Goal: Task Accomplishment & Management: Manage account settings

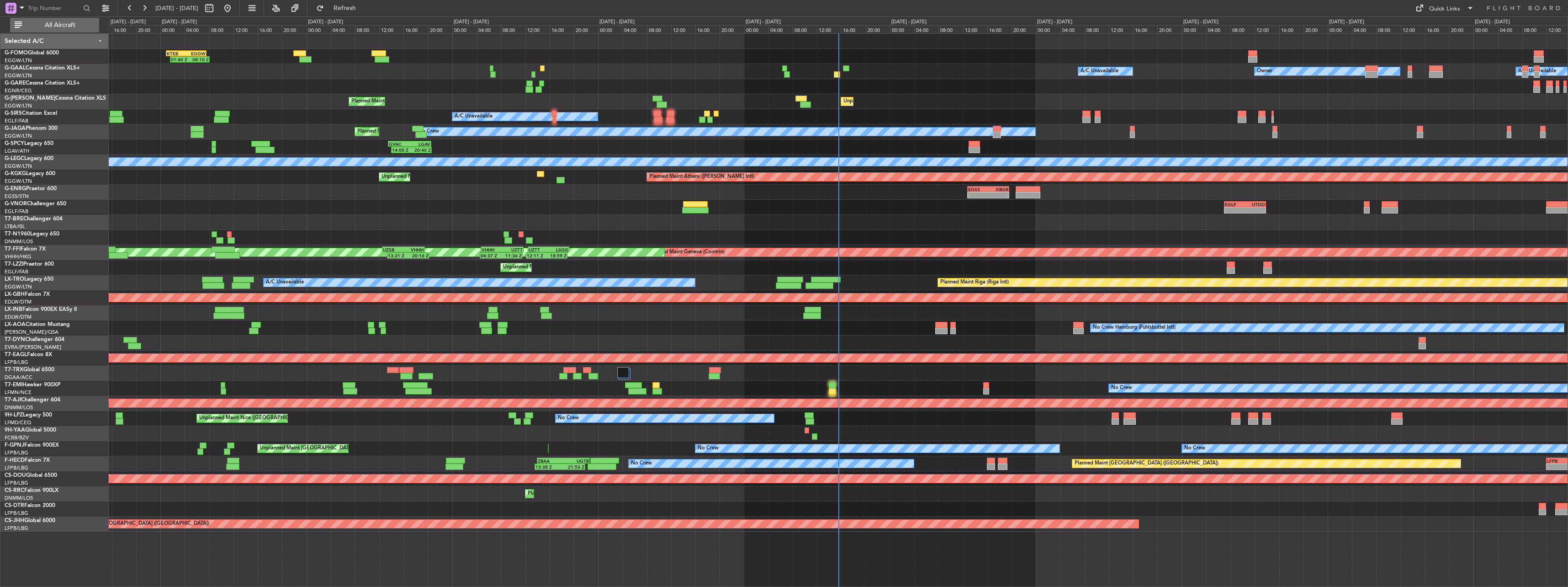
click at [58, 24] on span "All Aircraft" at bounding box center [60, 25] width 72 height 7
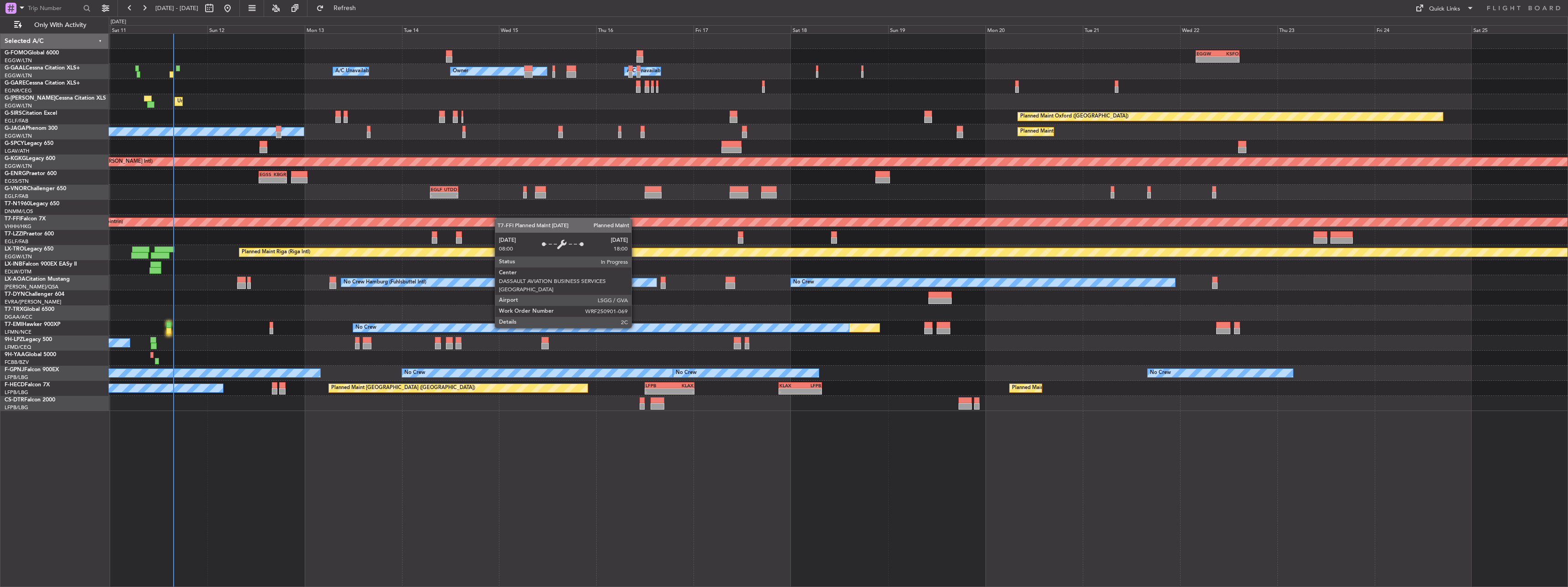
click at [479, 220] on div "- - EGGW 03:55 Z KSFO 14:45 Z 01:40 Z 08:10 Z KTEB 01:00 Z EGGW 07:35 Z Owner O…" at bounding box center [838, 222] width 1459 height 377
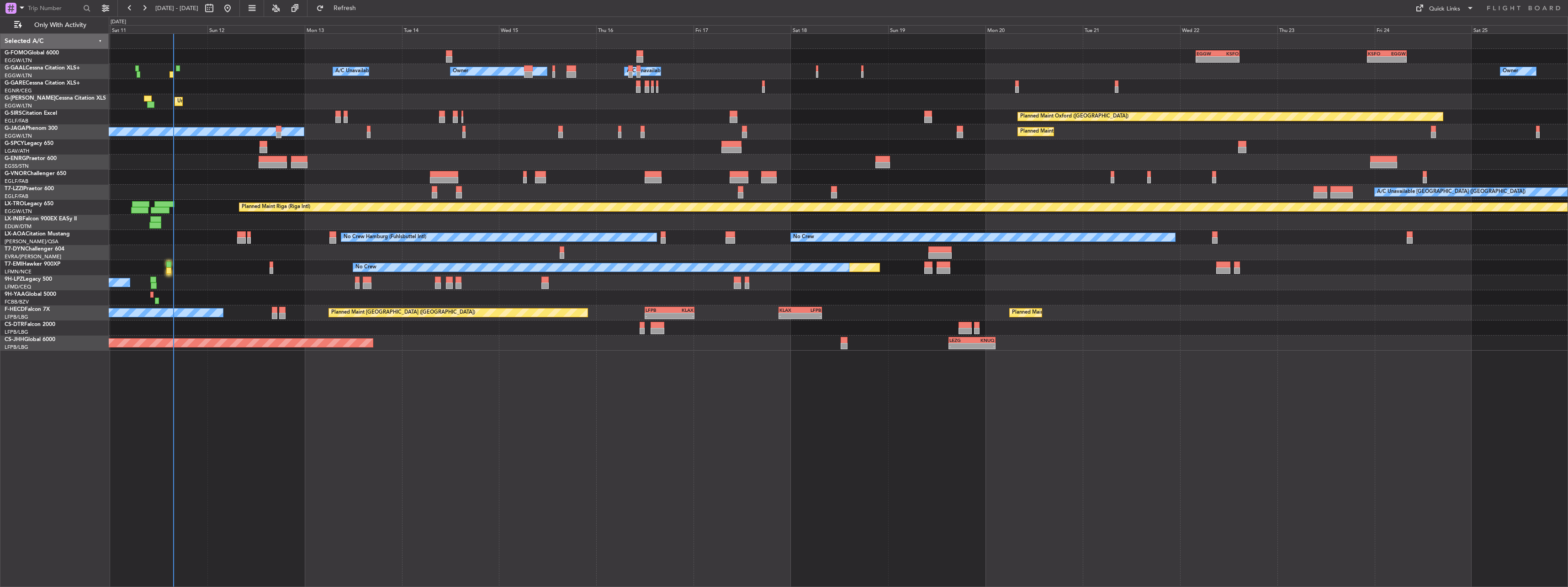
click at [162, 268] on div "Planned Maint No Crew" at bounding box center [838, 267] width 1459 height 15
click at [168, 266] on div at bounding box center [169, 264] width 5 height 7
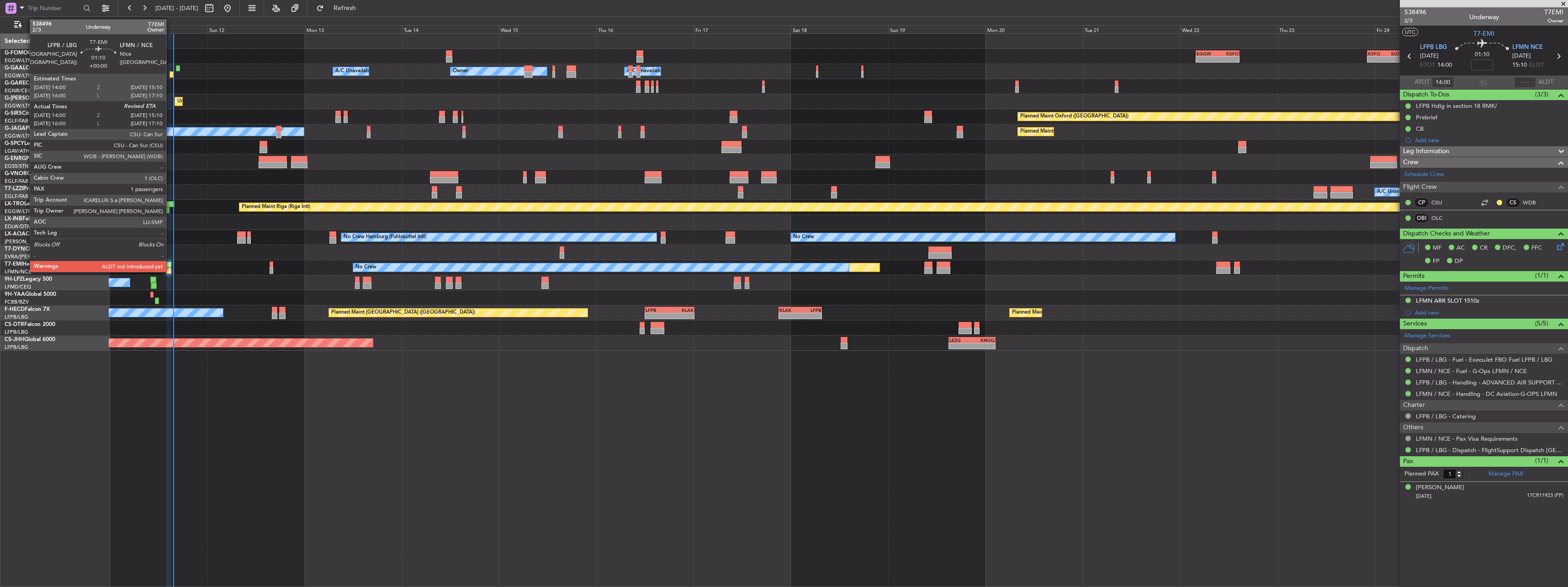
click at [170, 265] on div at bounding box center [169, 264] width 5 height 7
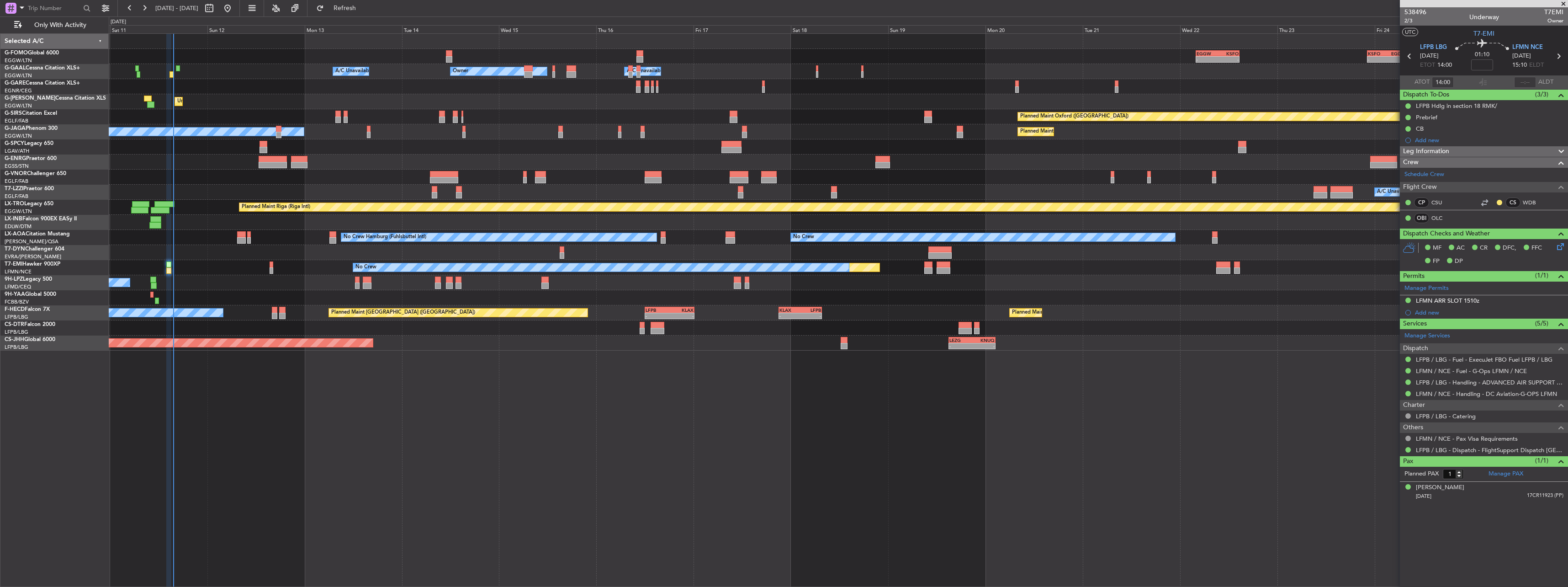
click at [1552, 8] on span "T7EMI" at bounding box center [1554, 12] width 19 height 10
click at [1553, 8] on span "T7EMI" at bounding box center [1554, 12] width 19 height 10
copy span "T7EMI"
click at [1519, 83] on input "text" at bounding box center [1525, 82] width 22 height 11
type input "15:13"
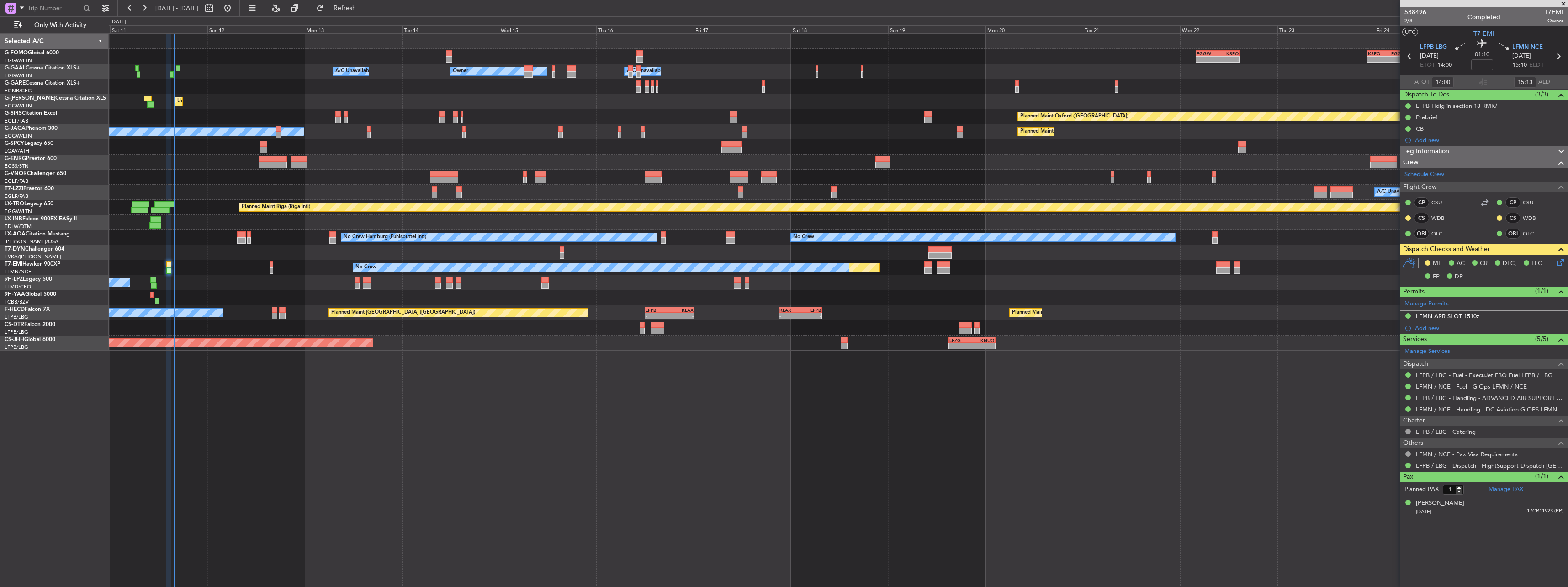
click at [1561, 260] on icon at bounding box center [1559, 261] width 7 height 7
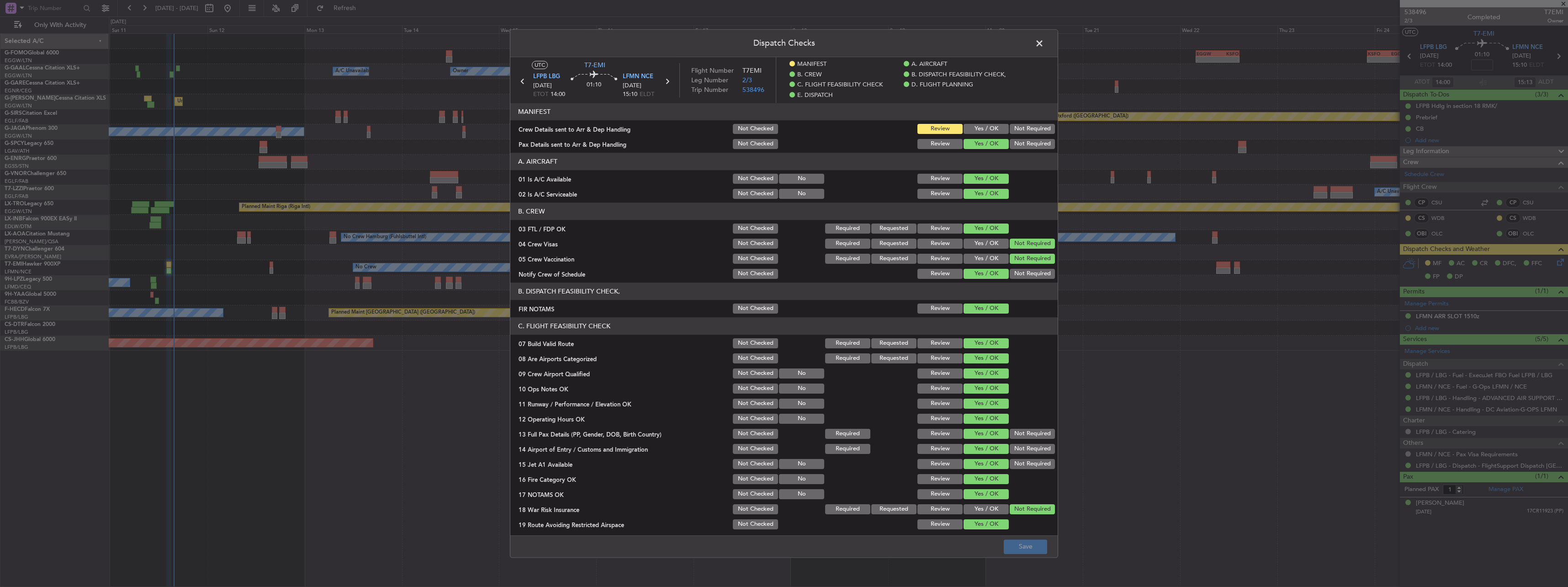
click at [979, 124] on button "Yes / OK" at bounding box center [986, 128] width 45 height 10
click at [1027, 547] on button "Save" at bounding box center [1025, 547] width 43 height 15
click at [1044, 40] on span at bounding box center [1044, 46] width 0 height 18
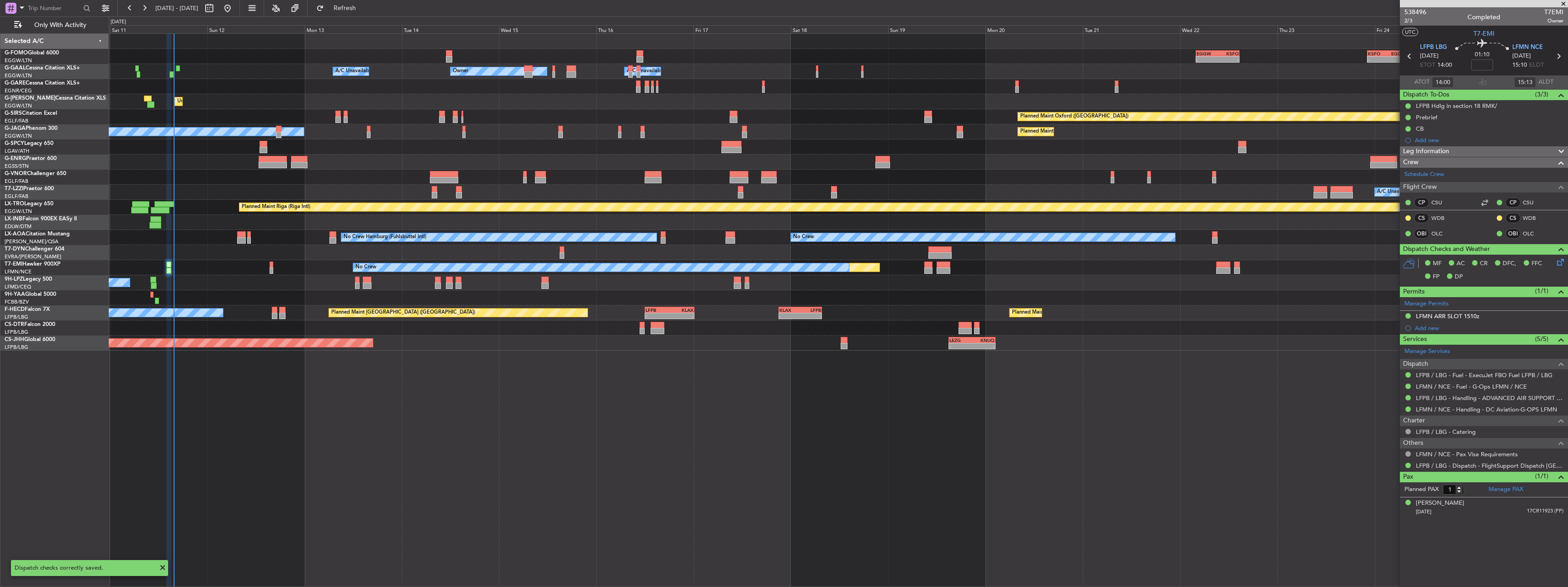
click at [144, 104] on div "Unplanned Maint London (Luton) Planned Maint London (Luton)" at bounding box center [838, 102] width 1459 height 15
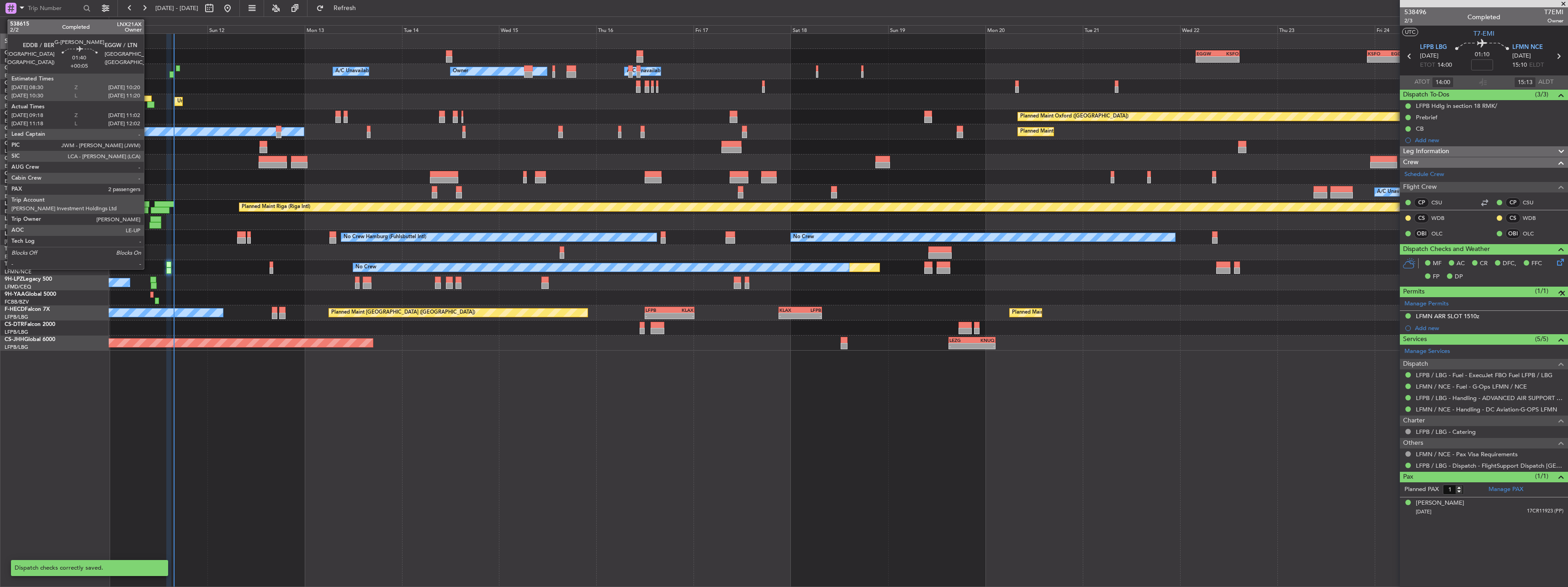
click at [149, 96] on div at bounding box center [147, 99] width 8 height 7
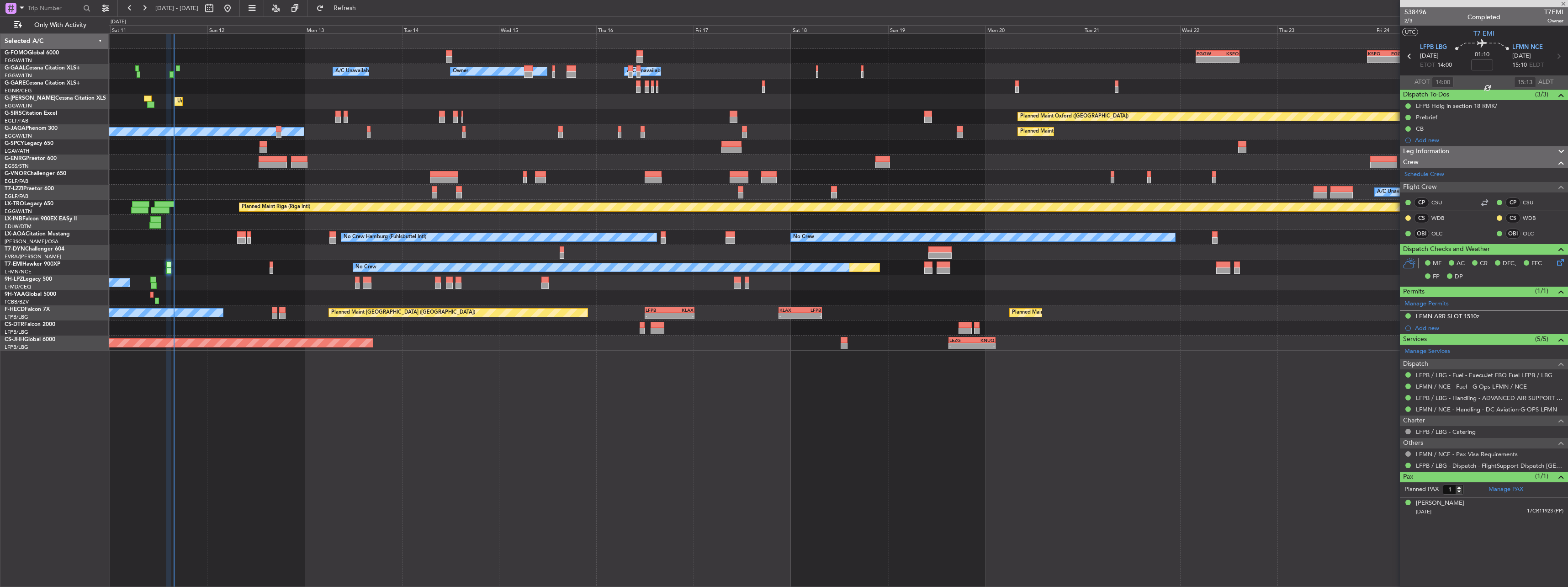
type input "+00:05"
type input "09:18"
type input "10:52"
type input "2"
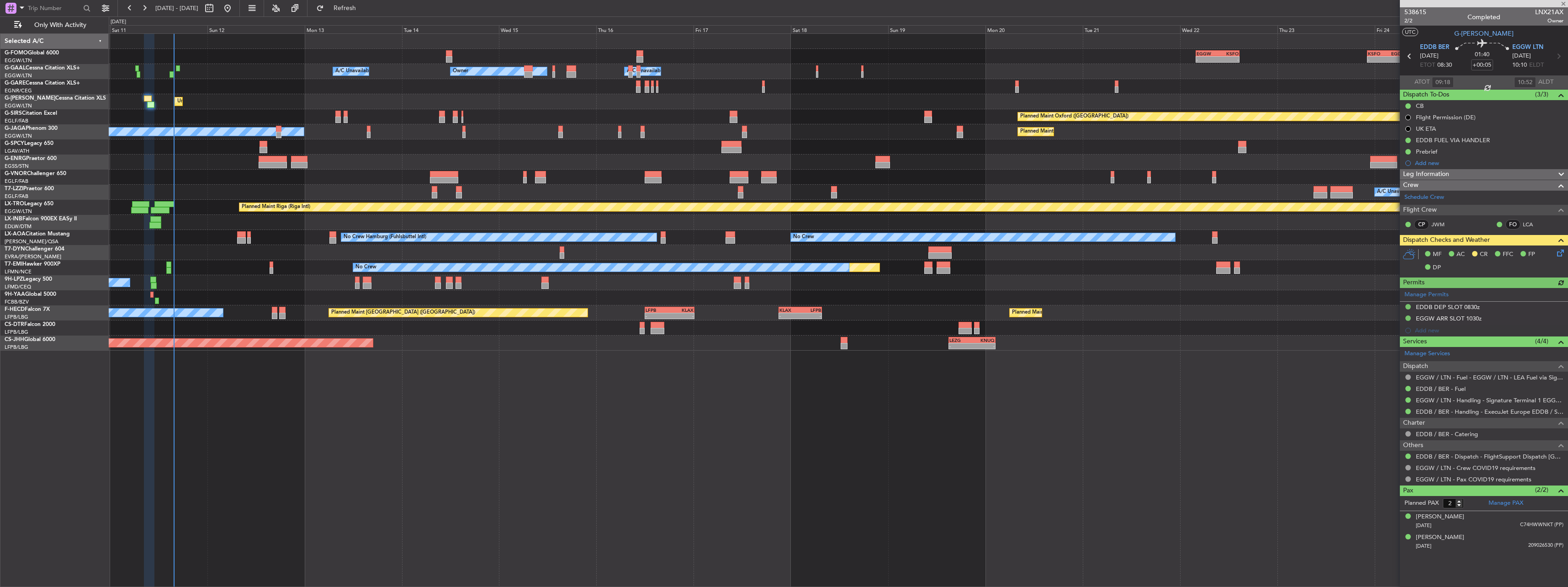
click at [1557, 251] on icon at bounding box center [1559, 251] width 7 height 7
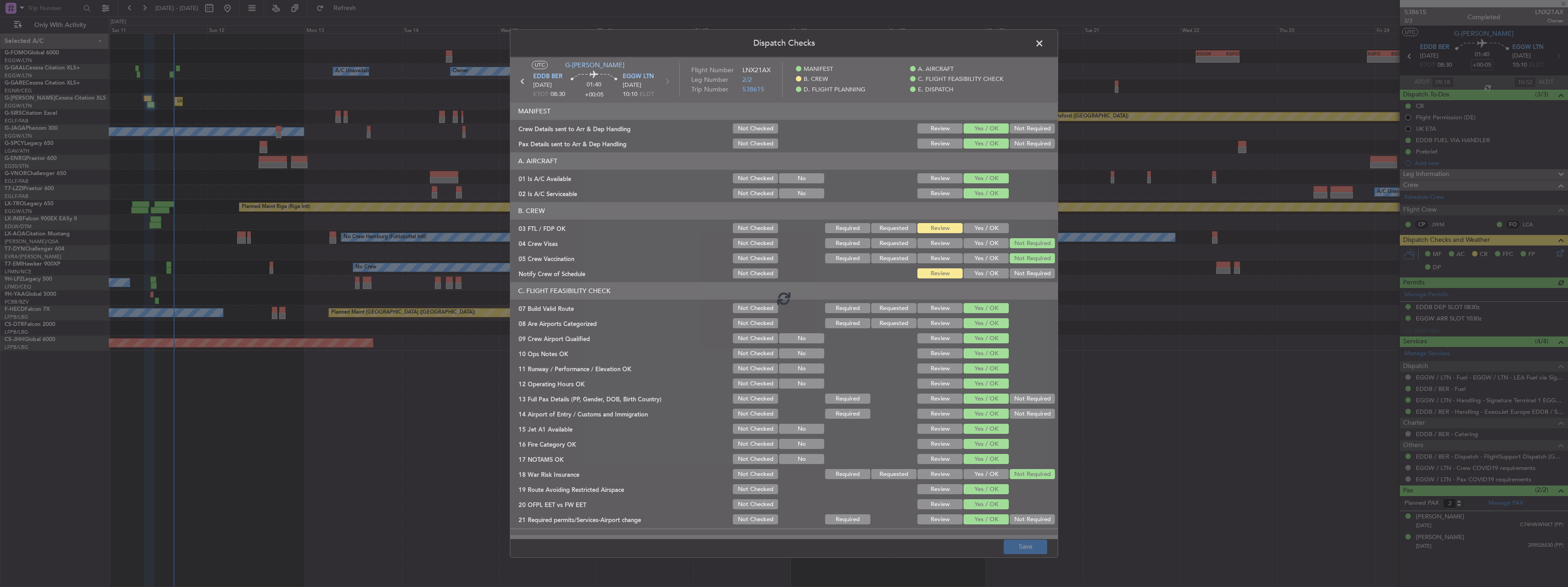
click at [1044, 46] on span at bounding box center [1044, 46] width 0 height 18
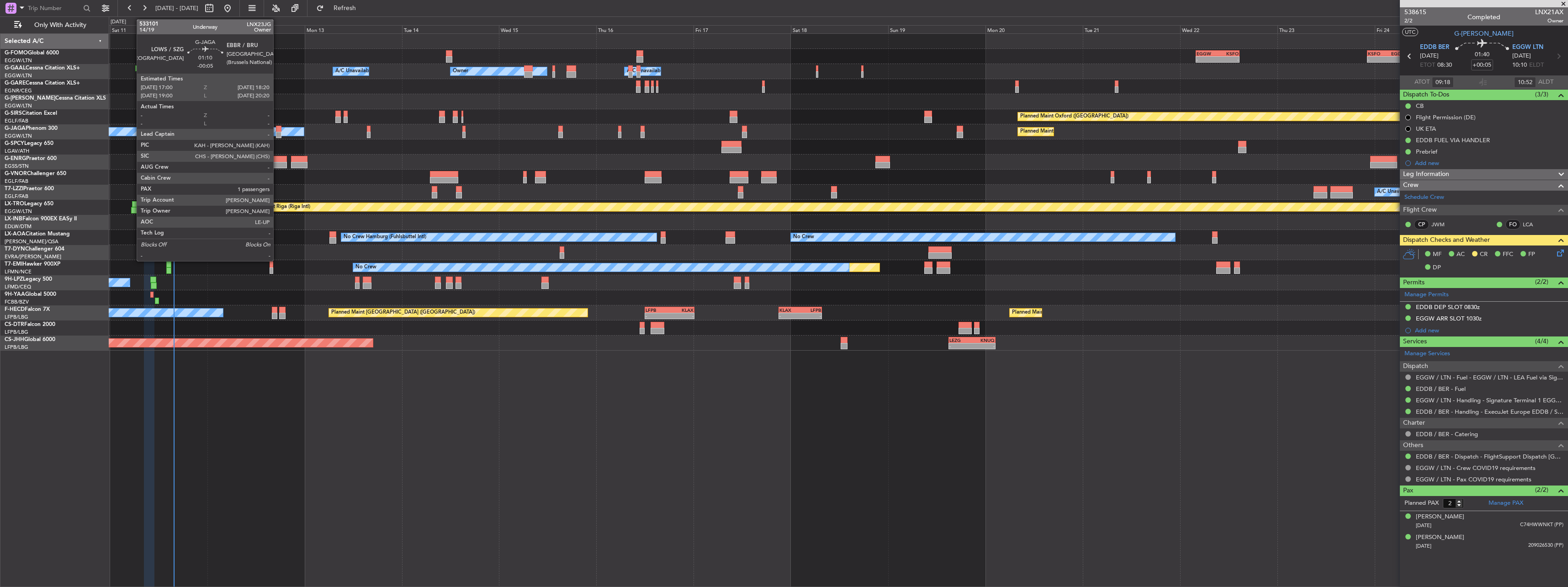
click at [278, 129] on div at bounding box center [278, 128] width 5 height 7
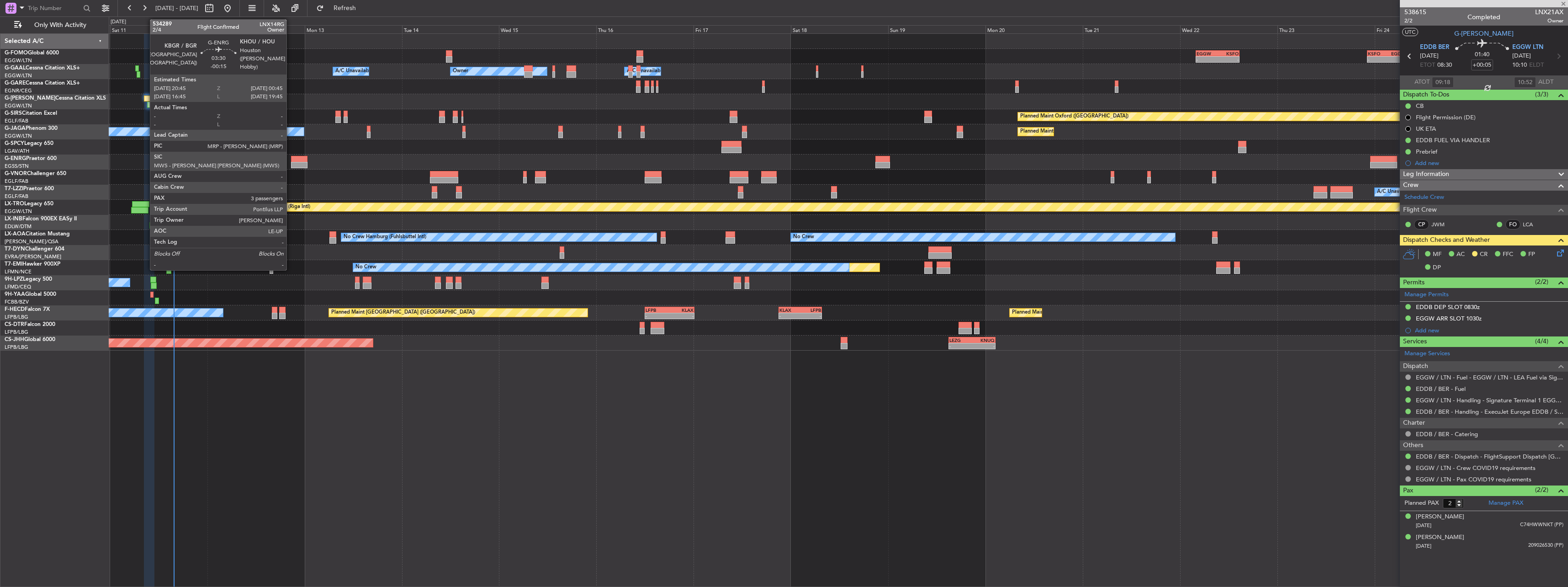
type input "-00:05"
type input "1"
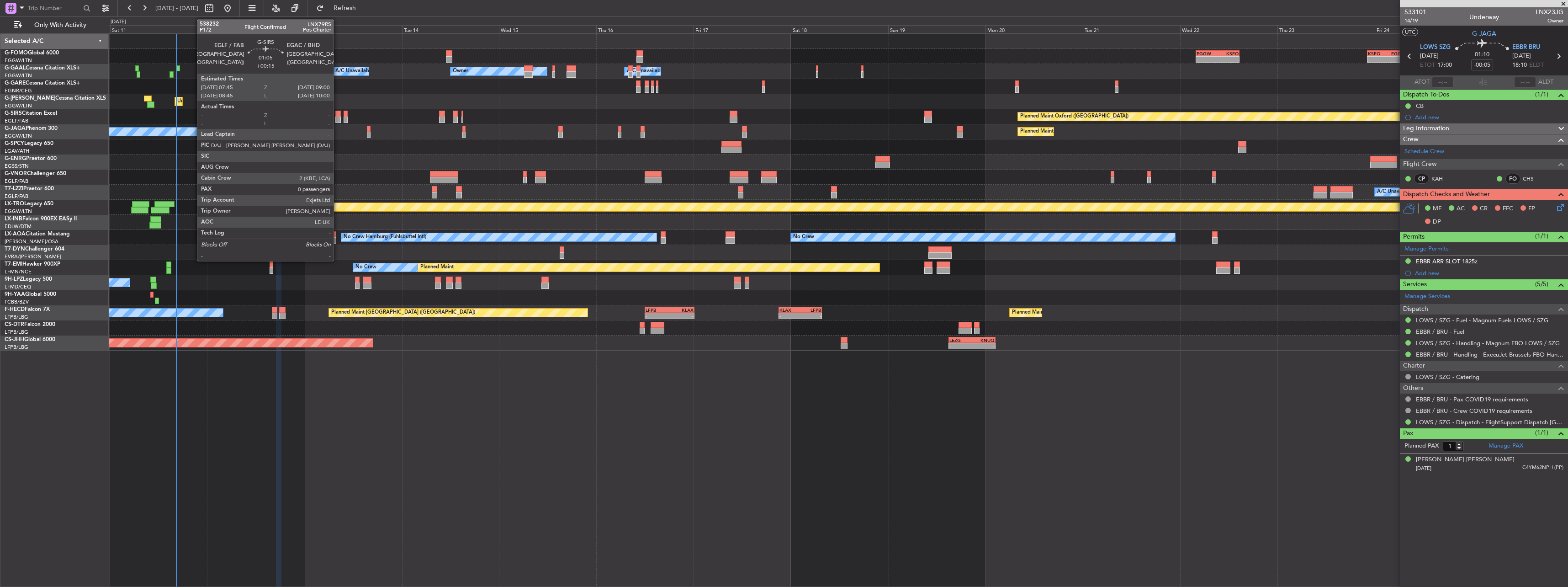
click at [338, 114] on div at bounding box center [338, 114] width 5 height 7
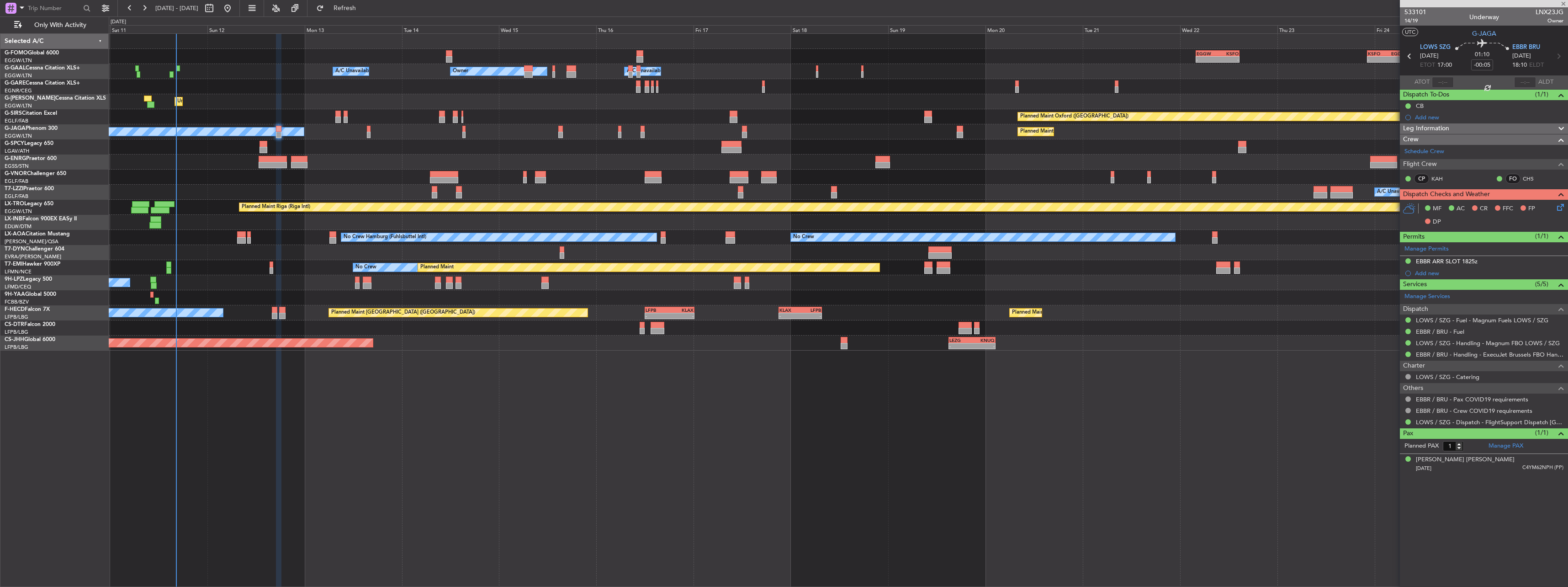
type input "+00:15"
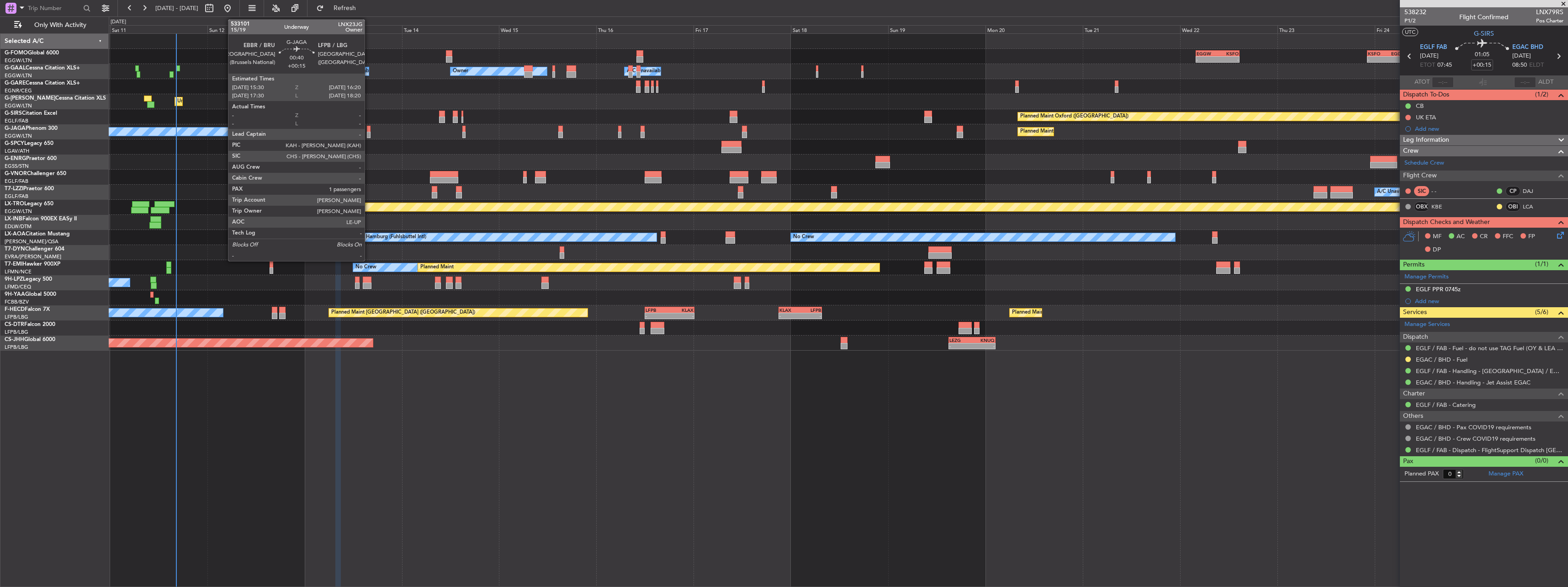
click at [369, 132] on div at bounding box center [369, 135] width 4 height 7
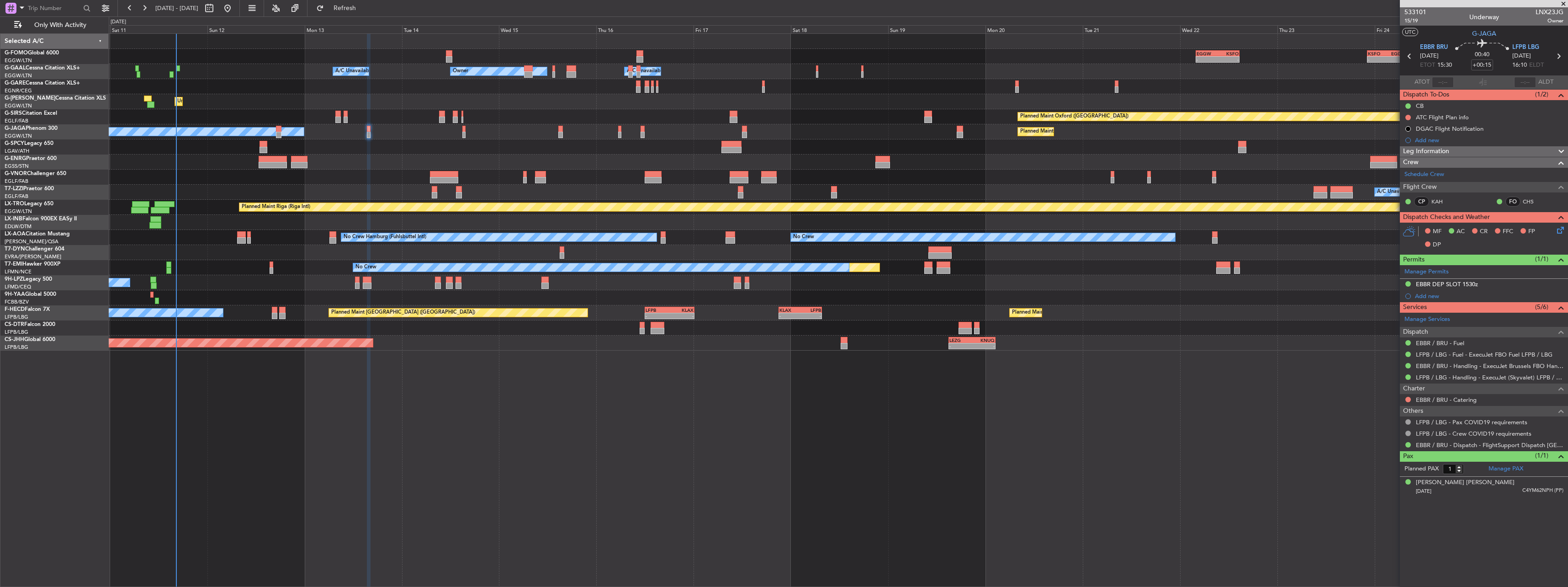
click at [340, 119] on div "Planned Maint Oxford (Kidlington) A/C Unavailable" at bounding box center [838, 116] width 1459 height 15
click at [334, 111] on div "Planned Maint Oxford (Kidlington) A/C Unavailable" at bounding box center [838, 116] width 1459 height 15
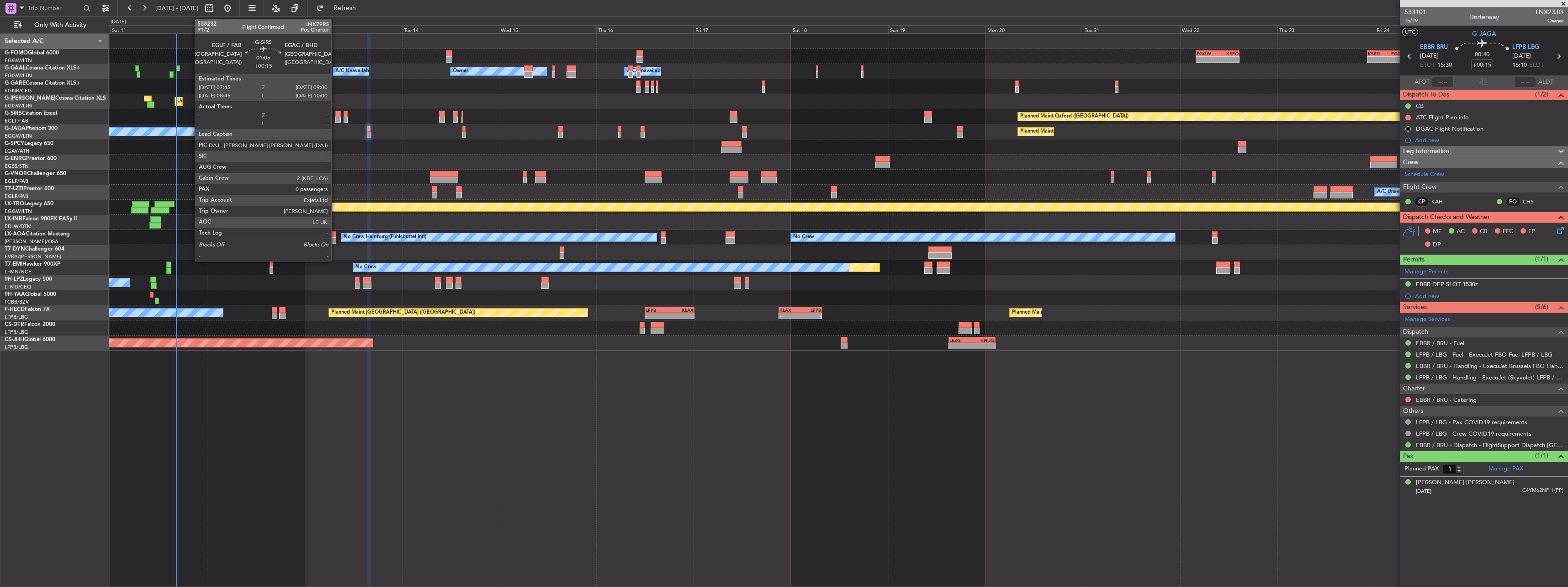
click at [335, 113] on div at bounding box center [338, 114] width 5 height 7
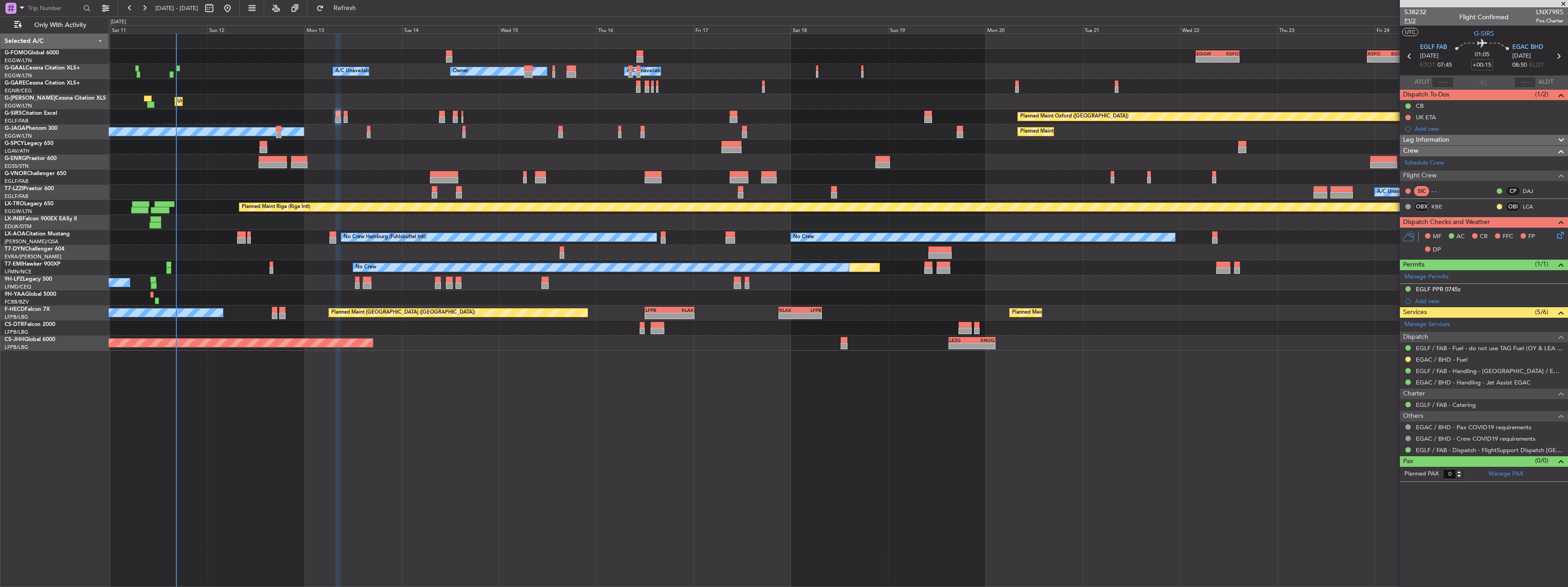
click at [1413, 21] on span "P1/2" at bounding box center [1415, 21] width 22 height 8
click at [1415, 19] on span "P1/2" at bounding box center [1415, 21] width 22 height 8
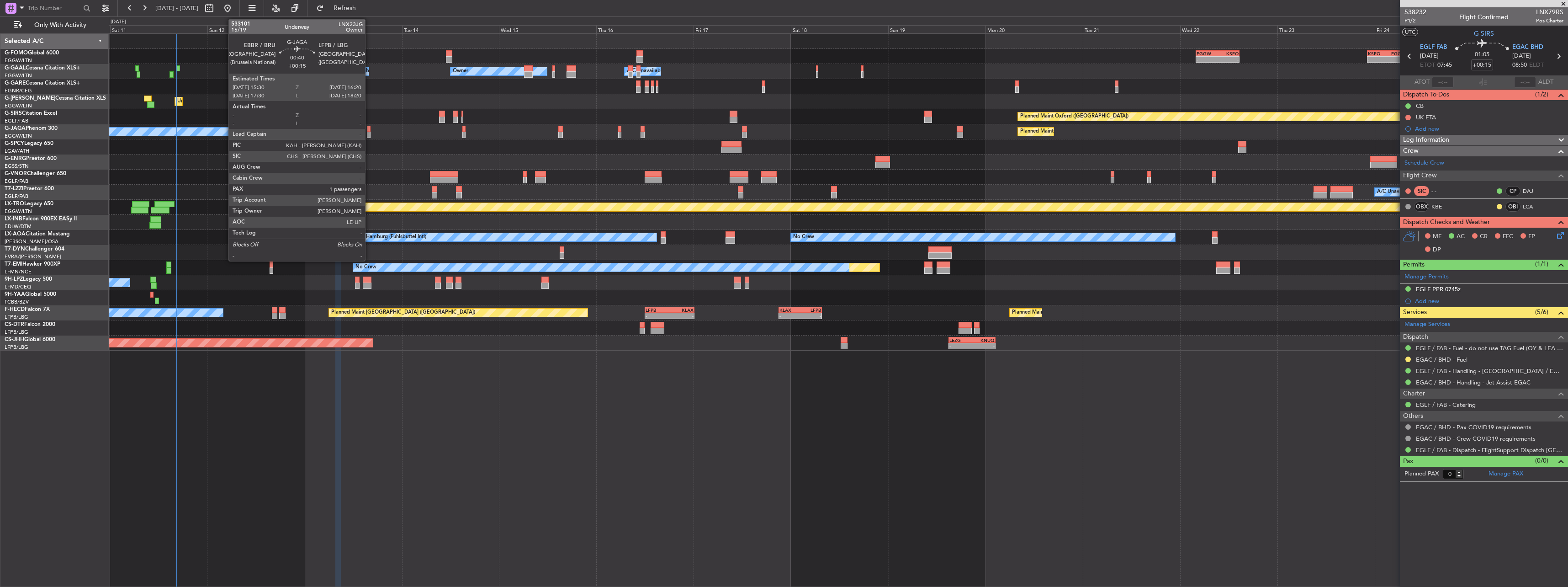
click at [369, 130] on div at bounding box center [369, 128] width 4 height 7
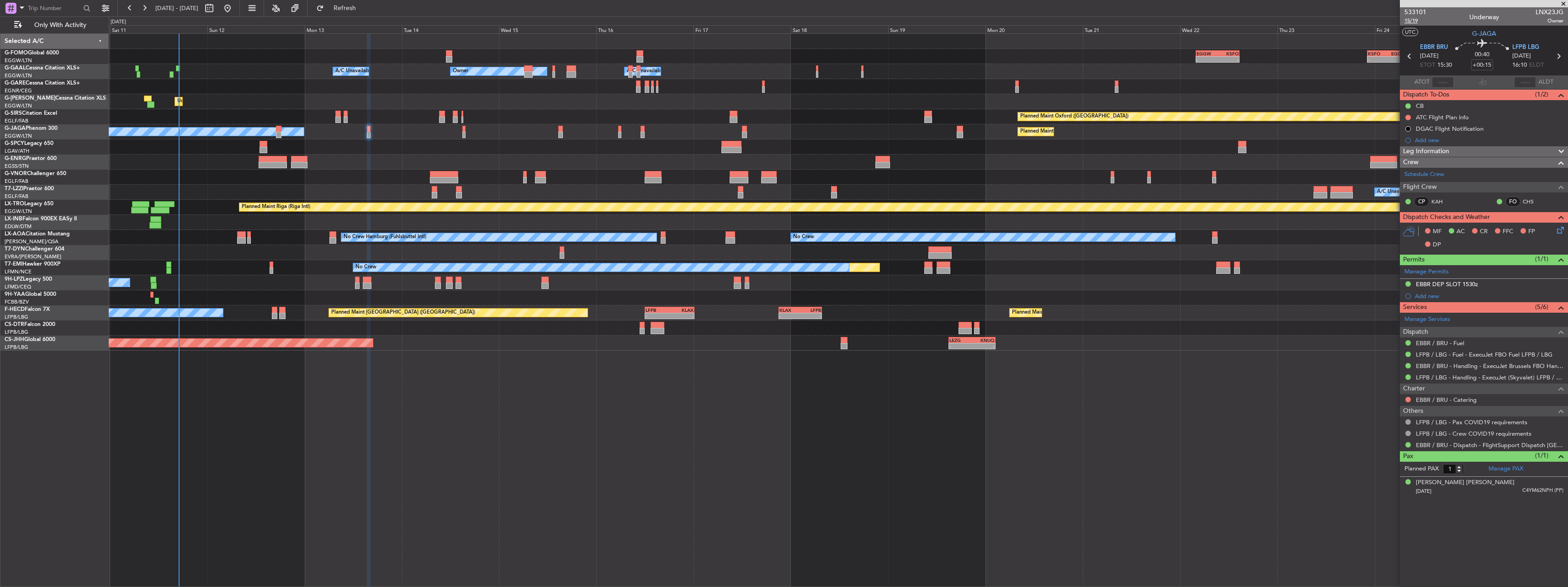
click at [1414, 24] on span "15/19" at bounding box center [1415, 21] width 22 height 8
click at [343, 114] on div "Planned Maint Oxford (Kidlington) A/C Unavailable" at bounding box center [838, 116] width 1459 height 15
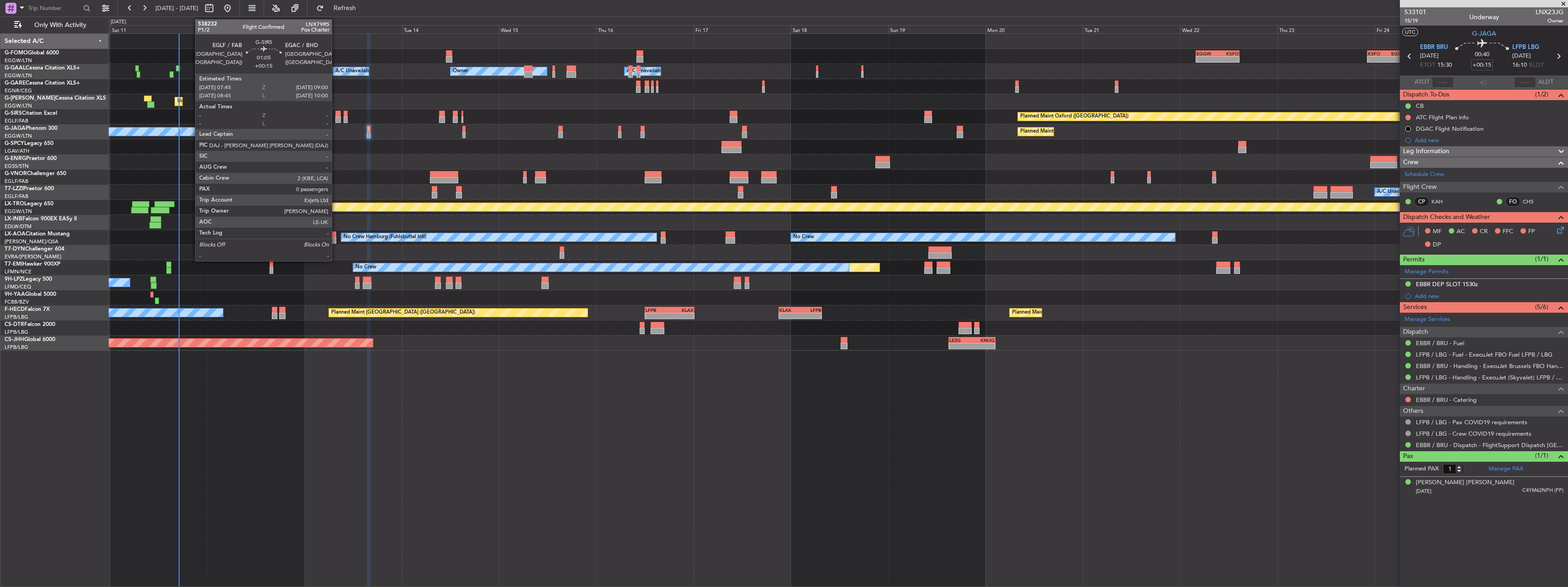
click at [336, 115] on div at bounding box center [338, 114] width 5 height 7
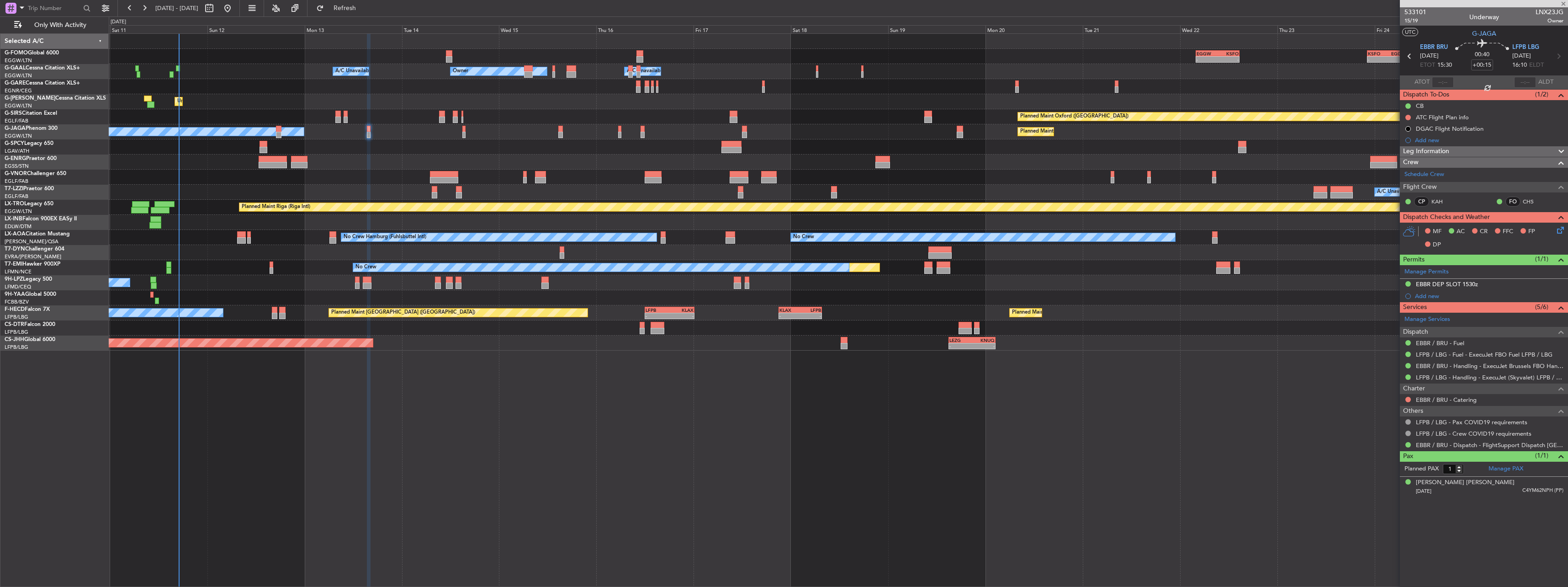
type input "0"
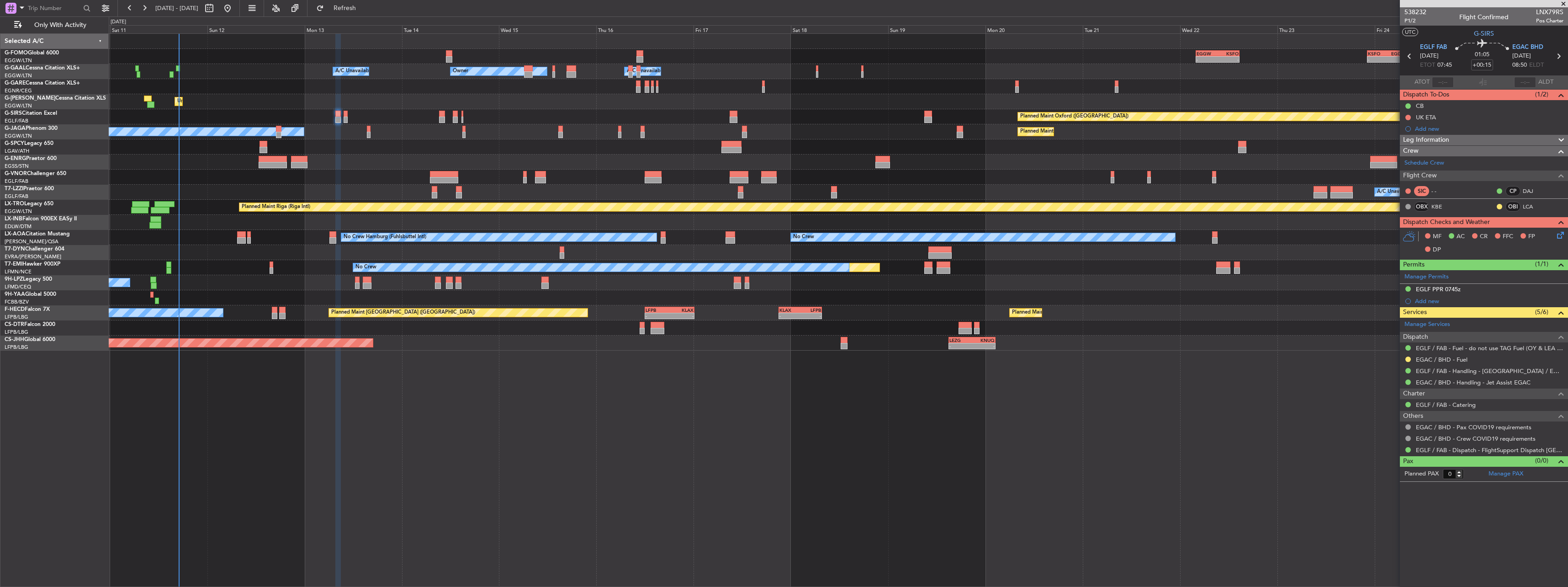
click at [1563, 237] on icon at bounding box center [1559, 234] width 7 height 7
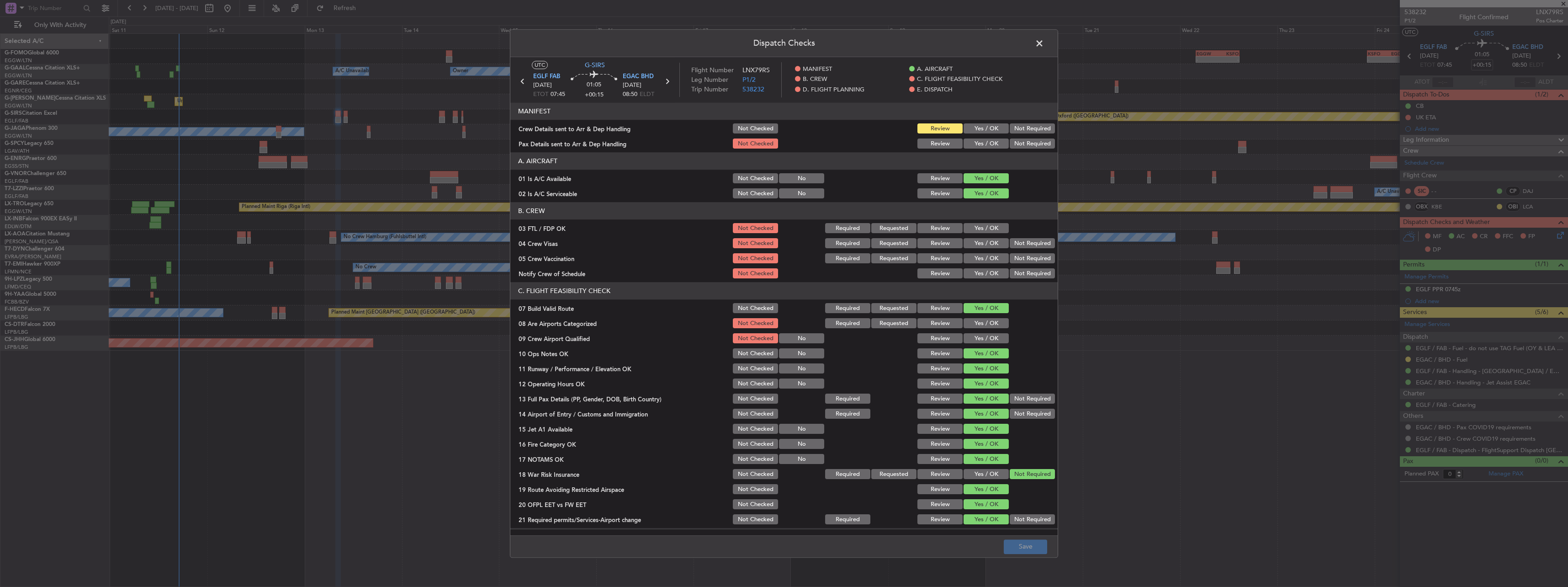
click at [983, 129] on button "Yes / OK" at bounding box center [986, 128] width 45 height 10
drag, startPoint x: 981, startPoint y: 139, endPoint x: 983, endPoint y: 147, distance: 8.2
click at [981, 139] on button "Yes / OK" at bounding box center [986, 144] width 45 height 10
click at [1043, 542] on button "Save" at bounding box center [1025, 547] width 43 height 15
click at [1044, 40] on span at bounding box center [1044, 46] width 0 height 18
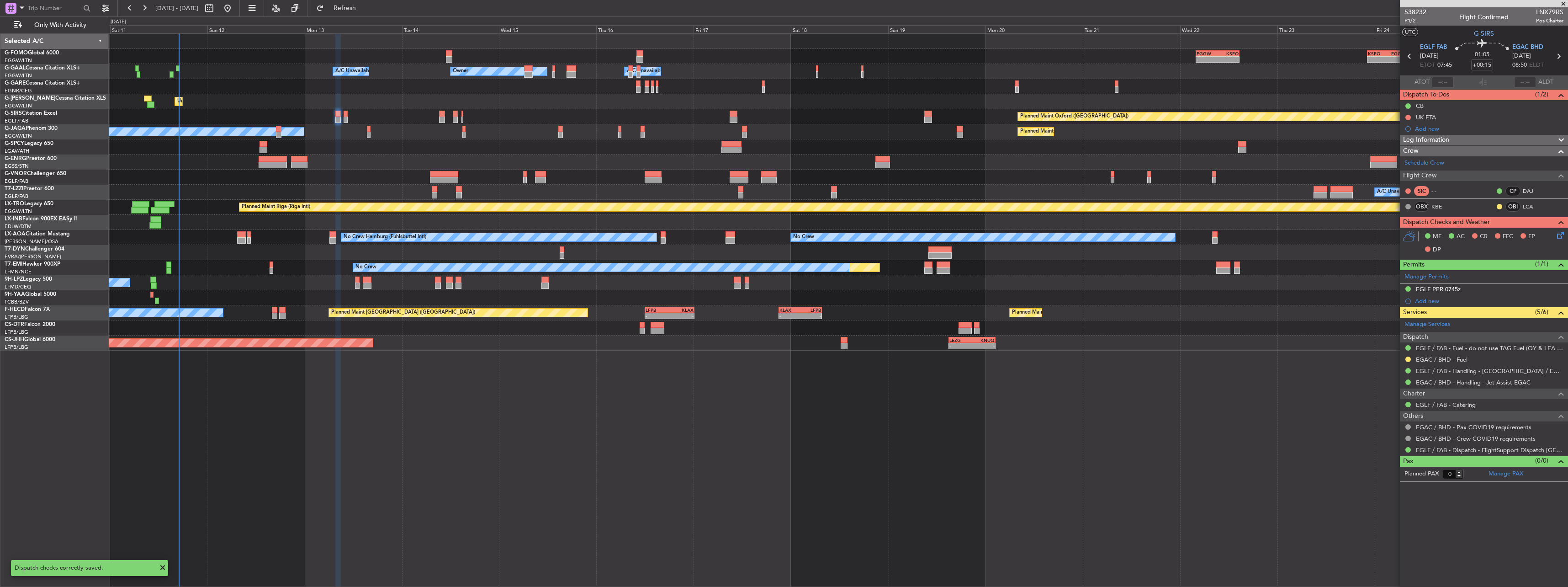
click at [349, 116] on div "Planned Maint Oxford (Kidlington) A/C Unavailable" at bounding box center [838, 116] width 1459 height 15
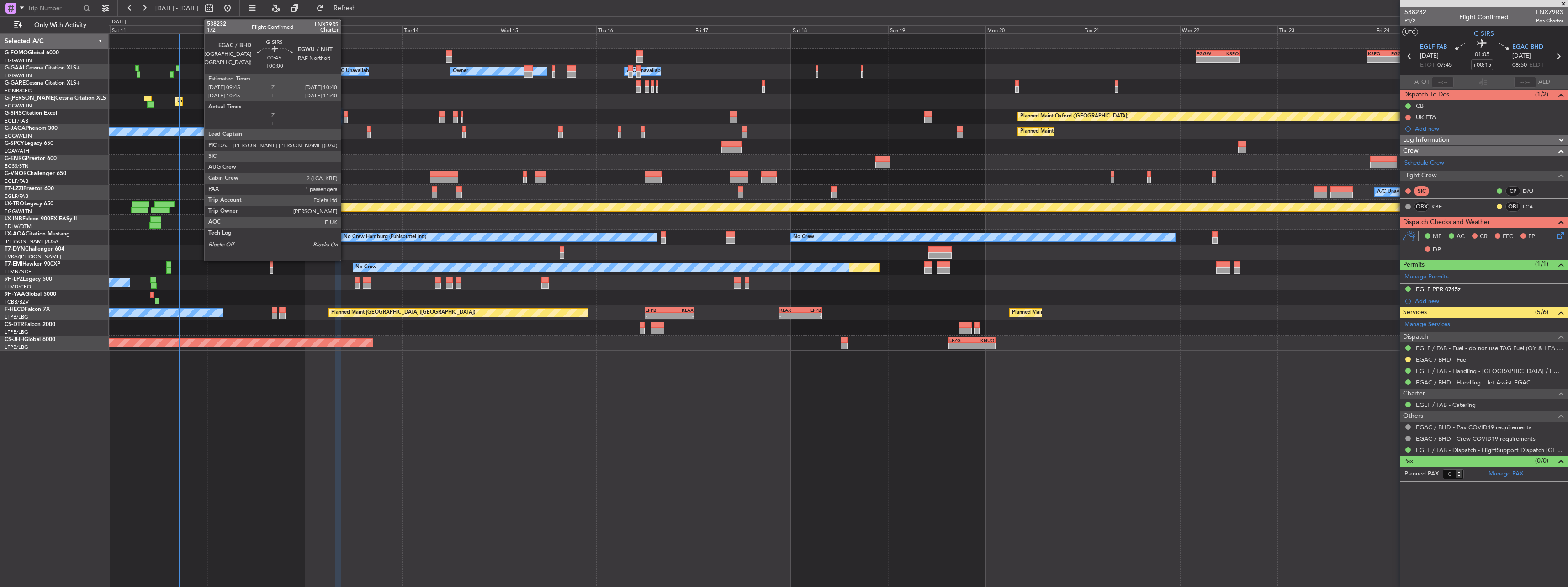
click at [345, 118] on div at bounding box center [345, 119] width 4 height 7
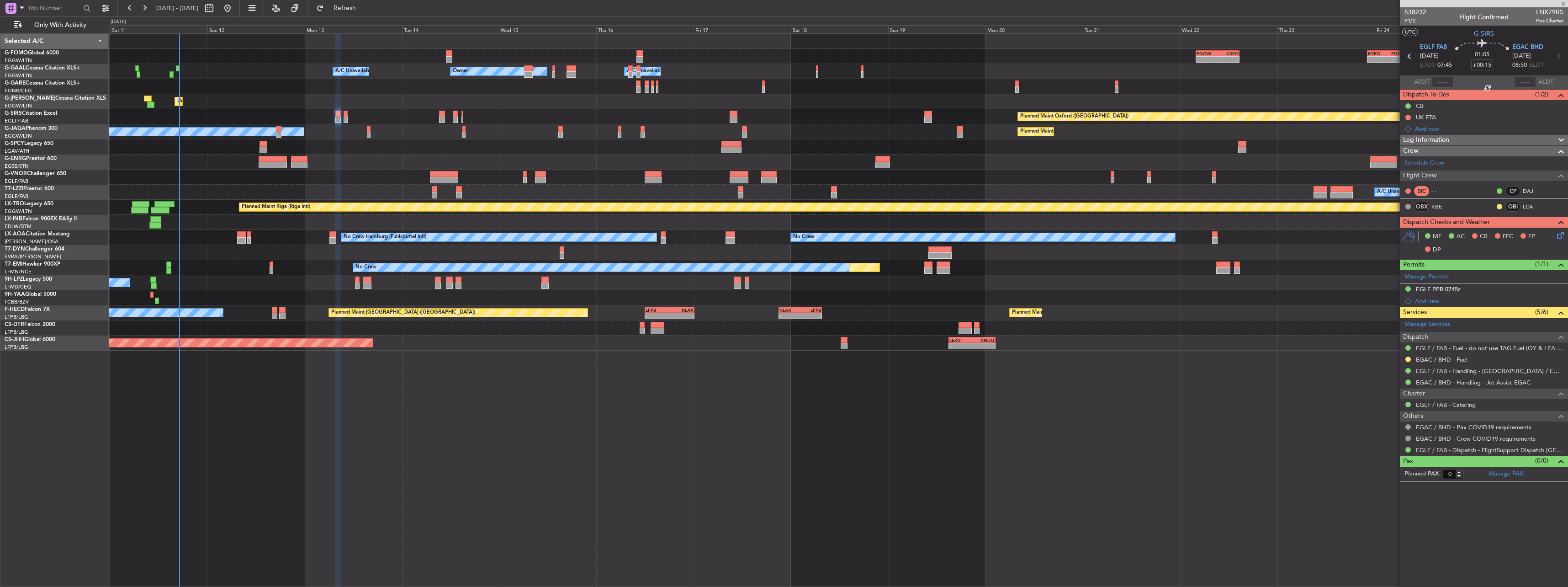
type input "1"
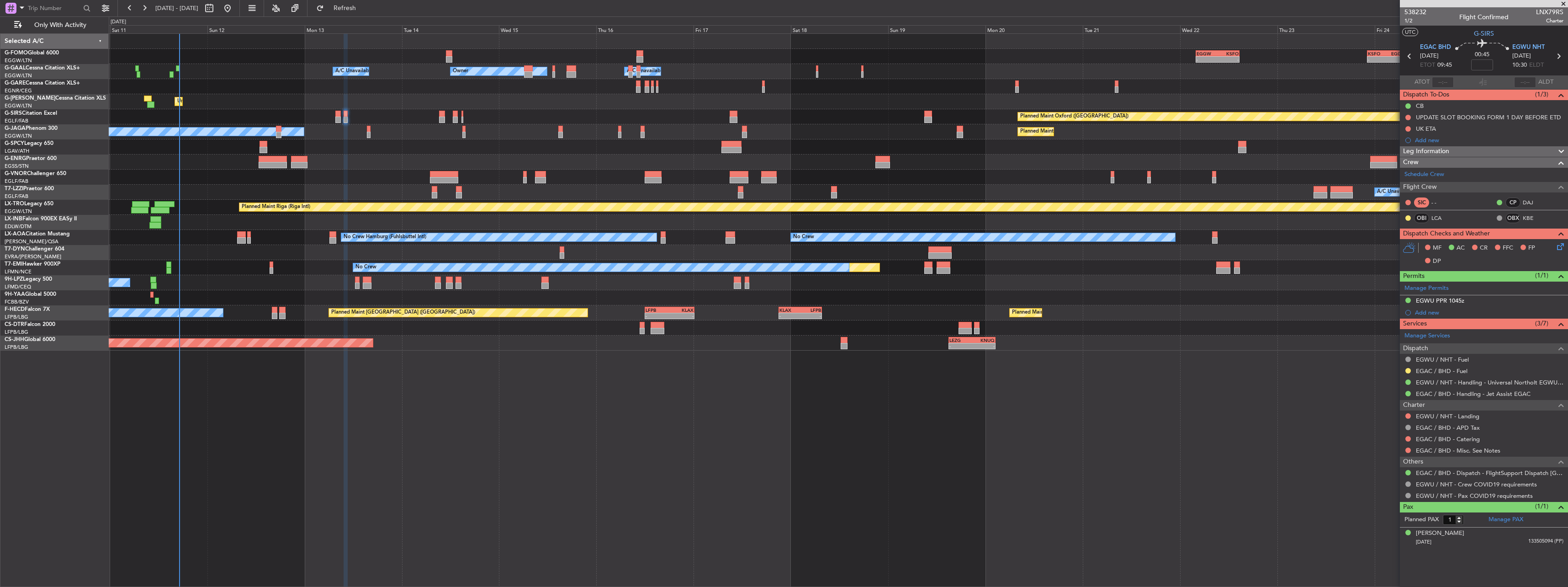
click at [1559, 248] on icon at bounding box center [1559, 245] width 7 height 7
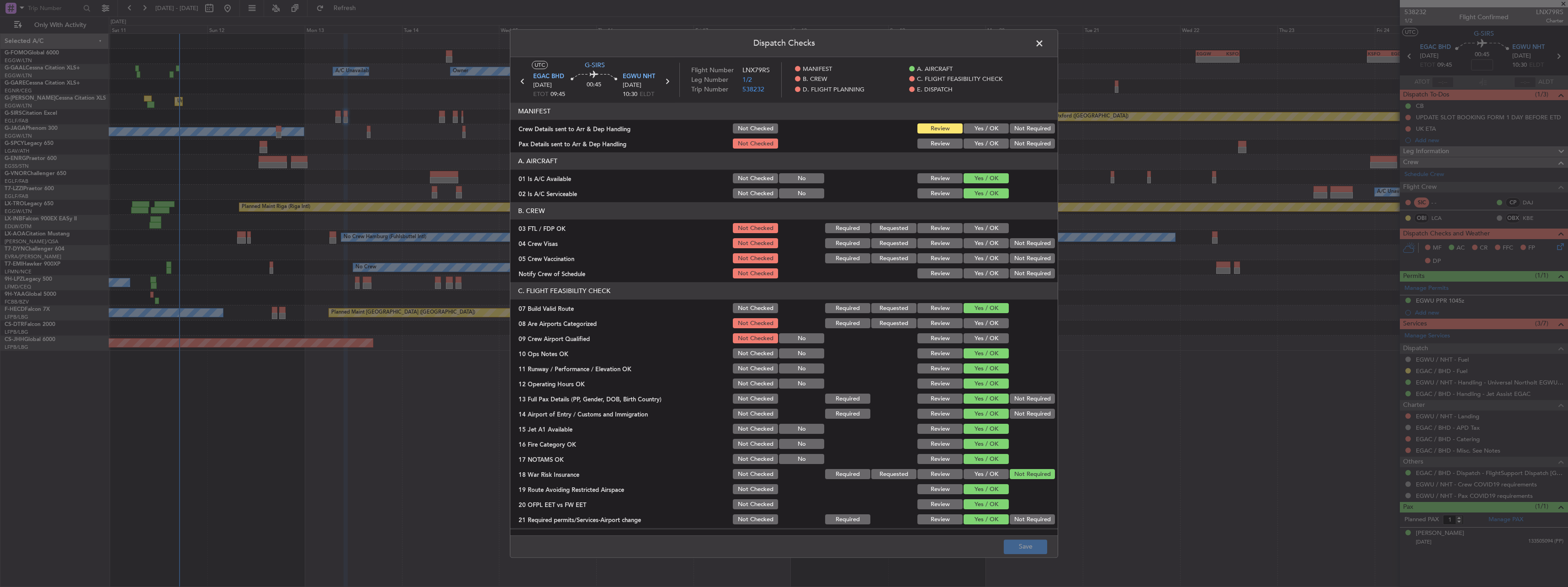
click at [990, 132] on button "Yes / OK" at bounding box center [986, 128] width 45 height 10
click at [988, 142] on button "Yes / OK" at bounding box center [986, 144] width 45 height 10
click at [1020, 552] on button "Save" at bounding box center [1025, 547] width 43 height 15
click at [1044, 47] on span at bounding box center [1044, 46] width 0 height 18
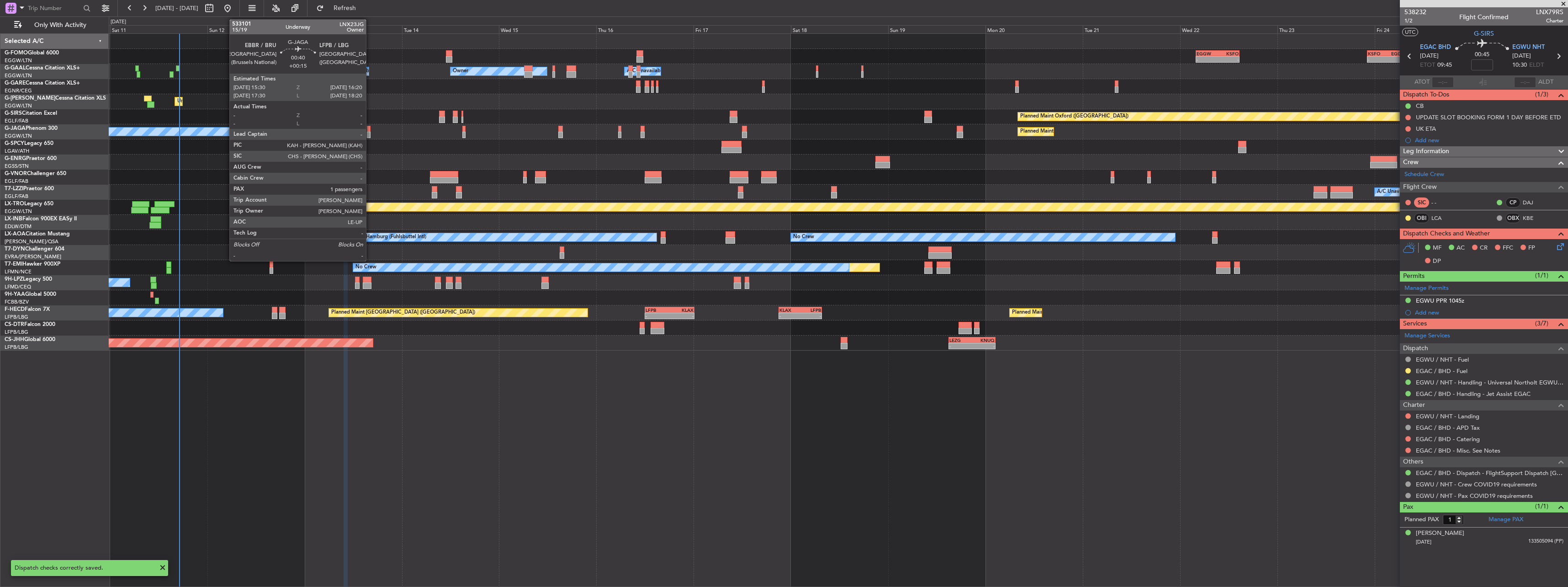
click at [370, 128] on div at bounding box center [369, 128] width 4 height 7
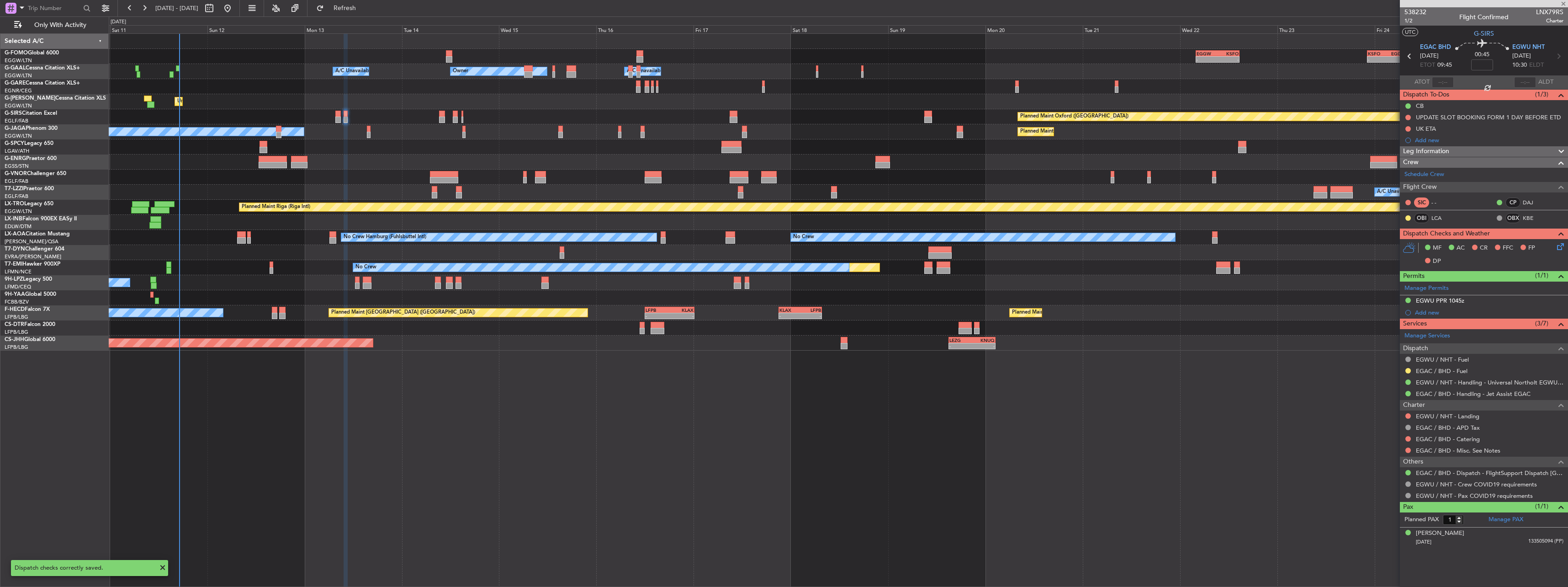
type input "+00:15"
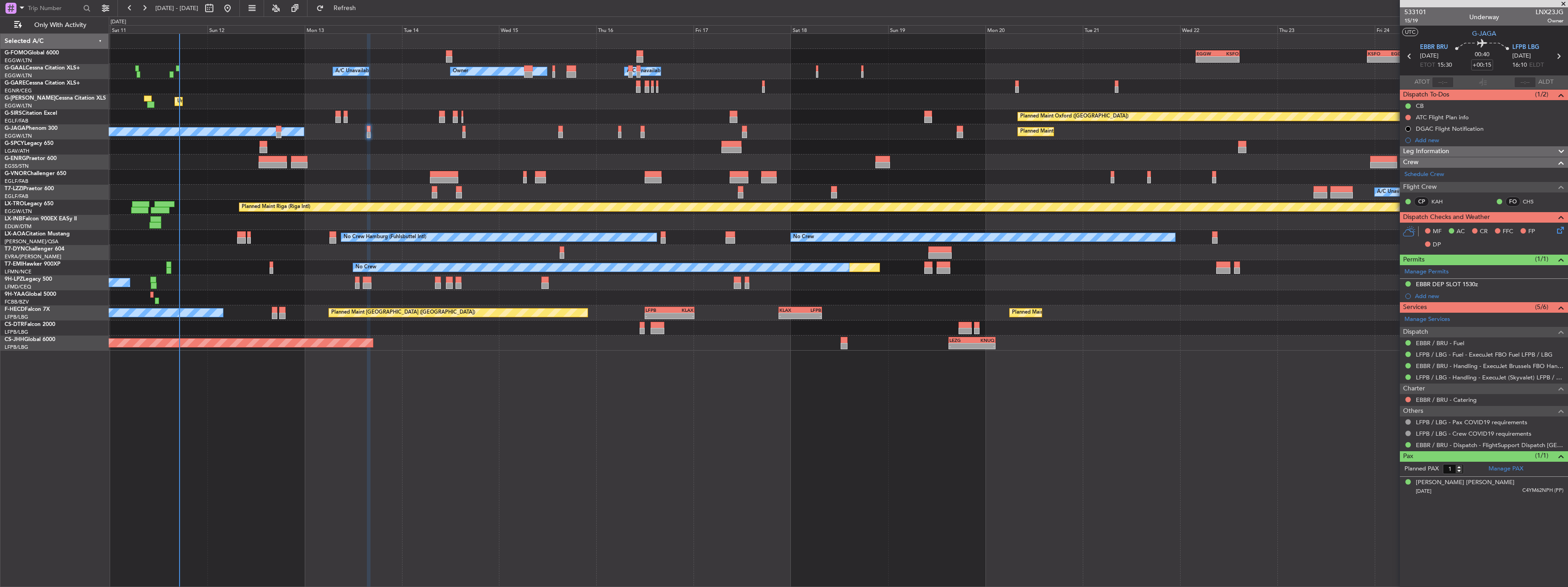
click at [1560, 228] on icon at bounding box center [1559, 228] width 7 height 7
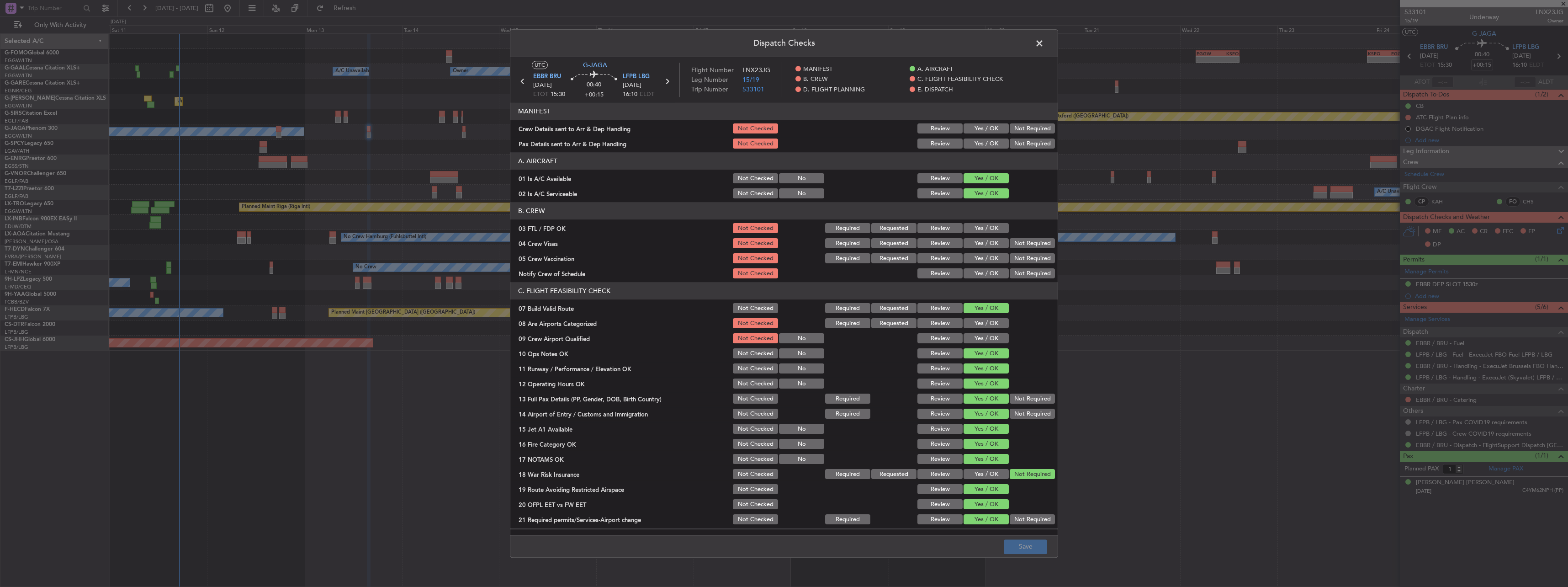
click at [991, 127] on button "Yes / OK" at bounding box center [986, 128] width 45 height 10
click at [987, 142] on button "Yes / OK" at bounding box center [986, 144] width 45 height 10
click at [1040, 545] on button "Save" at bounding box center [1025, 547] width 43 height 15
click at [1044, 43] on span at bounding box center [1044, 46] width 0 height 18
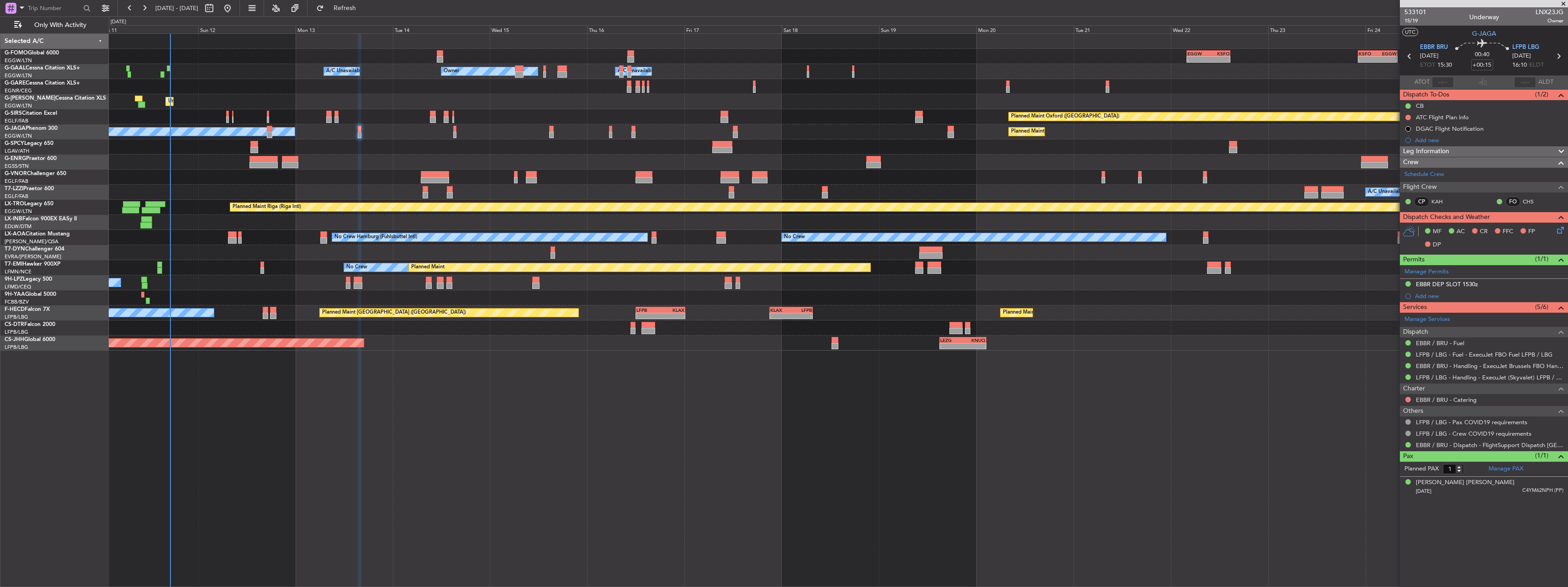
click at [908, 158] on div "- - EGGW 03:55 Z KSFO 14:45 Z - - KSFO 22:15 Z EGGW 08:00 Z A/C Unavailable Own…" at bounding box center [838, 192] width 1459 height 317
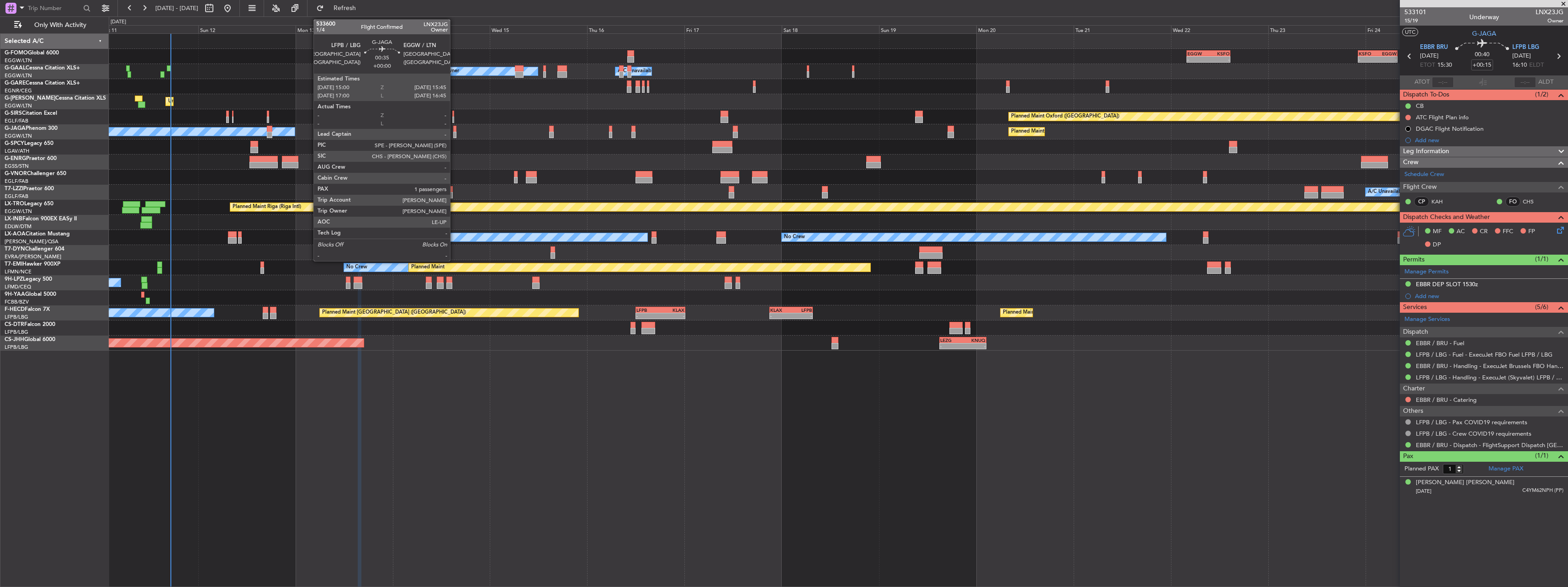
click at [454, 129] on div at bounding box center [455, 128] width 3 height 7
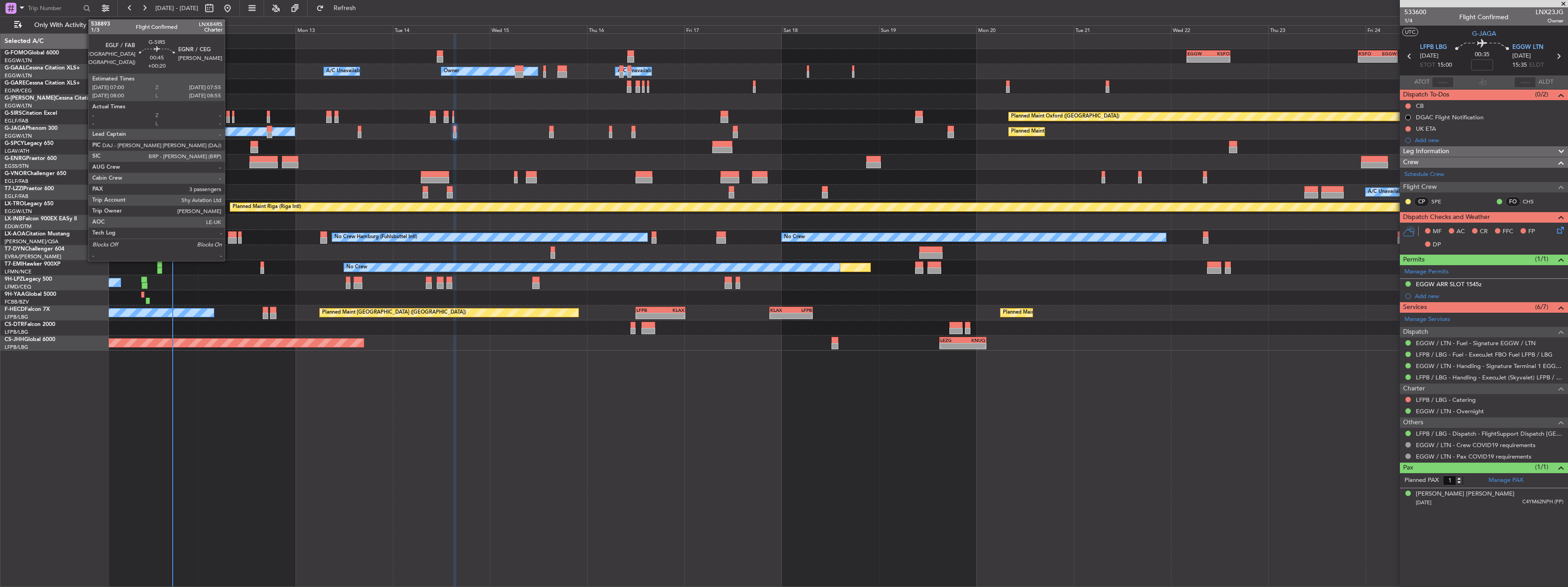
click at [229, 118] on div at bounding box center [228, 119] width 4 height 7
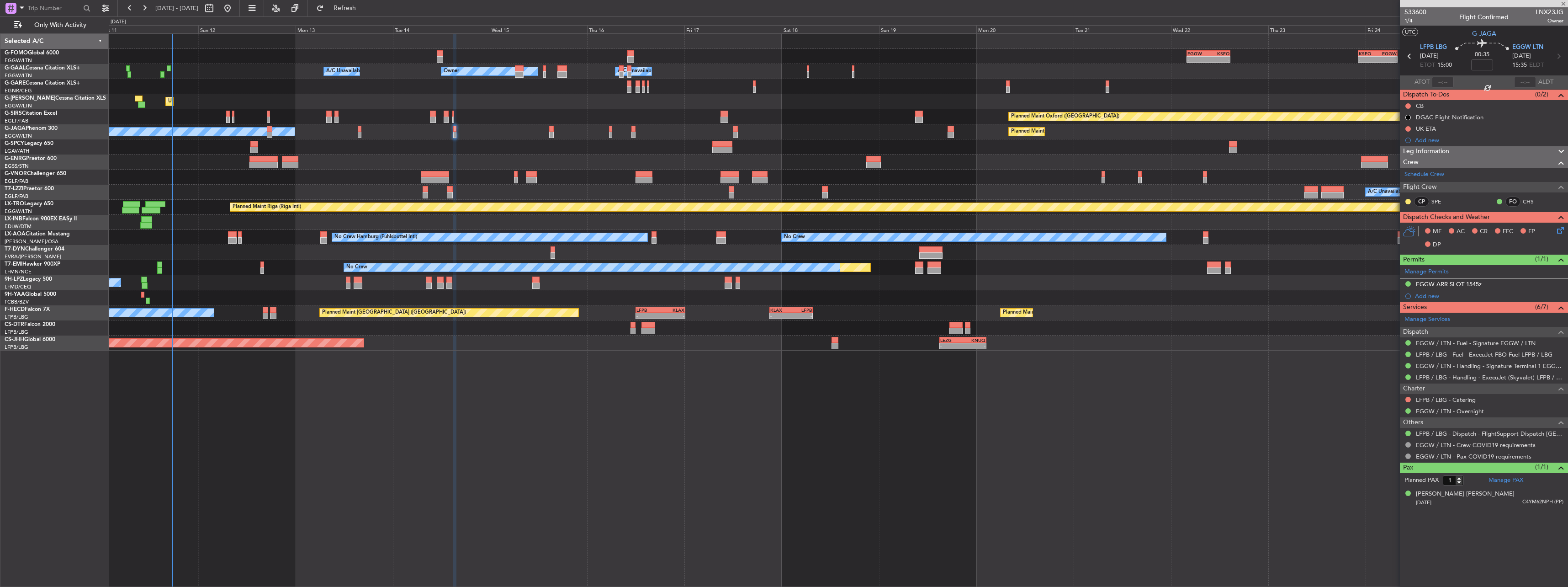
type input "+00:20"
type input "3"
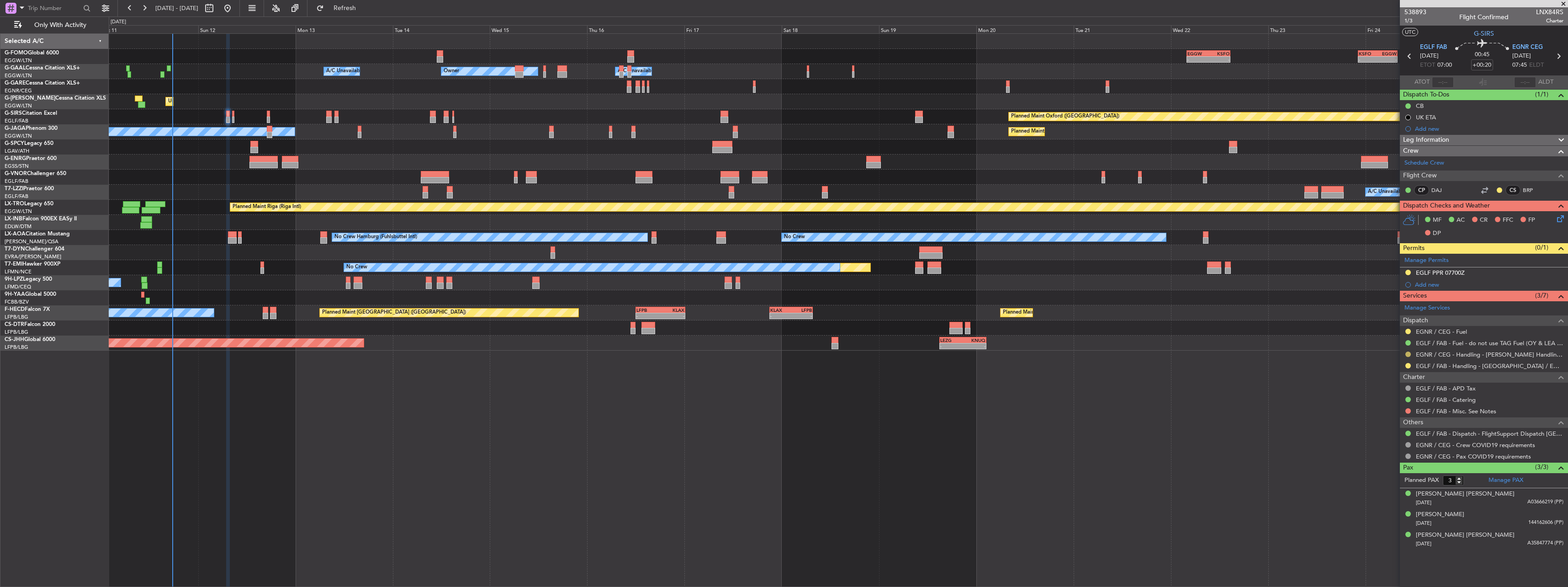
click at [1409, 354] on button at bounding box center [1408, 354] width 5 height 5
click at [1387, 458] on li "Confirmed" at bounding box center [1407, 463] width 105 height 14
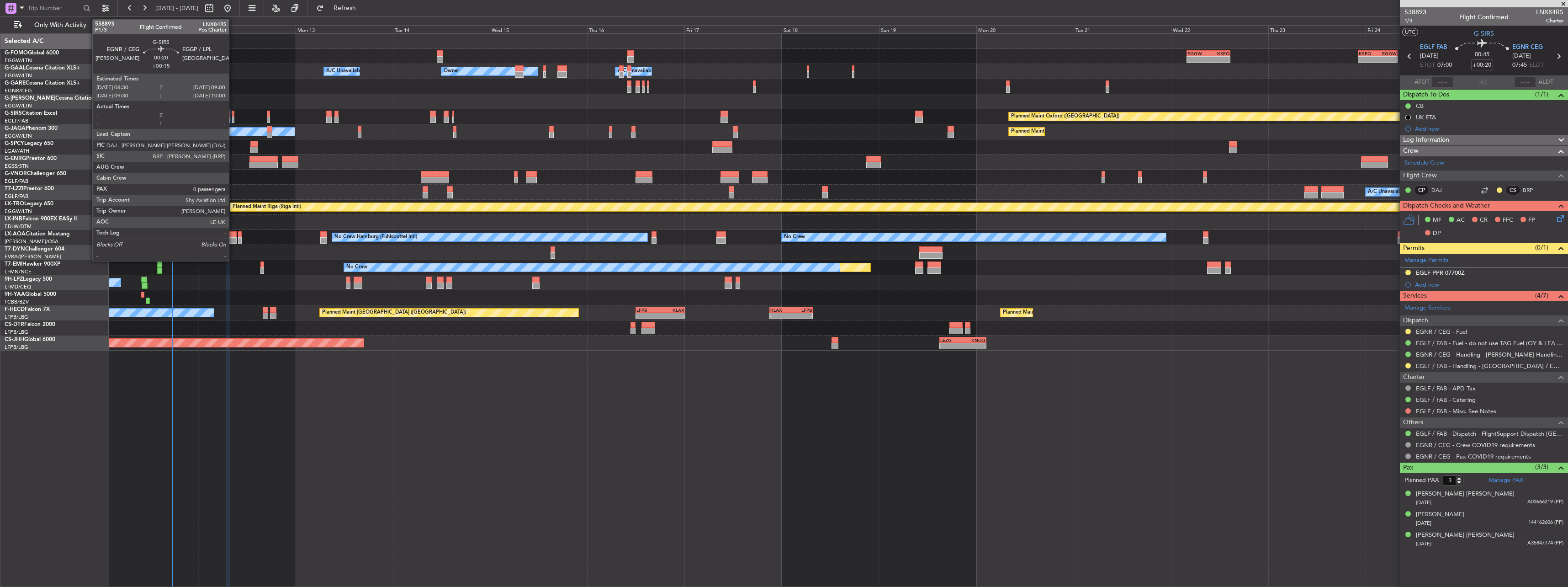
click at [233, 115] on div at bounding box center [233, 114] width 2 height 7
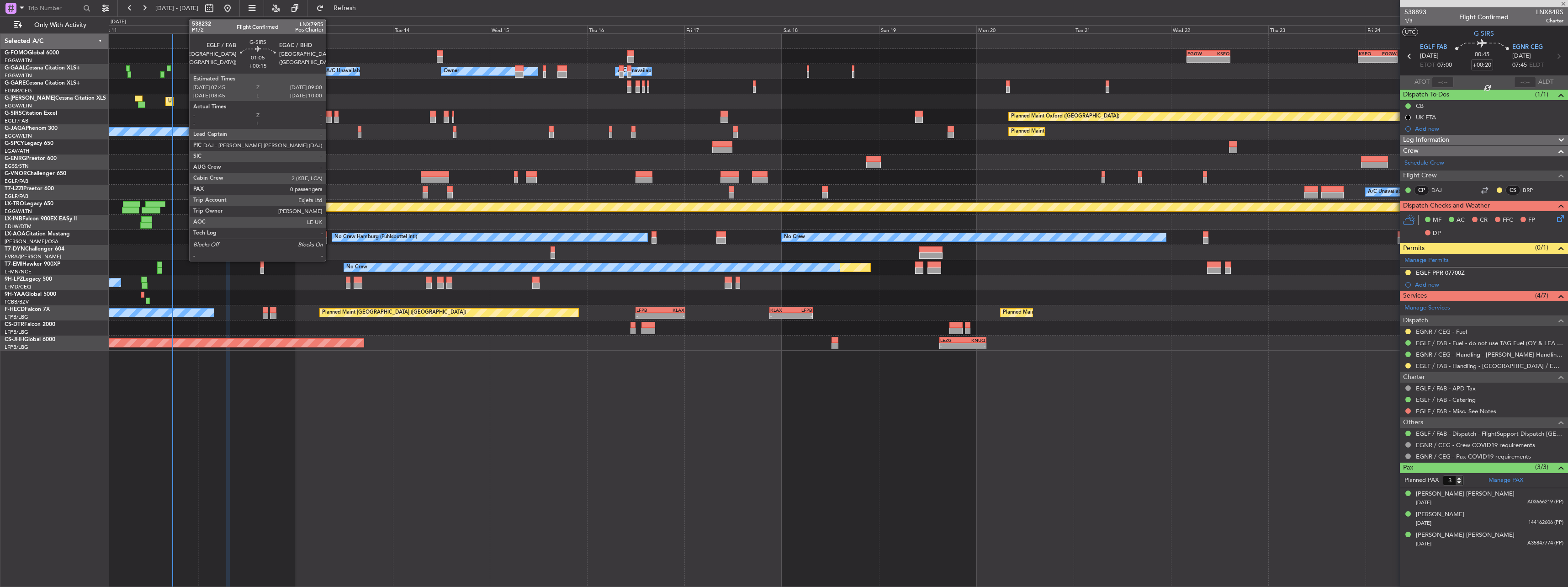
type input "+00:15"
type input "0"
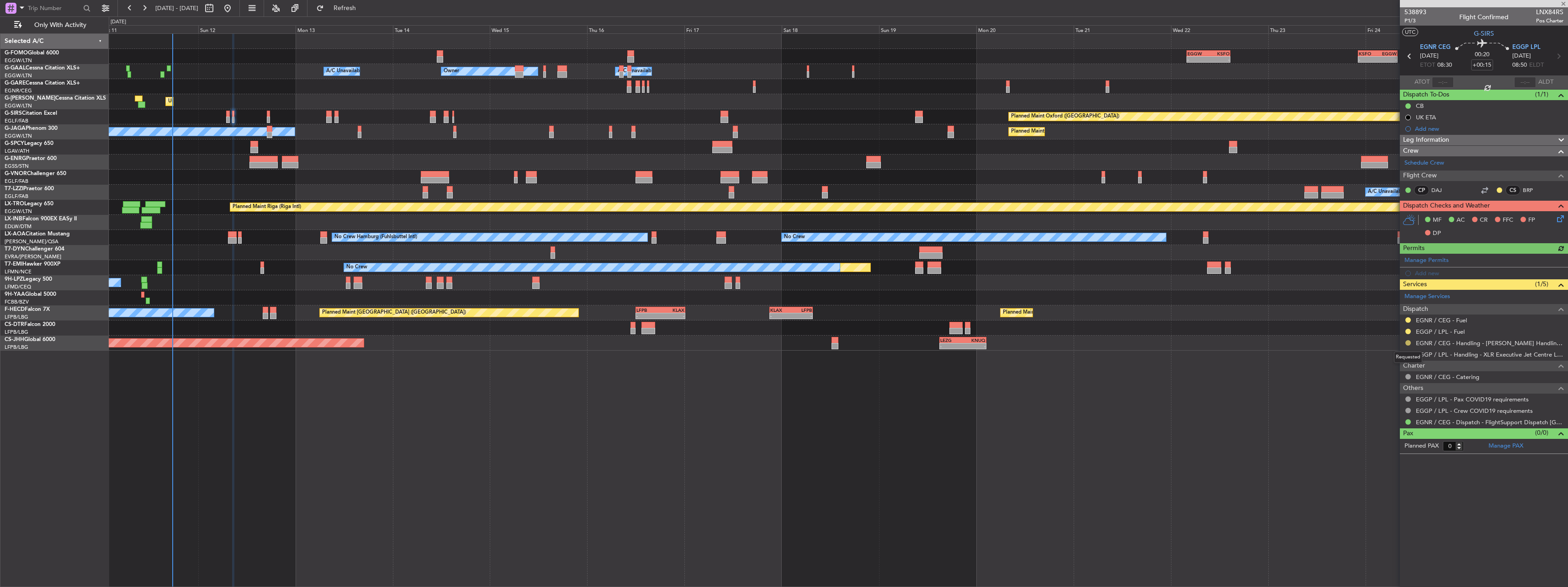
click at [1407, 342] on button at bounding box center [1408, 342] width 5 height 5
click at [1384, 454] on span "Confirmed" at bounding box center [1382, 451] width 29 height 9
click at [1406, 341] on div "Requested" at bounding box center [1408, 345] width 29 height 12
click at [1407, 343] on button at bounding box center [1408, 342] width 5 height 5
click at [1379, 394] on span "Requested" at bounding box center [1382, 396] width 29 height 9
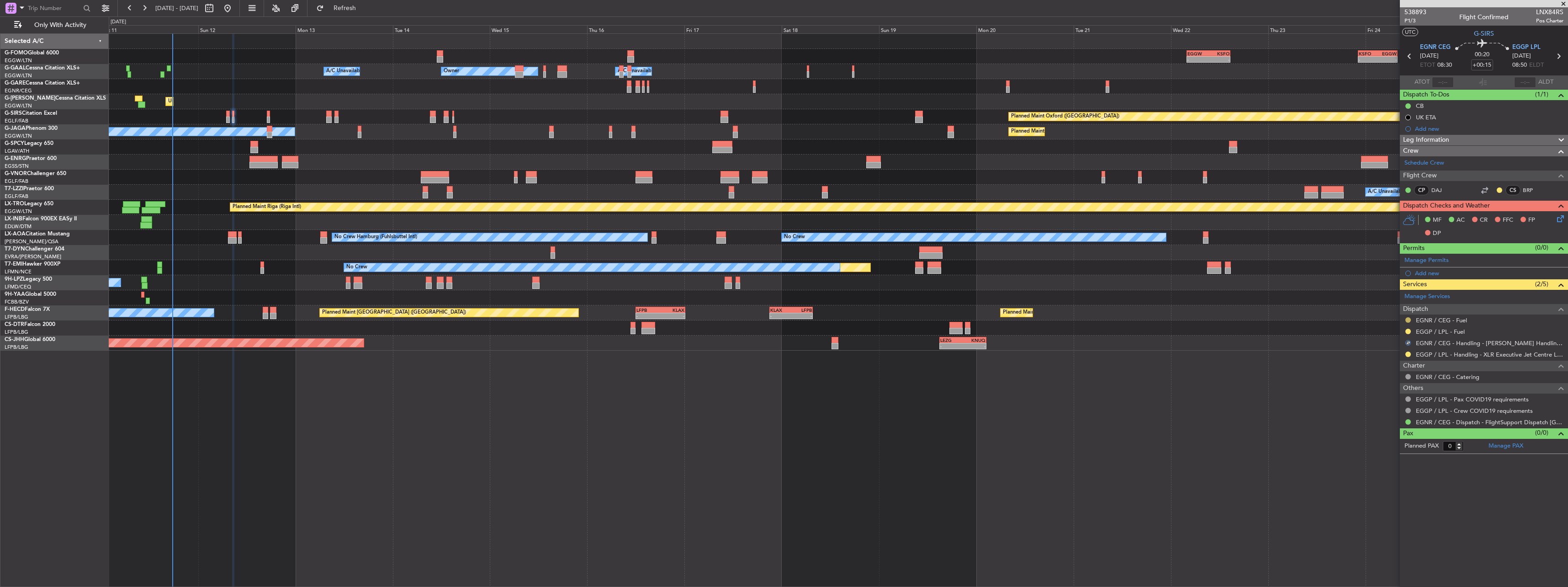
click at [1408, 320] on button at bounding box center [1408, 320] width 5 height 5
click at [1391, 427] on span "Confirmed" at bounding box center [1382, 429] width 29 height 9
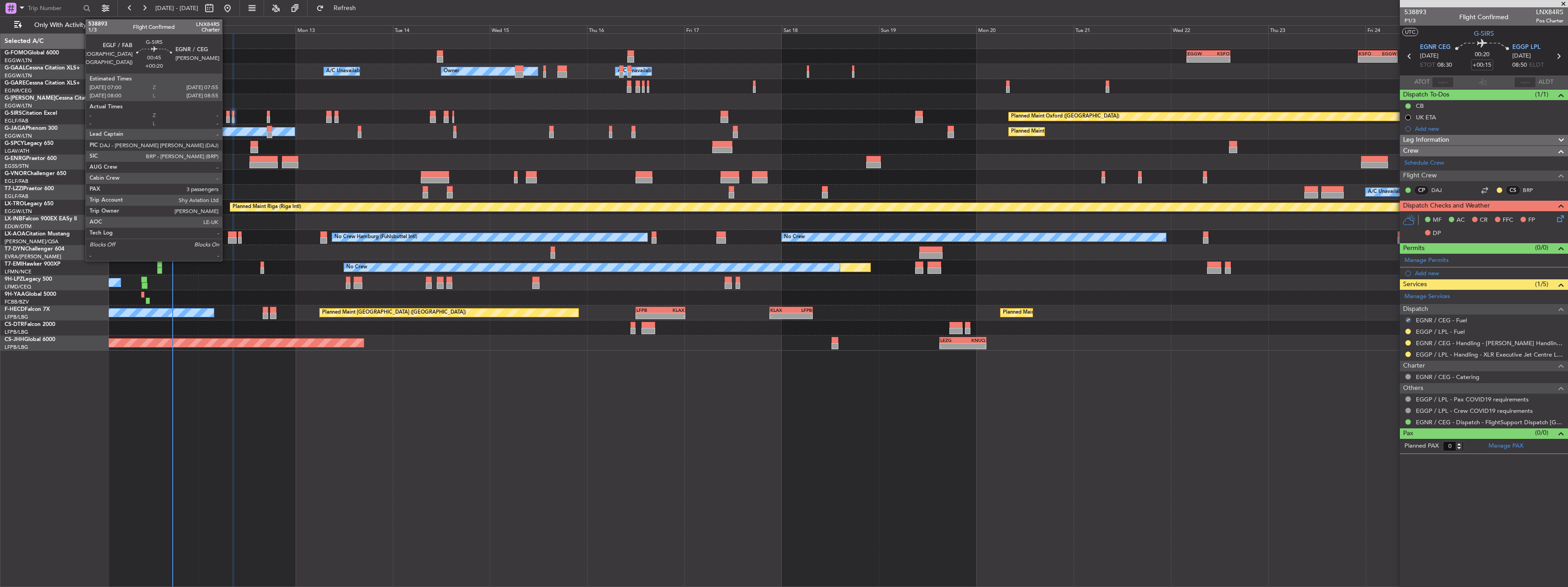
click at [226, 119] on div at bounding box center [228, 119] width 4 height 7
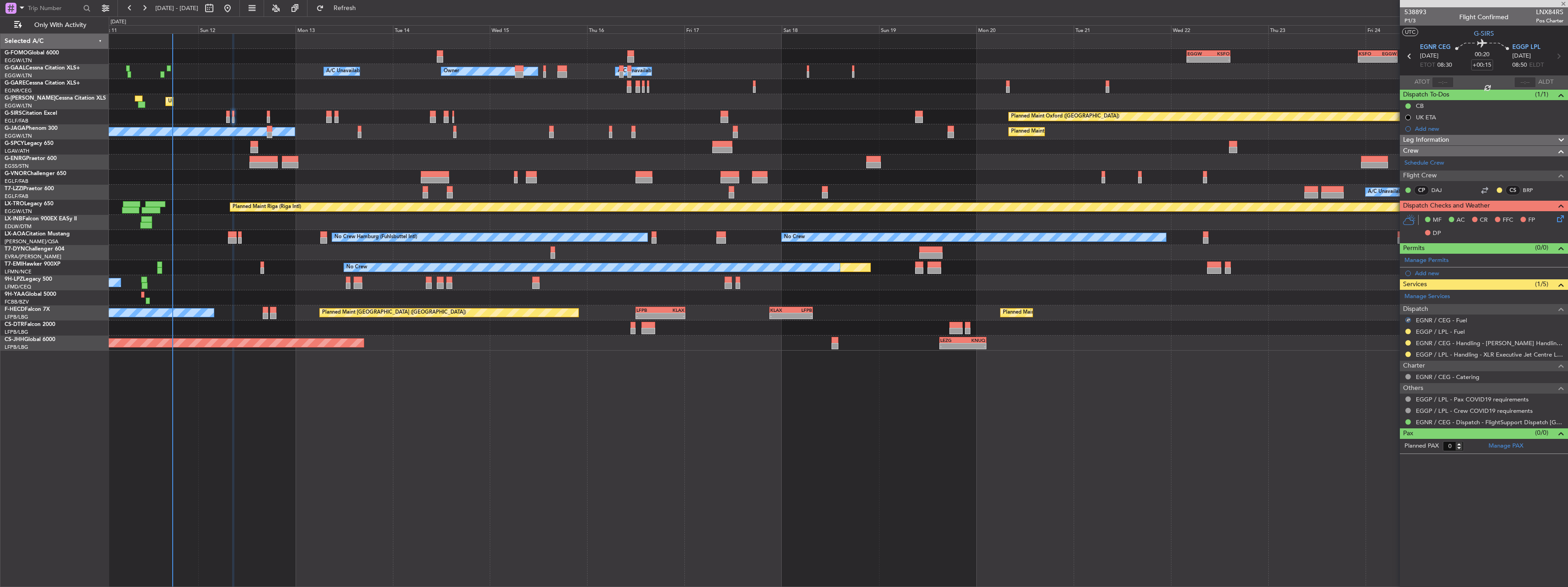
type input "+00:20"
type input "3"
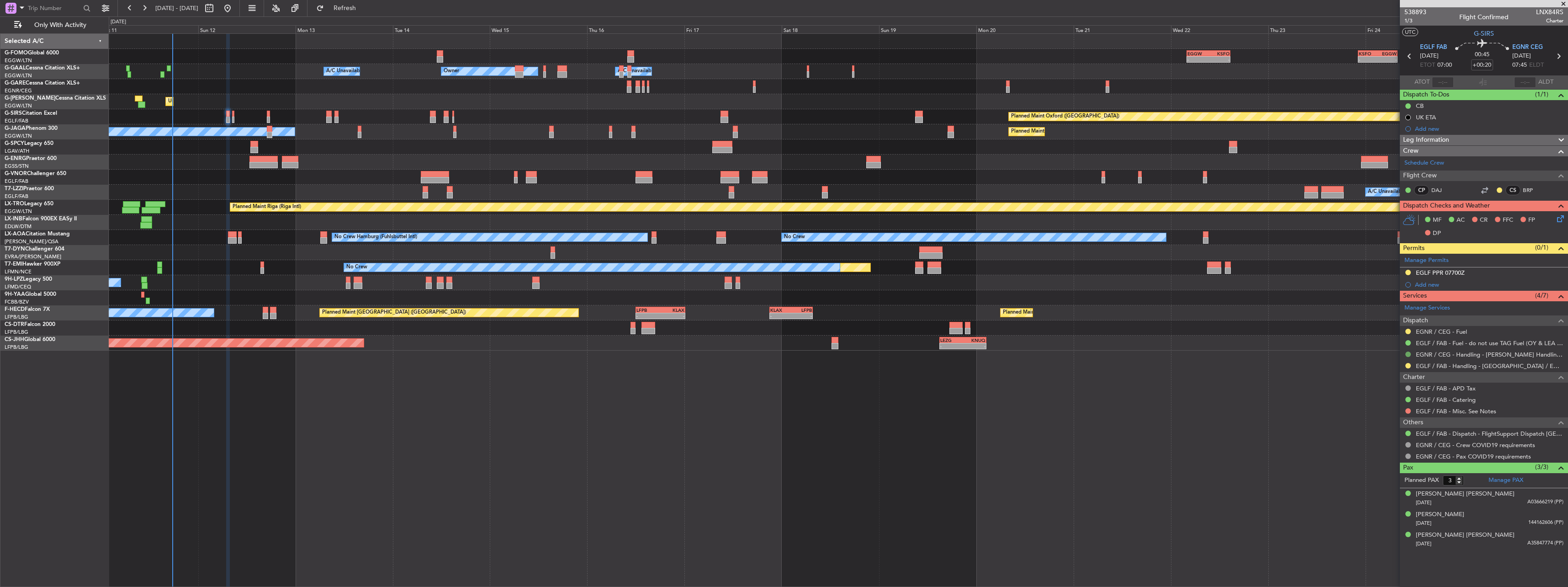
click at [1408, 353] on button at bounding box center [1408, 354] width 5 height 5
click at [1386, 407] on span "Requested" at bounding box center [1382, 408] width 29 height 9
click at [1407, 330] on button at bounding box center [1408, 331] width 5 height 5
click at [1383, 437] on span "Confirmed" at bounding box center [1382, 440] width 29 height 9
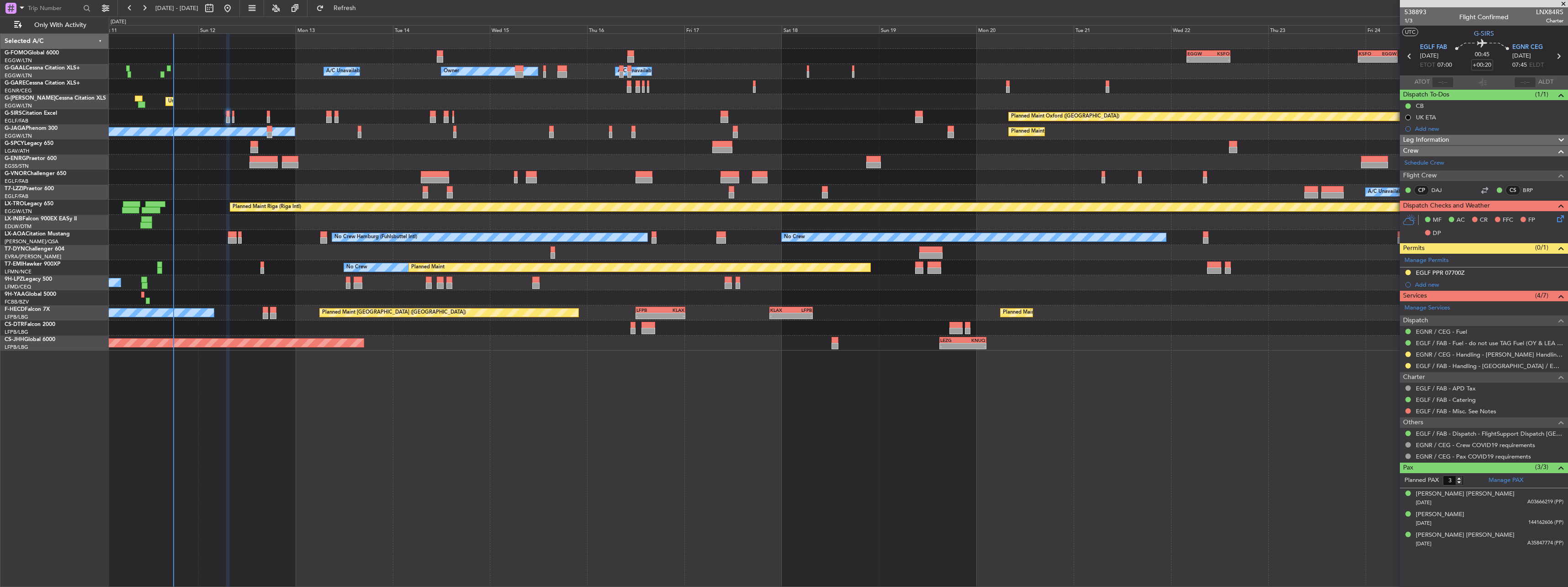
click at [4, 15] on div at bounding box center [58, 8] width 117 height 16
click at [17, 7] on span at bounding box center [22, 7] width 11 height 12
click at [35, 70] on span "Airport" at bounding box center [31, 73] width 19 height 9
click at [60, 10] on input "text" at bounding box center [54, 8] width 52 height 14
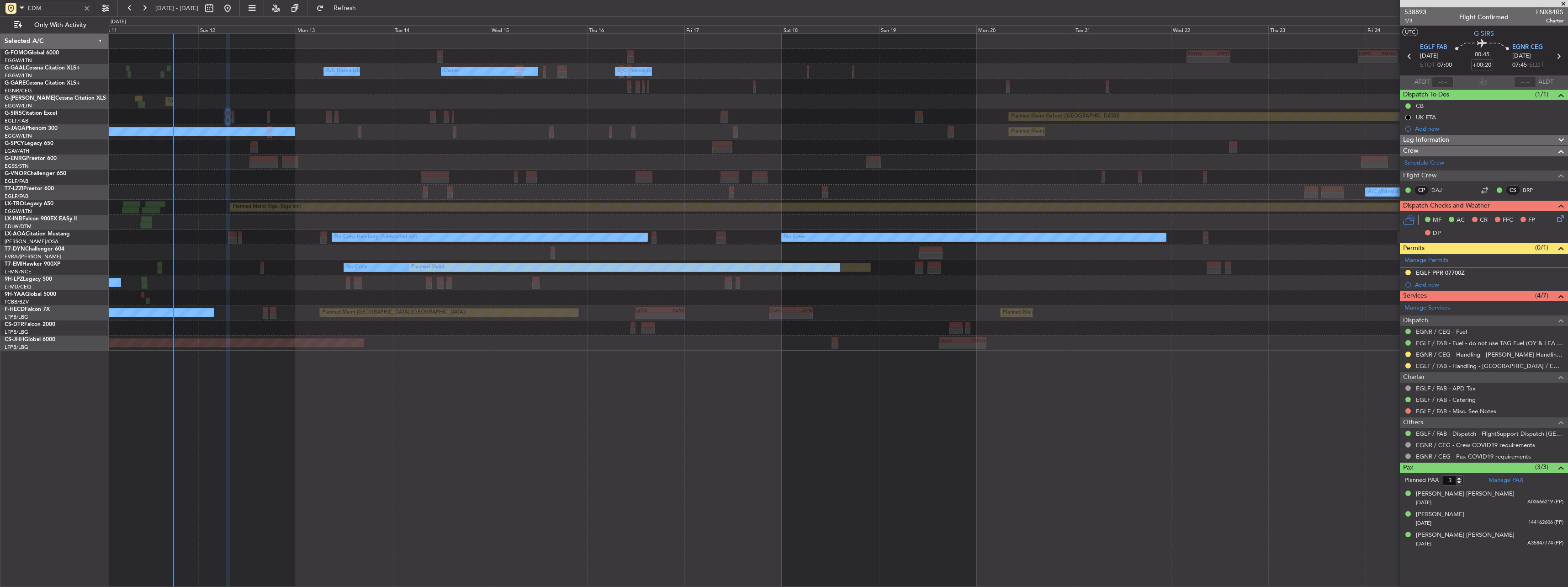
type input "EDMO"
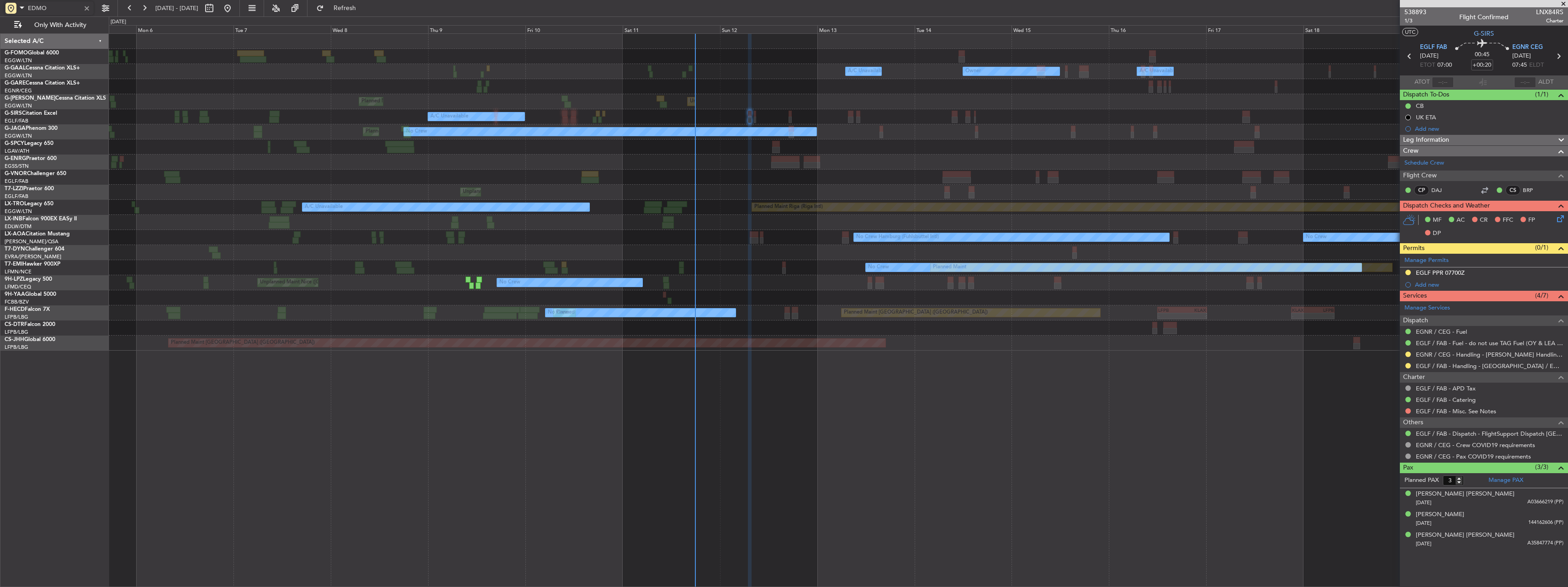
click at [863, 160] on div "- - EGGW 03:55 Z KSFO 14:45 Z - - KSFO 22:15 Z EGGW 08:00 Z A/C Unavailable Own…" at bounding box center [838, 192] width 1459 height 317
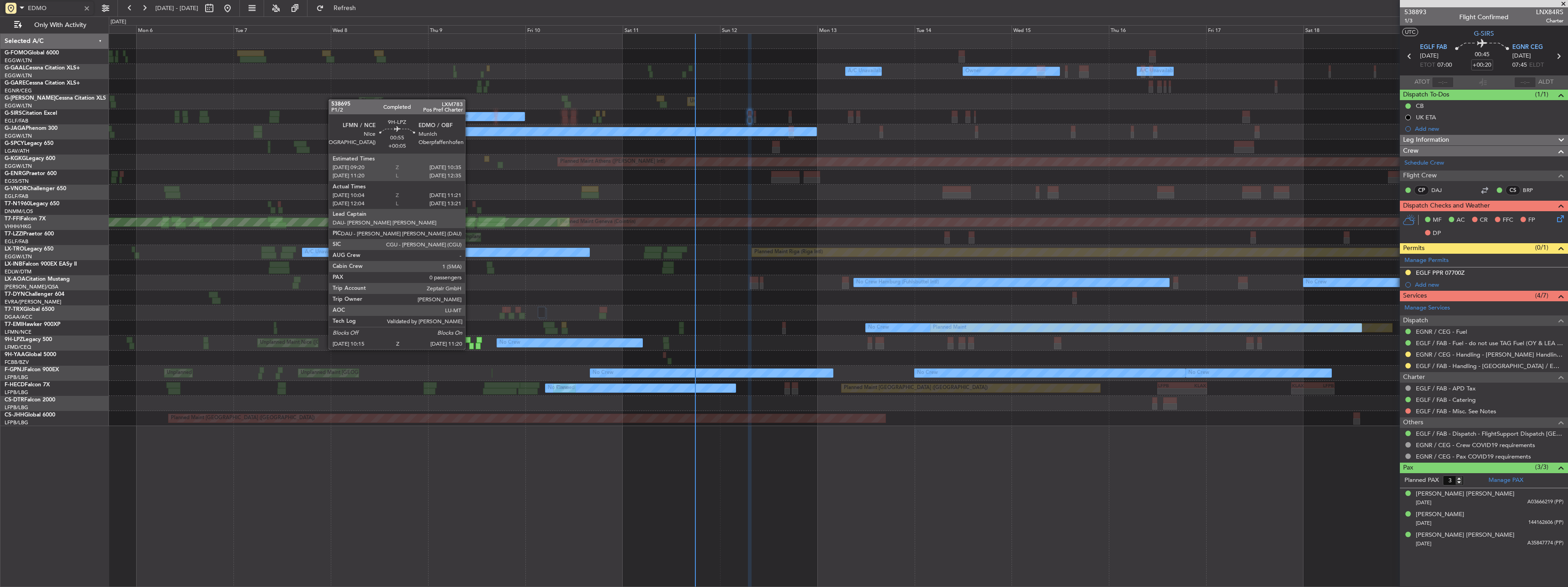
click at [469, 340] on div at bounding box center [468, 340] width 5 height 7
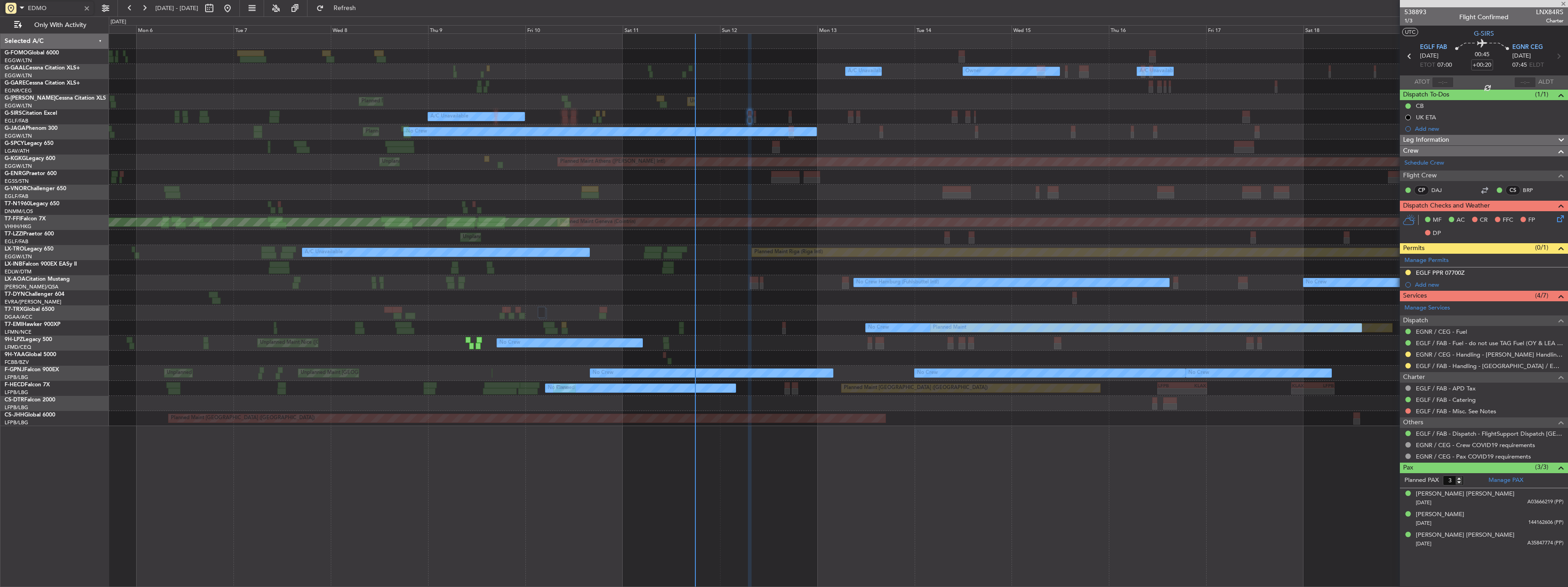
type input "+00:05"
type input "10:19"
type input "11:16"
type input "0"
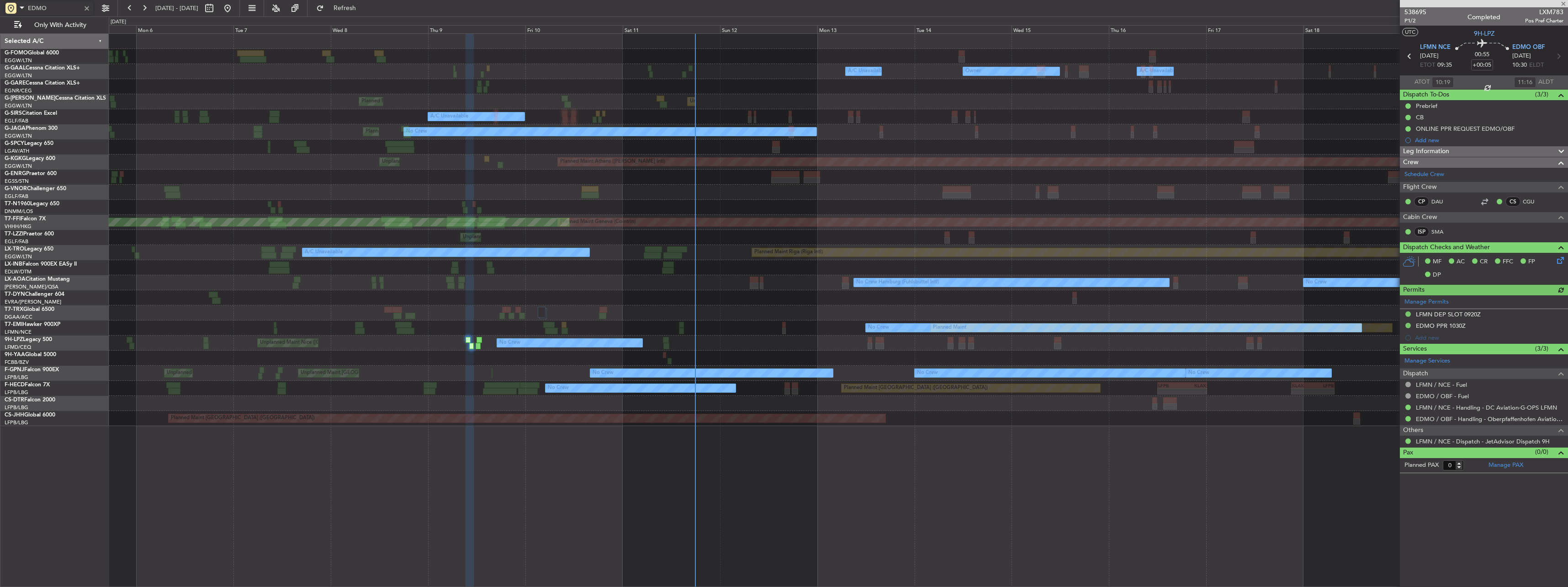
type input "EDMO"
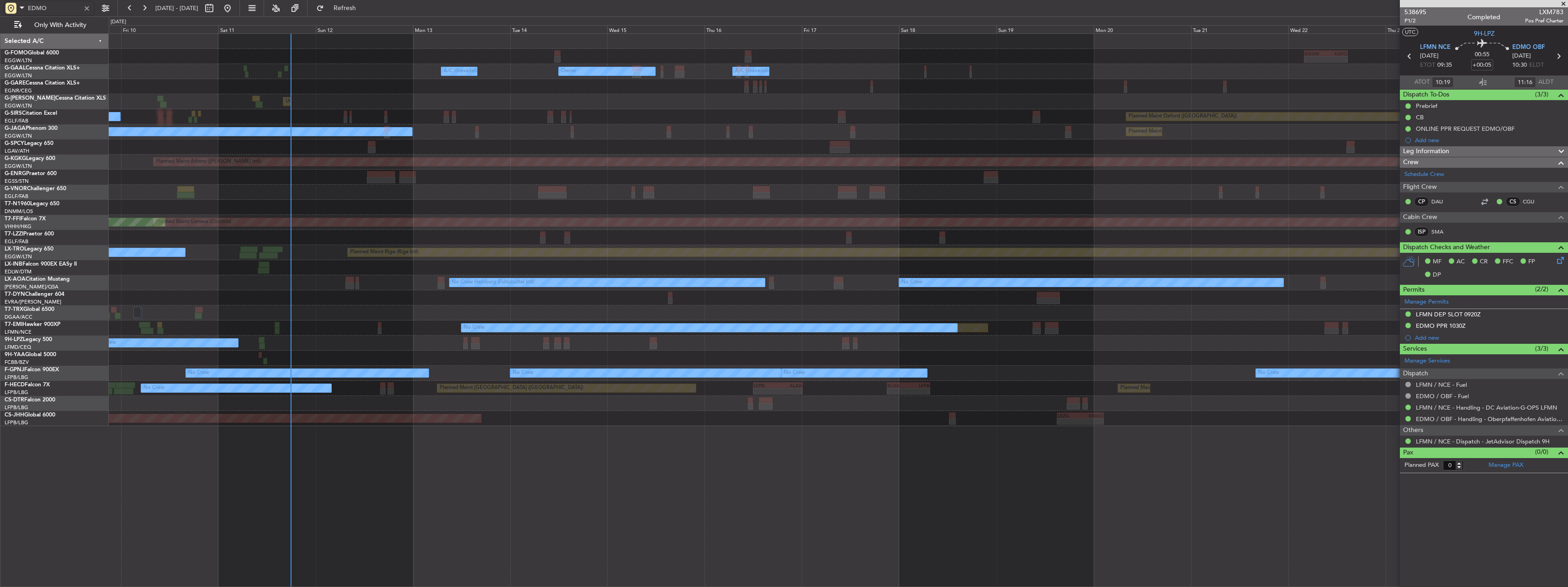
click at [563, 125] on div "- - EGGW 03:55 Z KSFO 14:45 Z - - KSFO 22:15 Z EGGW 08:00 Z Owner Owner A/C Una…" at bounding box center [838, 230] width 1459 height 392
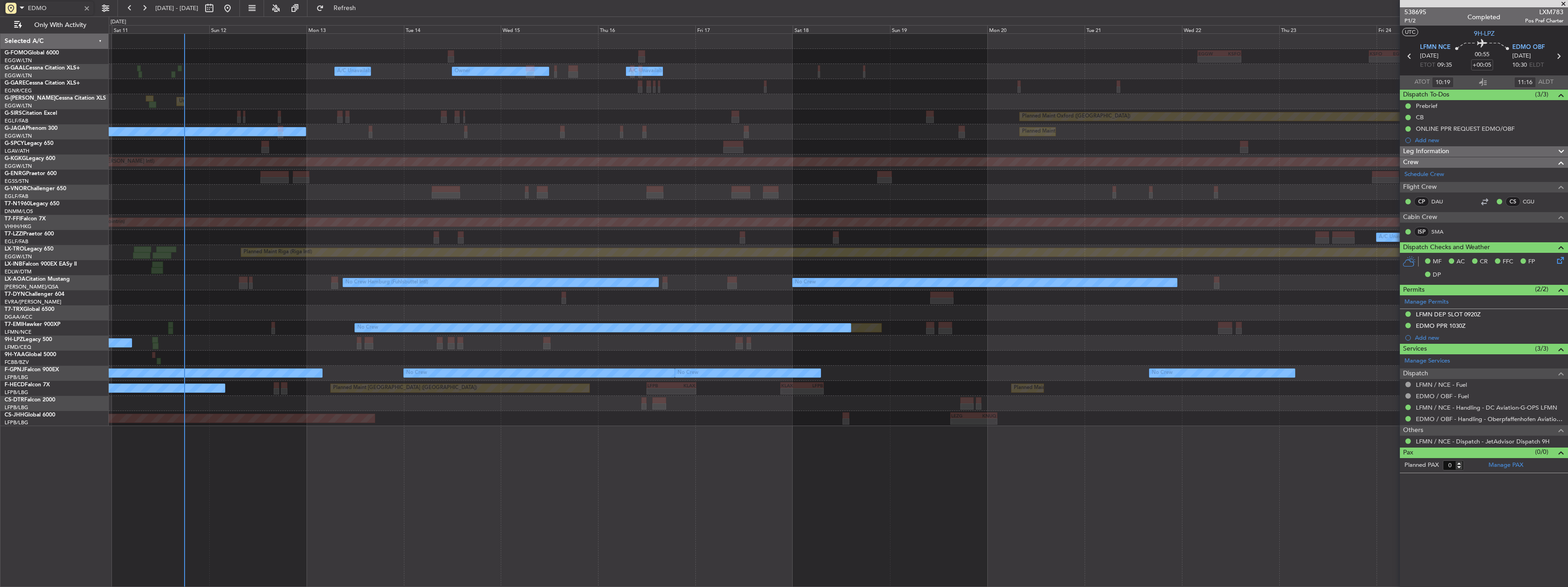
click at [745, 109] on div "- - EGGW 03:55 Z KSFO 14:45 Z - - KSFO 22:15 Z EGGW 08:00 Z Owner Owner A/C Una…" at bounding box center [838, 230] width 1459 height 392
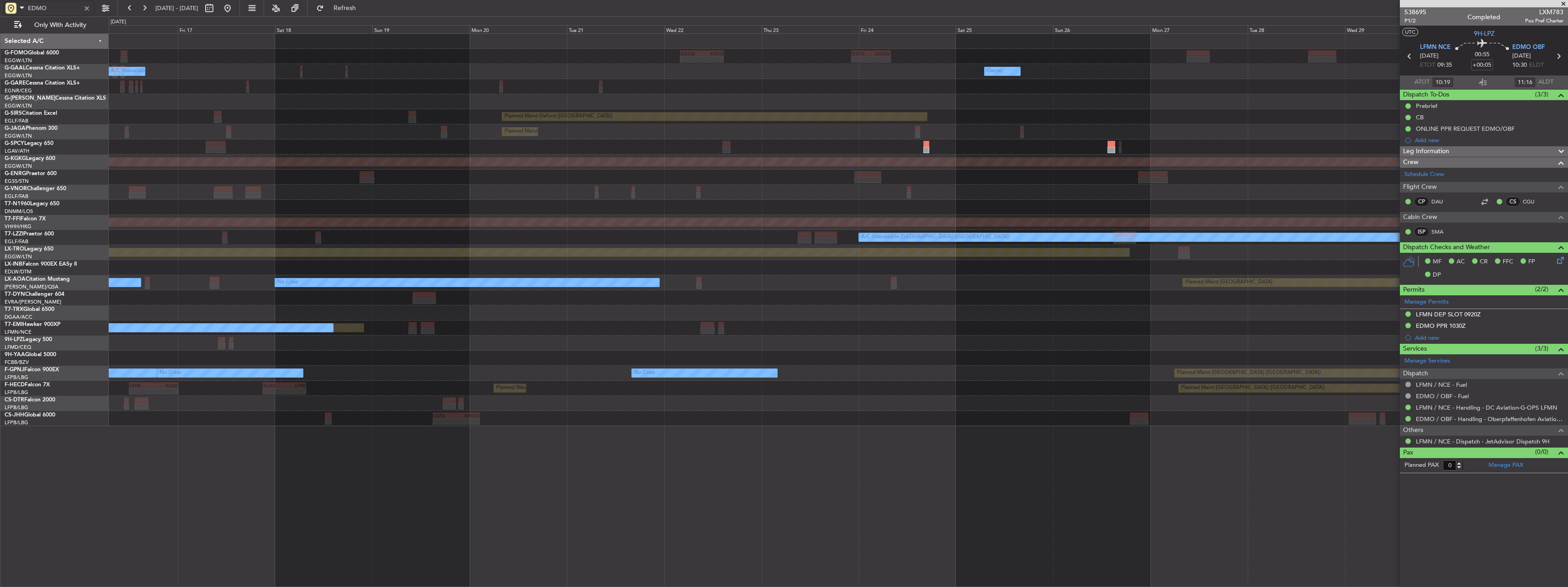
click at [834, 210] on div "- - EGGW 03:55 Z KSFO 14:45 Z - - KSFO 22:15 Z EGGW 08:00 Z Owner A/C Unavailab…" at bounding box center [838, 230] width 1459 height 392
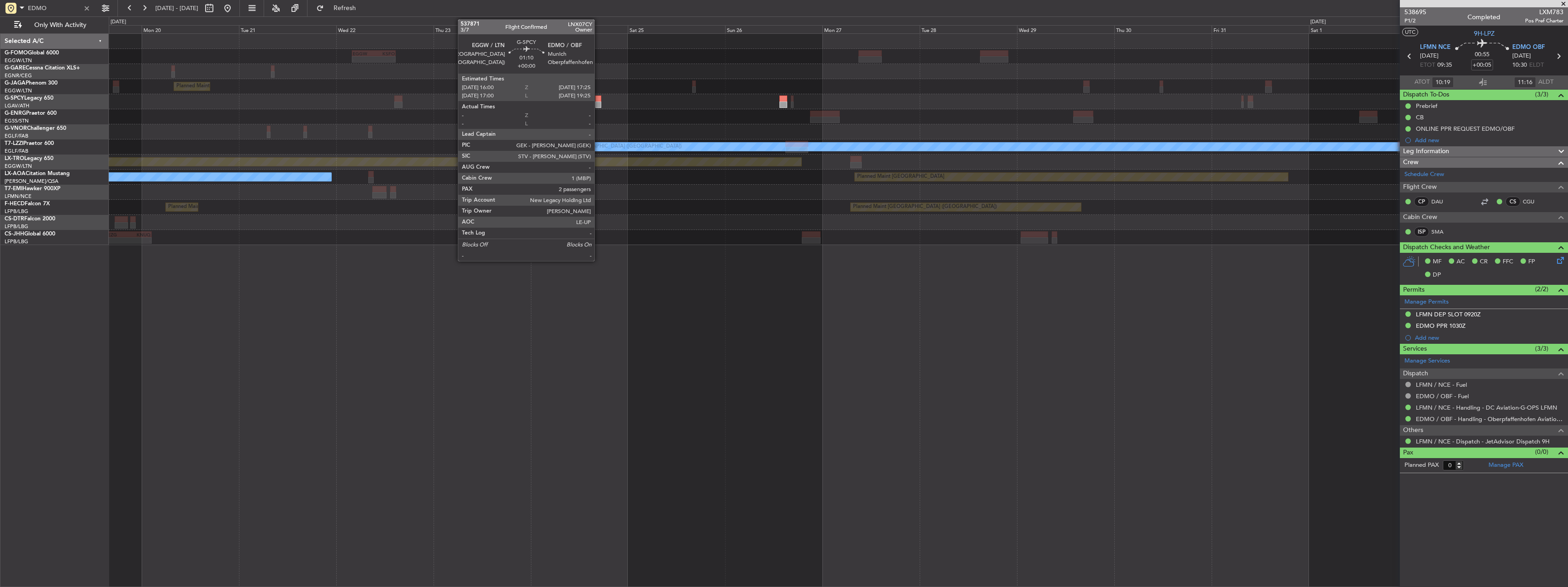
click at [598, 98] on div at bounding box center [598, 99] width 6 height 7
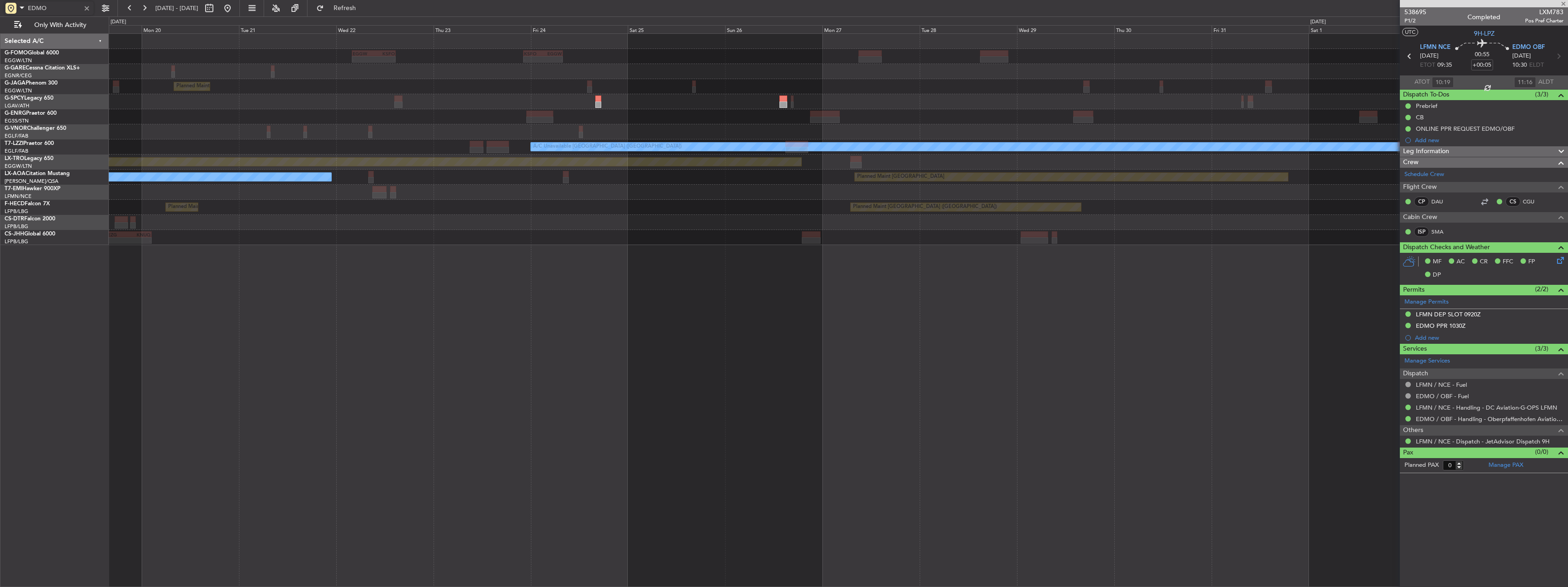
type input "2"
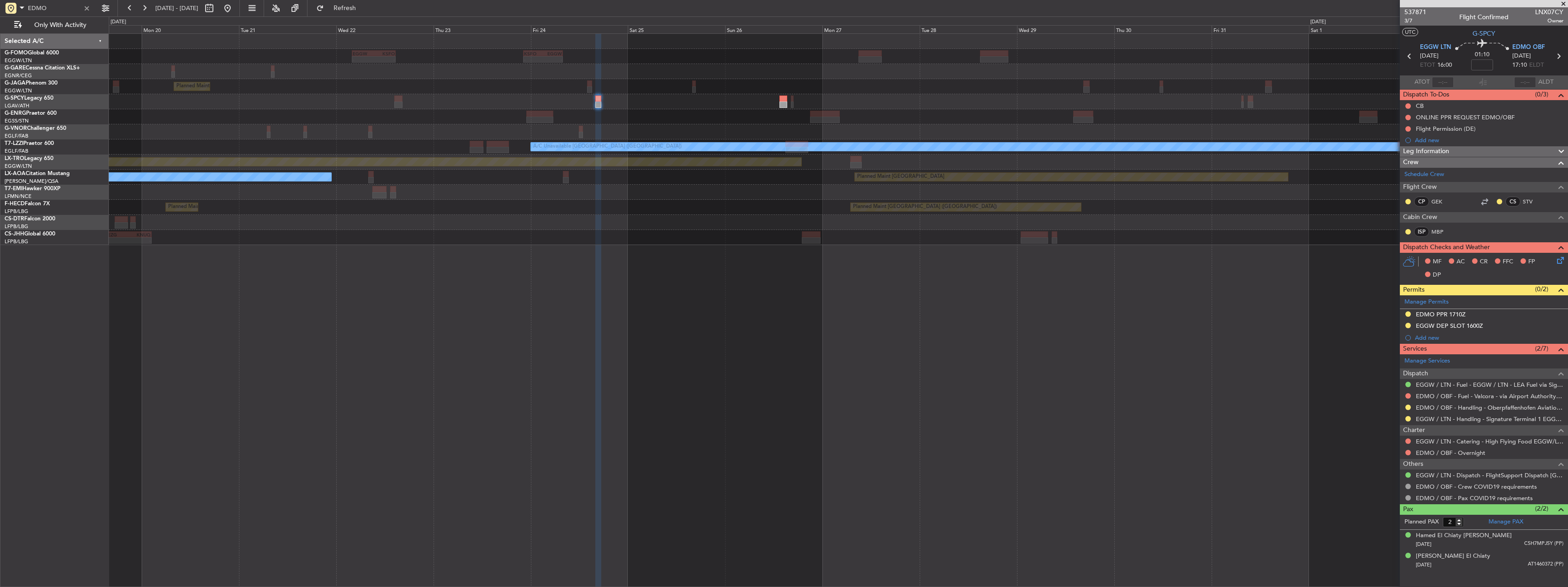
click at [1489, 29] on mat-tooltip-component "Trip Stage" at bounding box center [1484, 34] width 40 height 24
click at [1488, 31] on div "Trip Stage" at bounding box center [1484, 34] width 27 height 12
click at [1489, 34] on span "G-SPCY" at bounding box center [1484, 33] width 23 height 10
click at [1457, 406] on link "EDMO / OBF - Handling - Oberpfaffenhofen Aviation Service GmbH" at bounding box center [1489, 407] width 147 height 8
click at [1563, 15] on span "LNX07CY" at bounding box center [1549, 12] width 29 height 10
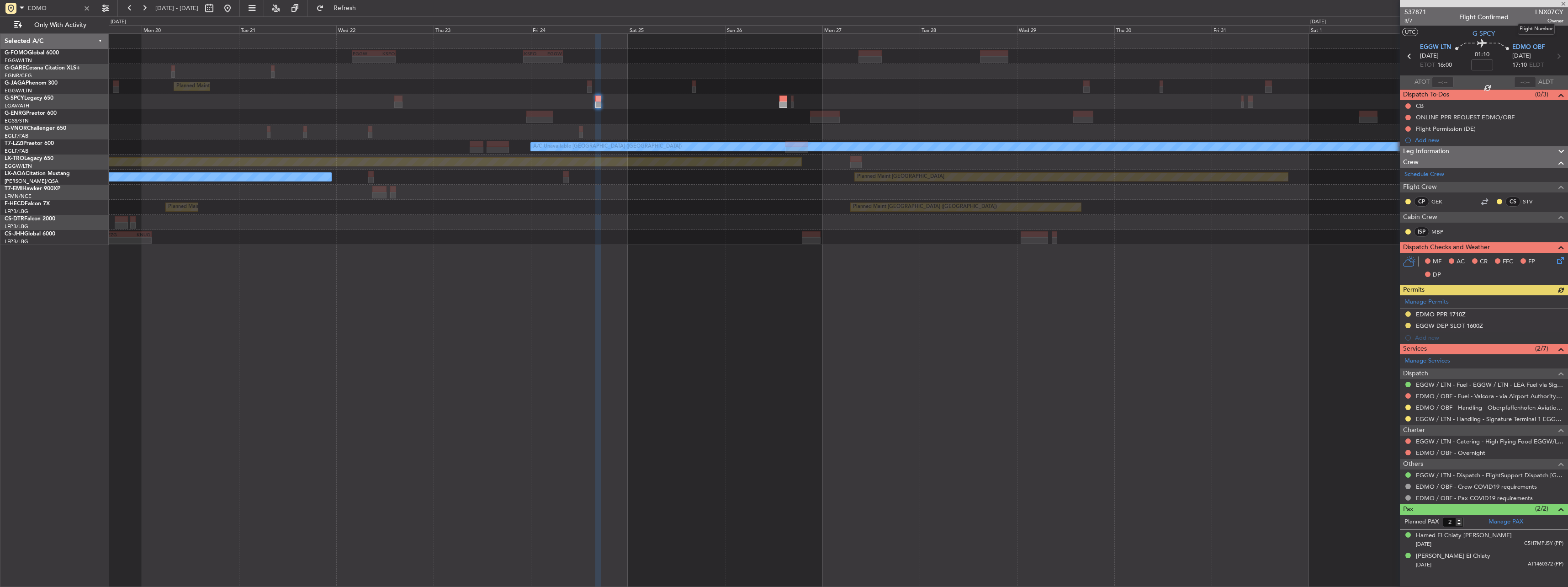
click at [1563, 15] on span "LNX07CY" at bounding box center [1549, 12] width 29 height 10
click at [1556, 12] on span "LNX07CY" at bounding box center [1549, 12] width 29 height 10
click at [1554, 11] on span "LNX07CY" at bounding box center [1549, 12] width 29 height 10
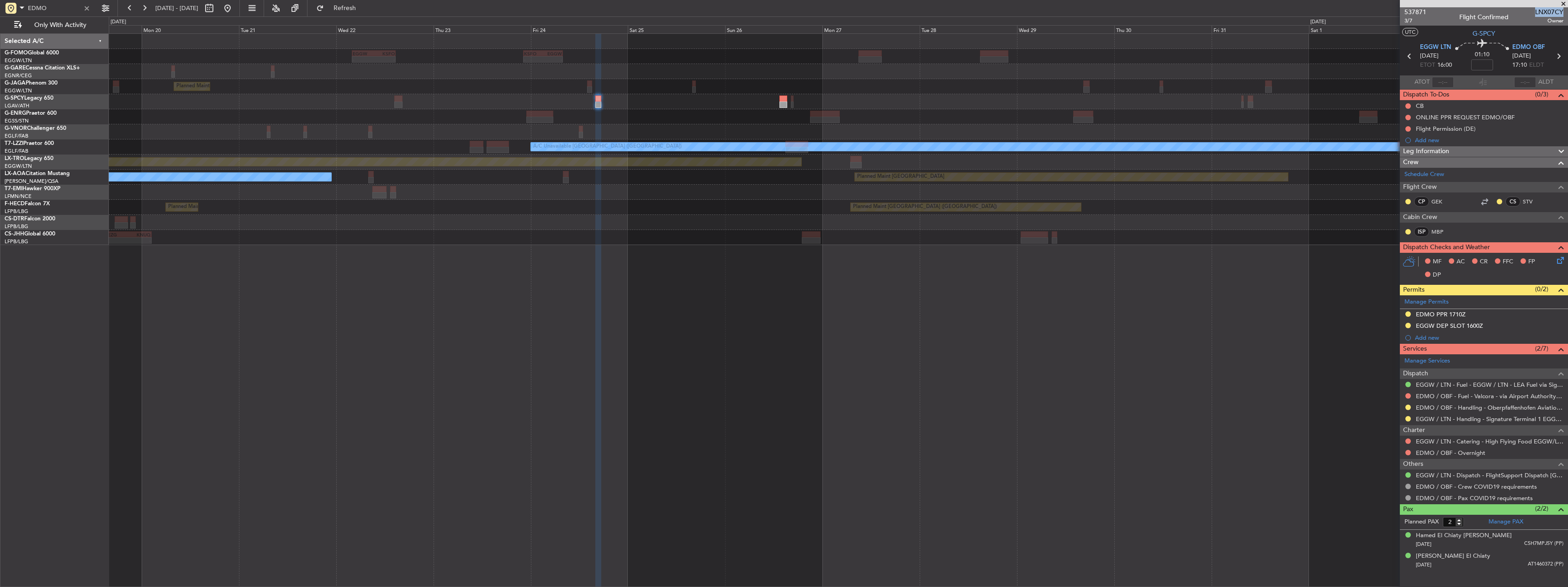
click at [1549, 12] on span "LNX07CY" at bounding box center [1549, 12] width 29 height 10
drag, startPoint x: 1550, startPoint y: 13, endPoint x: 1564, endPoint y: 12, distance: 14.0
click at [1564, 12] on div "537871 3/7 Flight Confirmed LNX07CY Owner" at bounding box center [1484, 16] width 168 height 18
click at [1554, 12] on span "LNX07CY" at bounding box center [1549, 12] width 29 height 10
drag, startPoint x: 1549, startPoint y: 11, endPoint x: 1562, endPoint y: 10, distance: 13.0
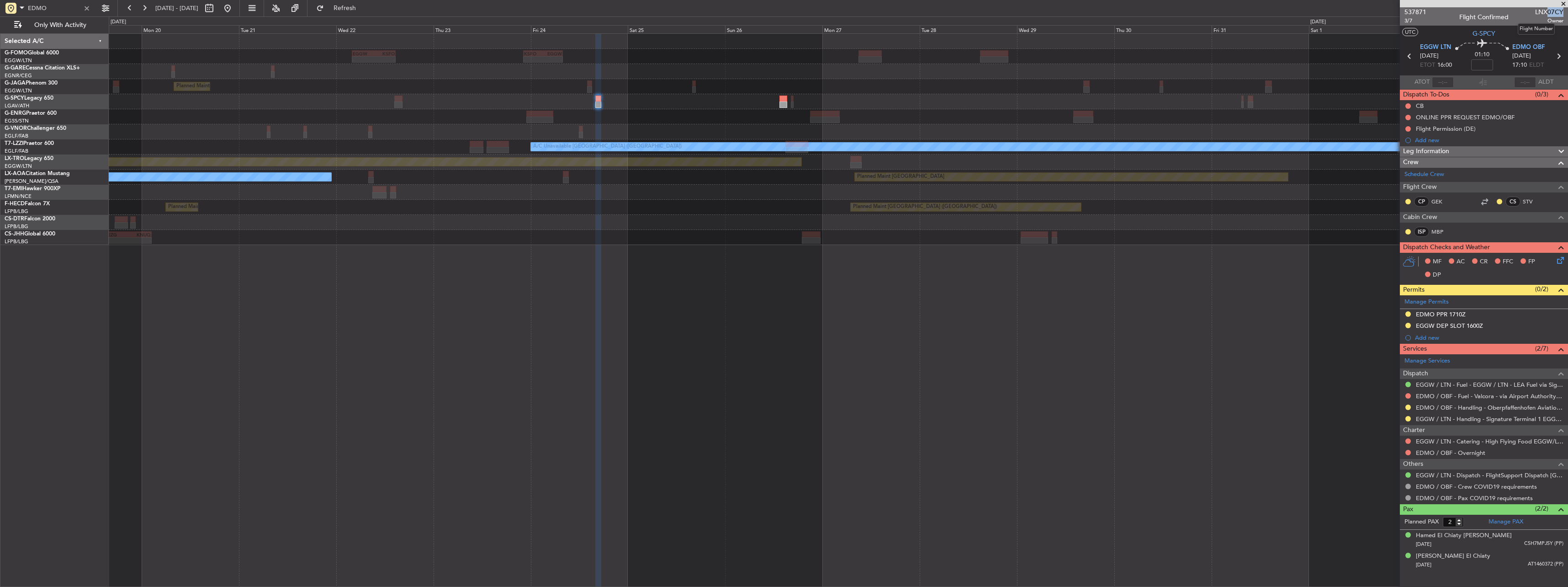
click at [1562, 10] on span "LNX07CY" at bounding box center [1549, 12] width 29 height 10
copy span "07CY"
click at [1534, 13] on div "537871 3/7 Flight Confirmed LNX07CY Owner" at bounding box center [1484, 16] width 168 height 18
click at [1539, 12] on span "LNX07CY" at bounding box center [1549, 12] width 29 height 10
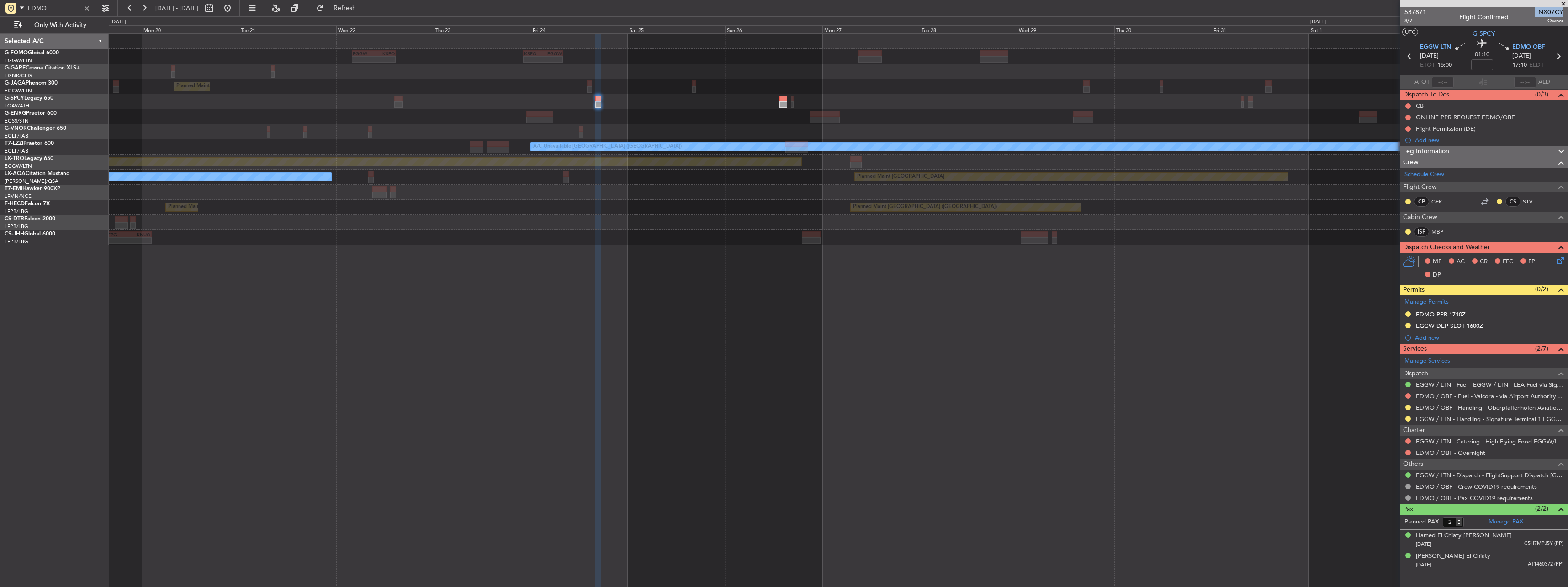
copy span "LNX07CY"
click at [1407, 22] on span "3/7" at bounding box center [1415, 21] width 22 height 8
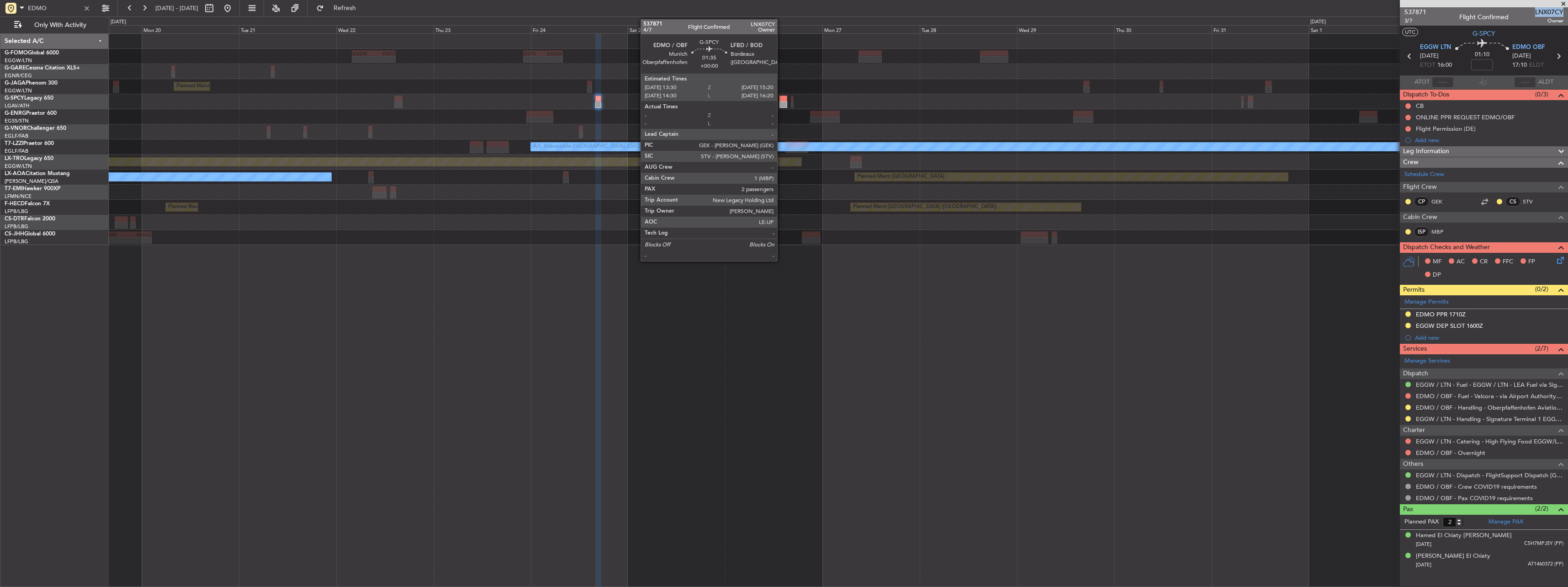
click at [781, 98] on div at bounding box center [783, 99] width 8 height 7
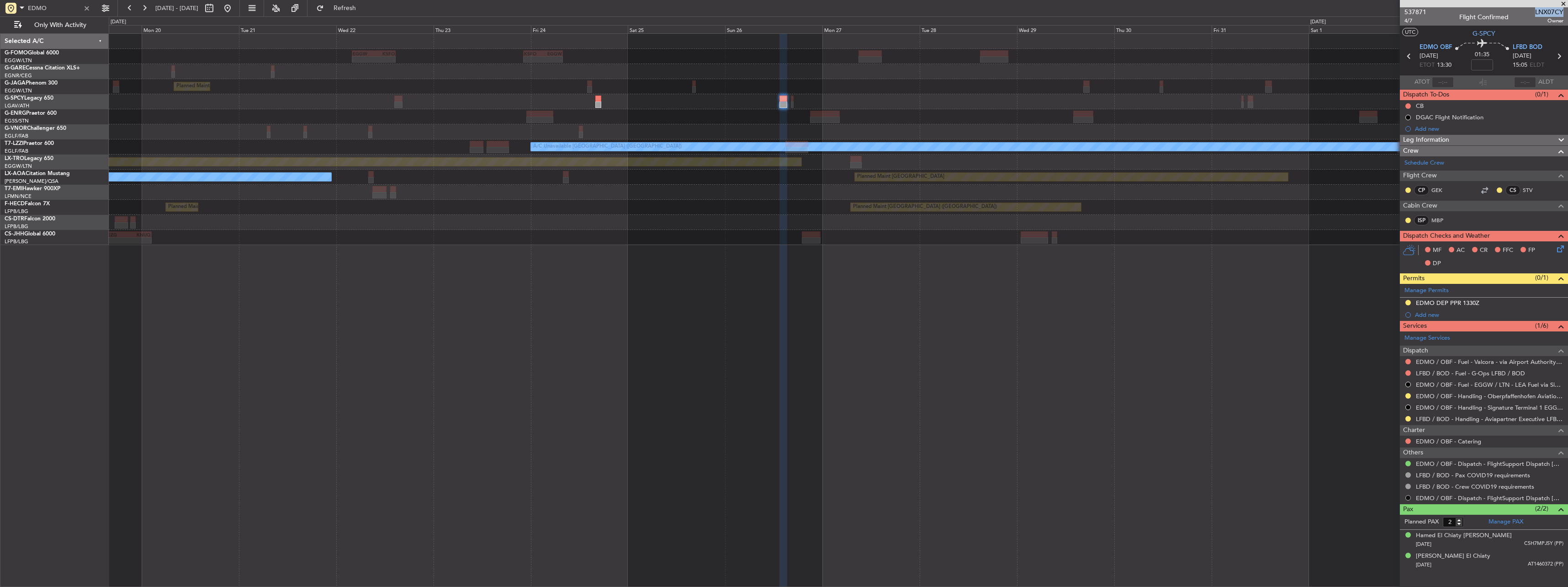
click at [1410, 499] on button at bounding box center [1408, 497] width 5 height 5
click at [1401, 483] on li "Confirmed" at bounding box center [1407, 484] width 105 height 14
click at [1538, 11] on span "LNX07CY" at bounding box center [1549, 12] width 29 height 10
click at [1413, 17] on span "4/7" at bounding box center [1415, 21] width 22 height 8
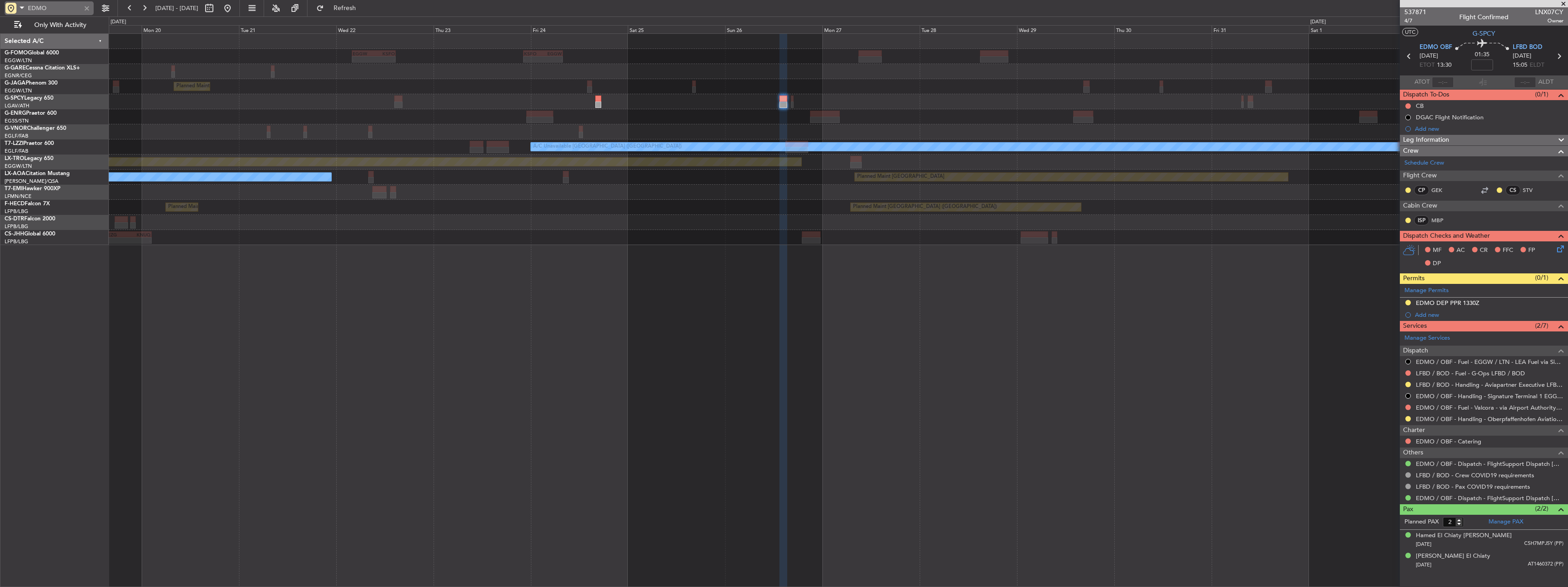
click at [91, 11] on div at bounding box center [86, 8] width 10 height 10
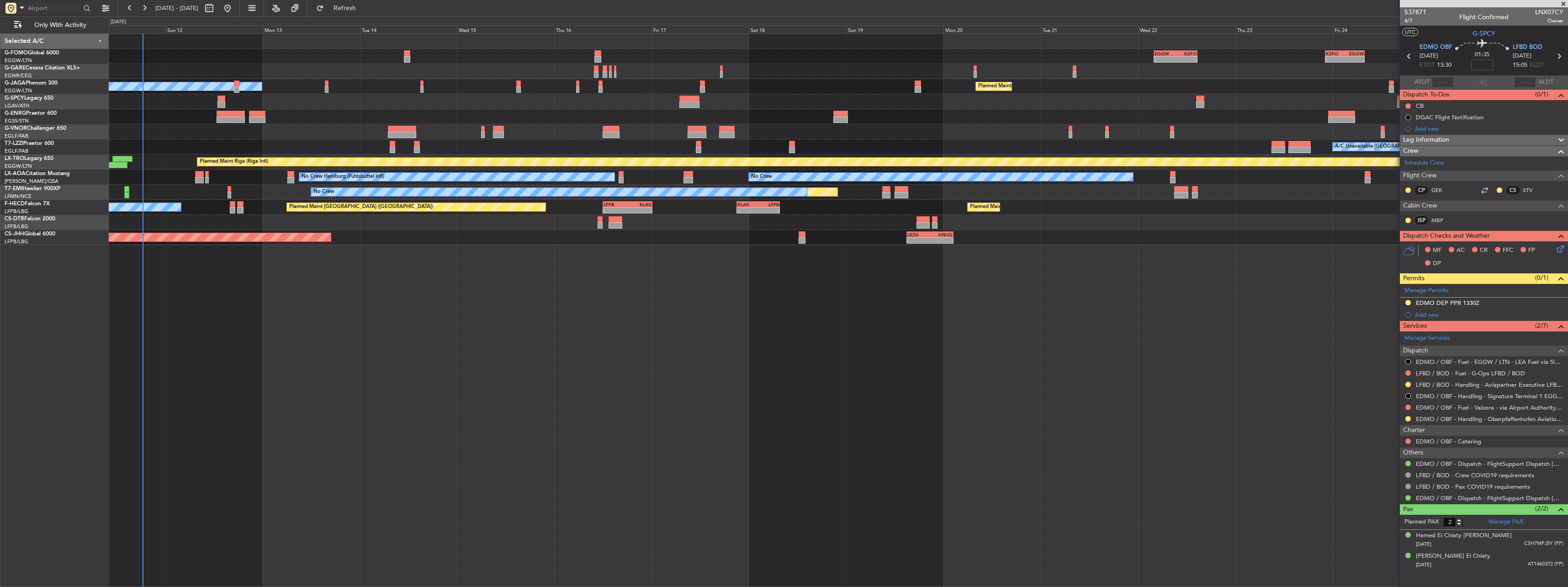
click at [1222, 91] on div "- - EGGW 03:55 Z KSFO 14:45 Z - - KSFO 22:15 Z EGGW 08:00 Z Planned Maint Paris…" at bounding box center [838, 139] width 1459 height 211
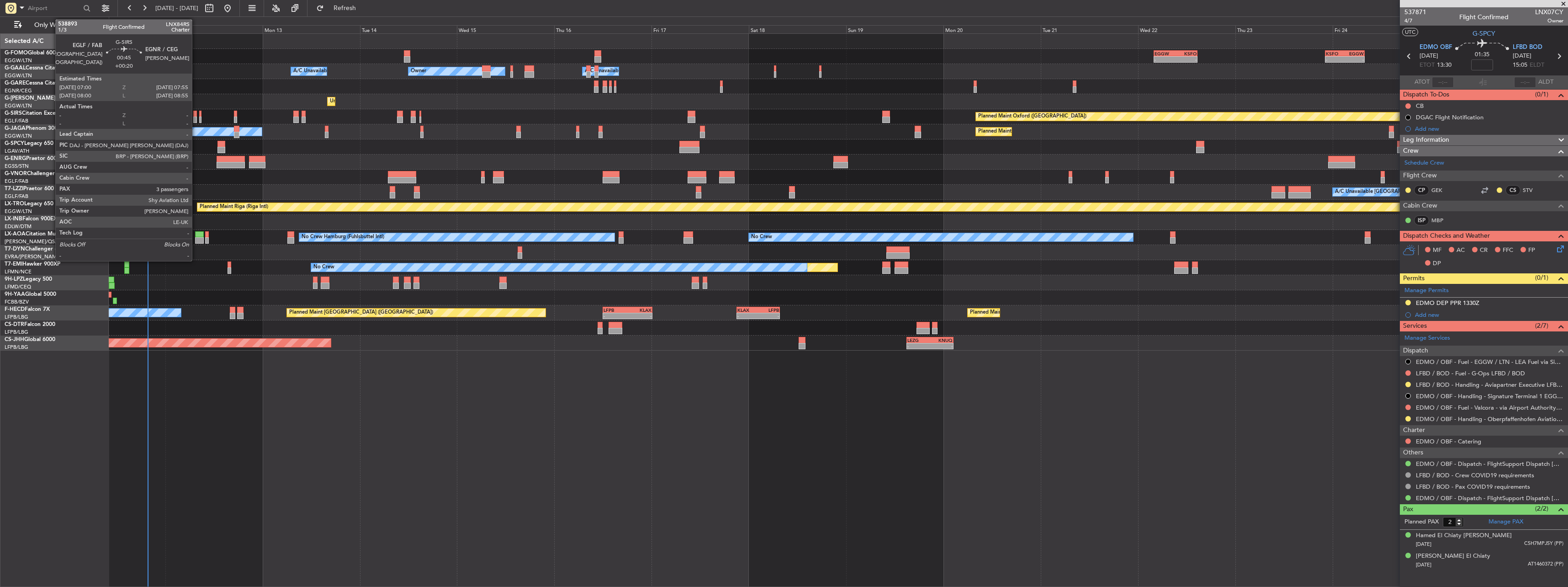
click at [196, 116] on div at bounding box center [195, 114] width 4 height 7
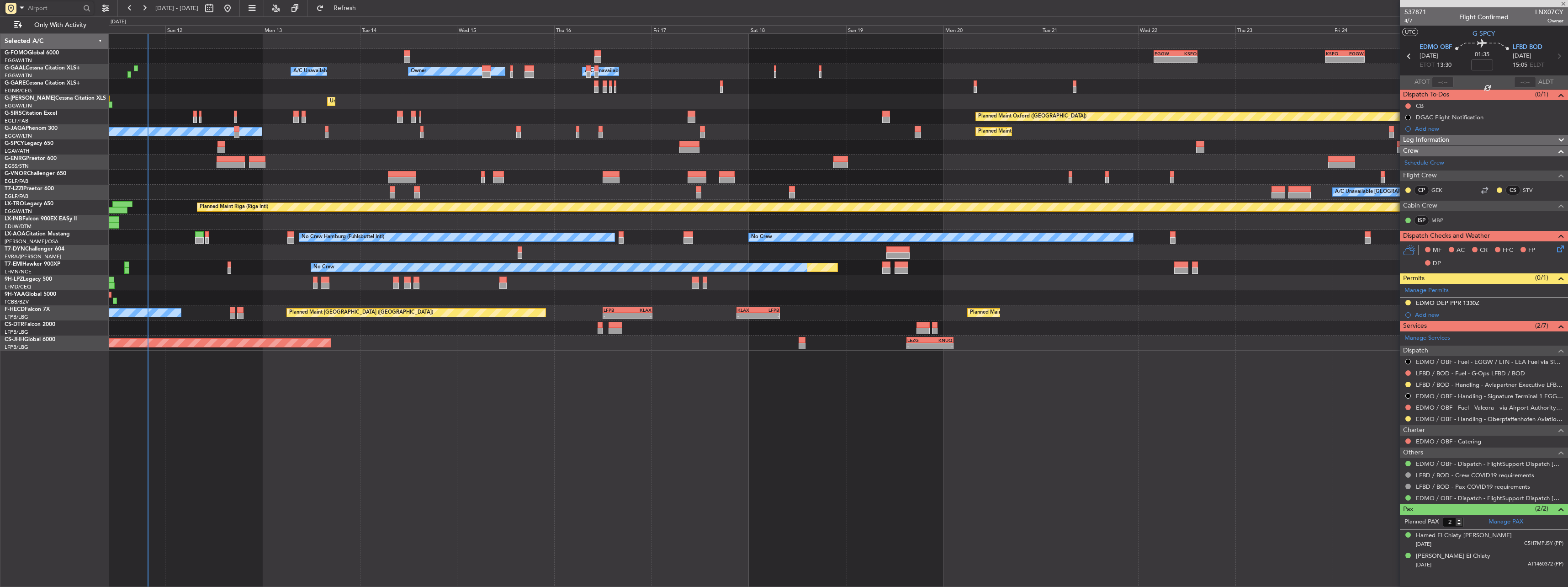
type input "+00:20"
type input "3"
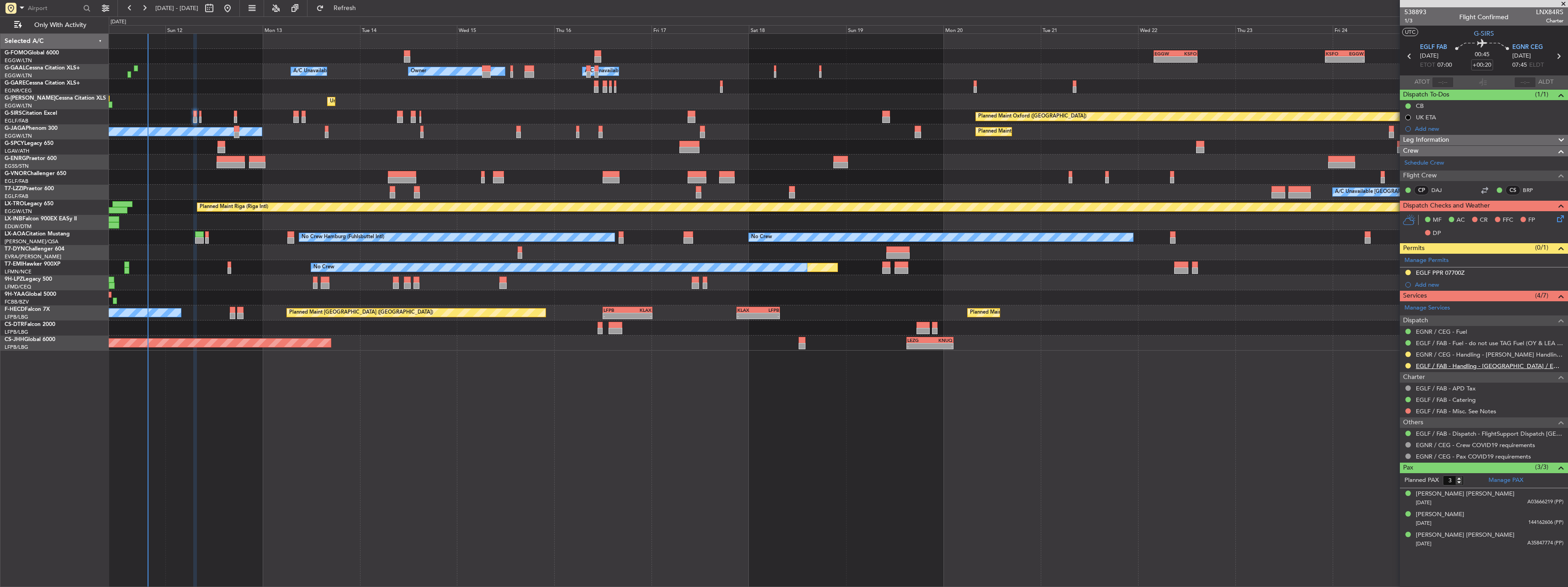
click at [1455, 366] on link "EGLF / FAB - Handling - [GEOGRAPHIC_DATA] / EGLF / FAB" at bounding box center [1489, 365] width 147 height 8
click at [1465, 274] on div "EGLF PPR 07700Z" at bounding box center [1484, 273] width 168 height 12
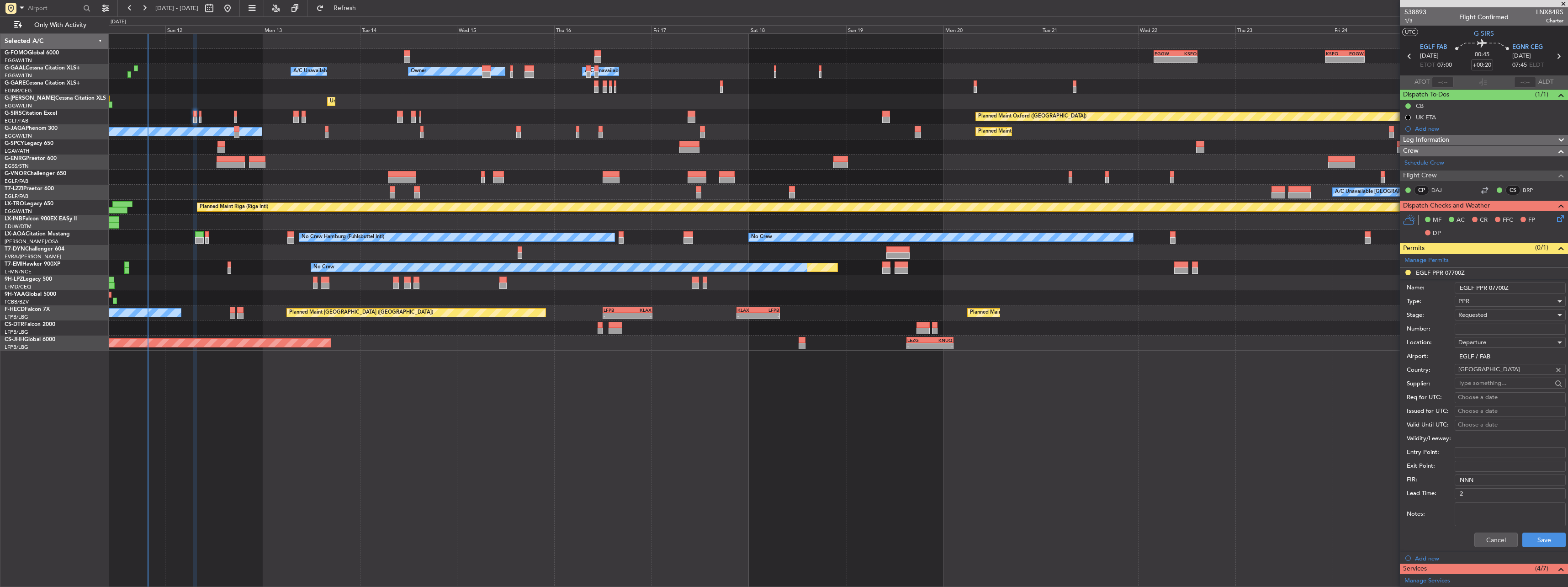
click at [1496, 287] on input "EGLF PPR 07700Z" at bounding box center [1510, 288] width 111 height 11
type input "EGLF PPR 0700Z"
click at [1532, 533] on button "Save" at bounding box center [1544, 540] width 43 height 15
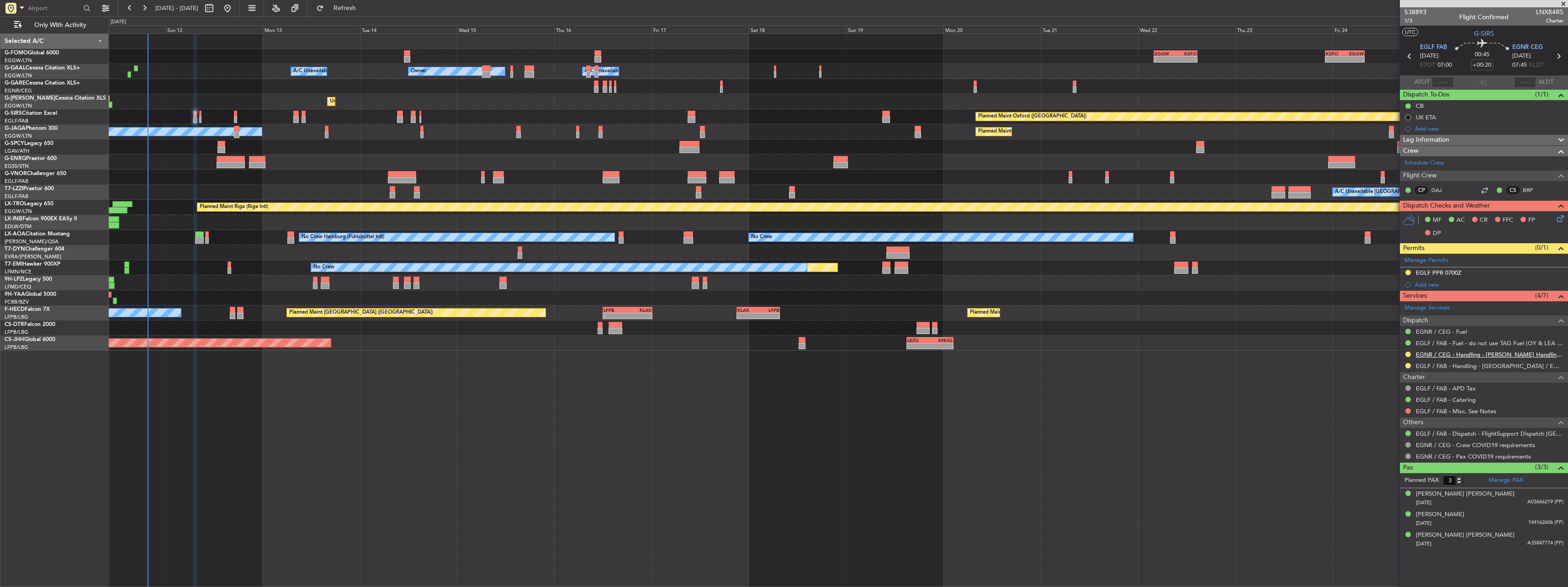
click at [1455, 354] on link "EGNR / CEG - Handling - [PERSON_NAME] Handling Services EGNR / CEG" at bounding box center [1489, 354] width 147 height 8
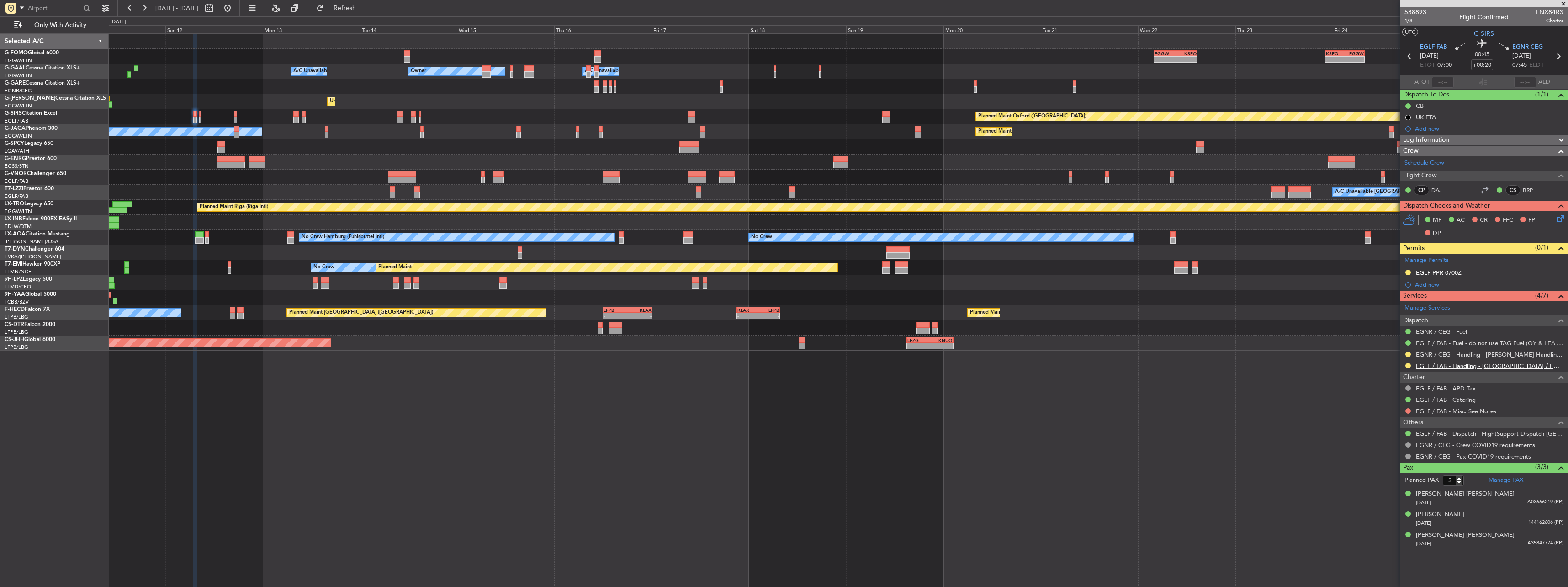
click at [1432, 366] on link "EGLF / FAB - Handling - [GEOGRAPHIC_DATA] / EGLF / FAB" at bounding box center [1489, 365] width 147 height 8
click at [1441, 365] on link "EGLF / FAB - Handling - [GEOGRAPHIC_DATA] / EGLF / FAB" at bounding box center [1489, 365] width 147 height 8
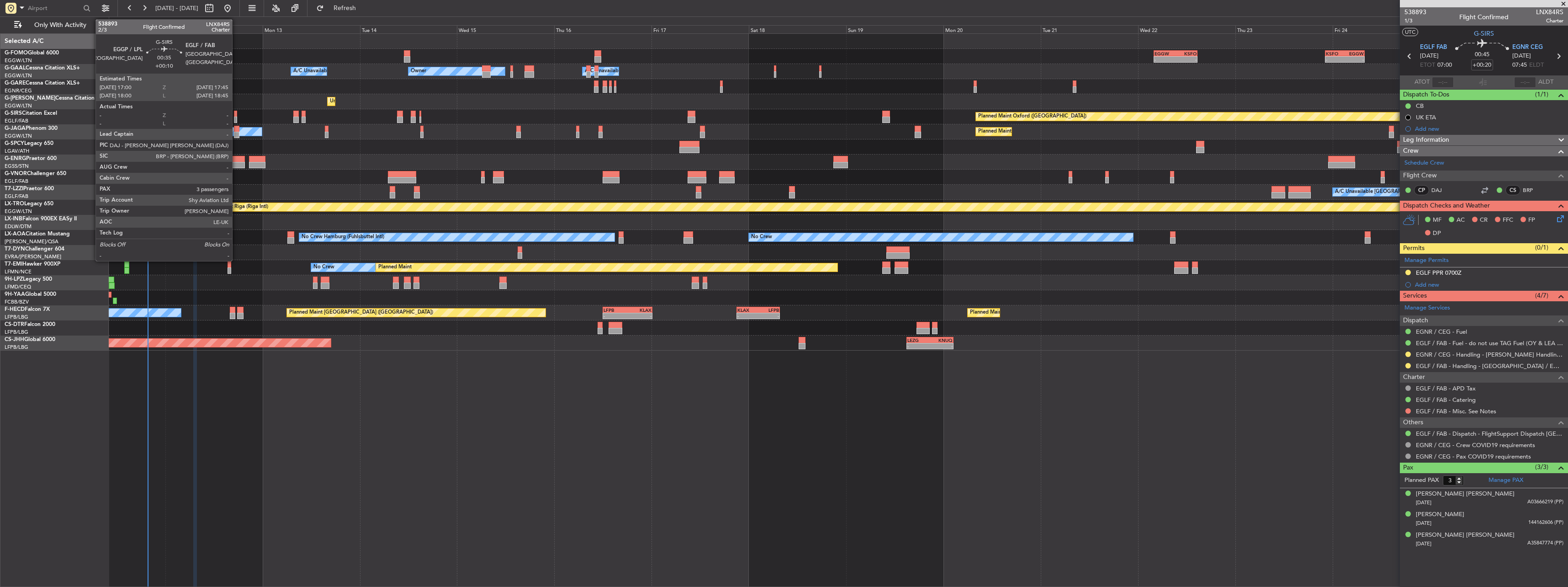
click at [236, 117] on div at bounding box center [235, 119] width 3 height 7
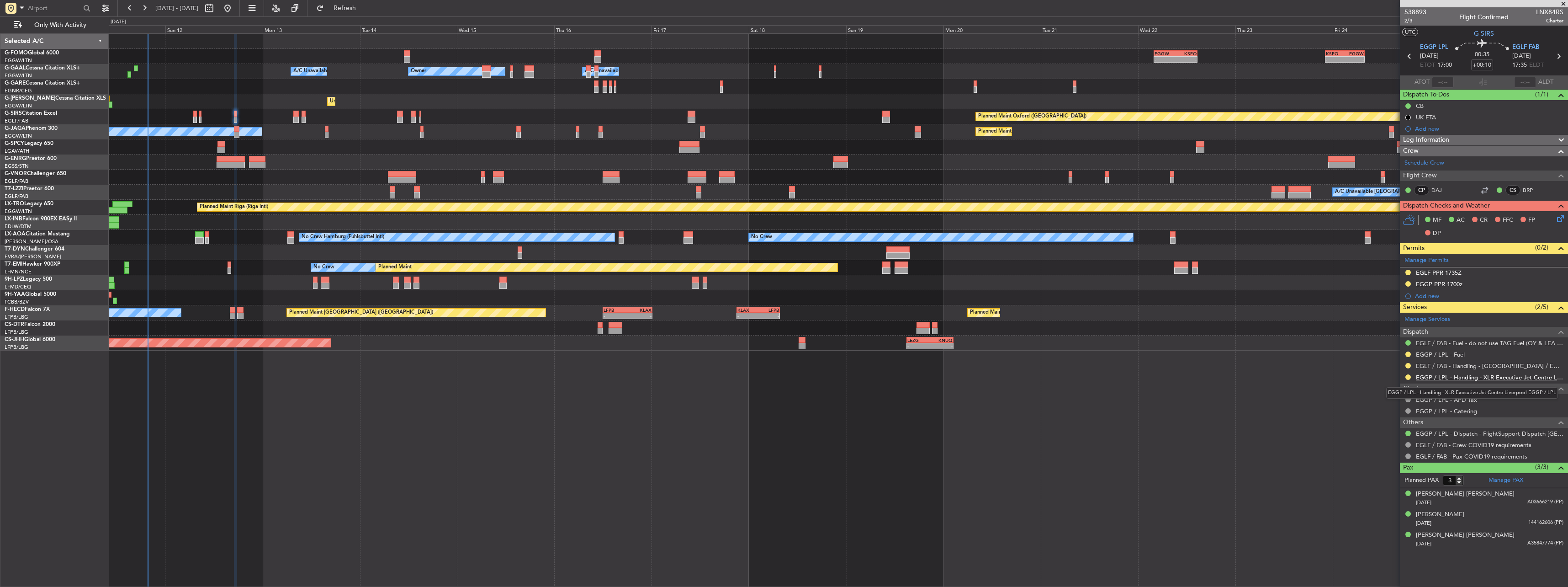
click at [1440, 374] on link "EGGP / LPL - Handling - XLR Executive Jet Centre Liverpool EGGP / LPL" at bounding box center [1489, 377] width 147 height 8
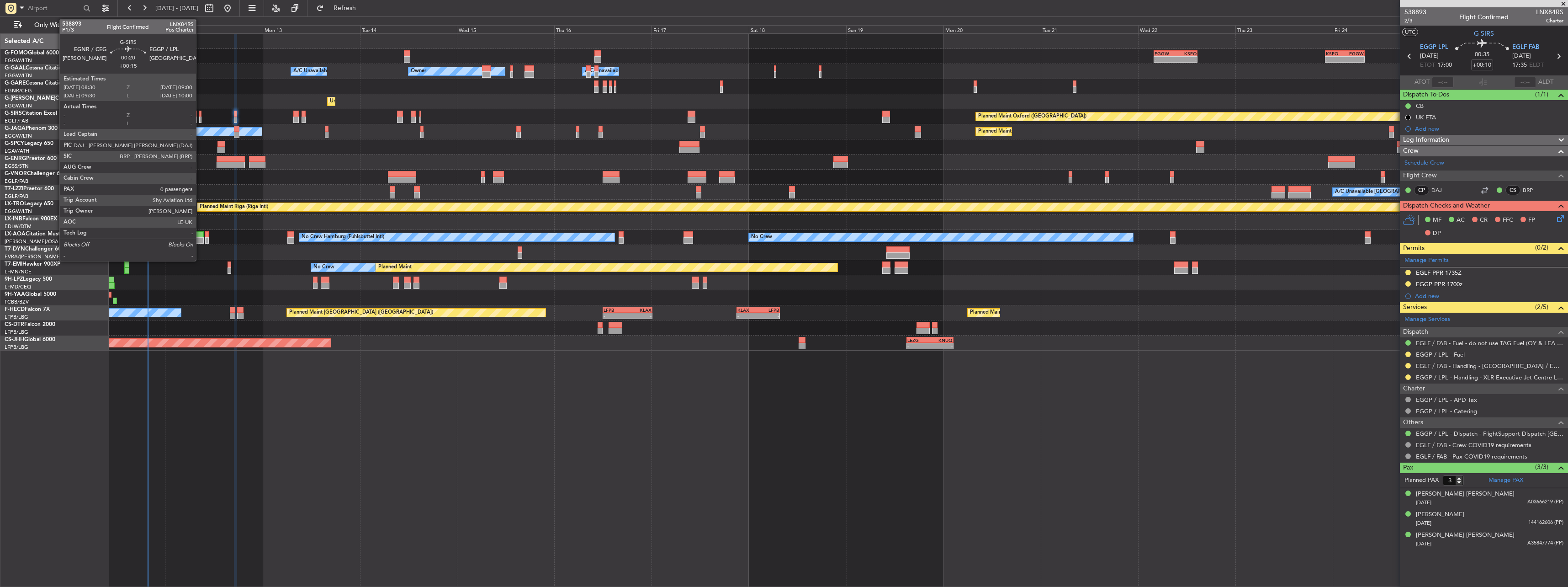
click at [200, 114] on div at bounding box center [200, 114] width 2 height 7
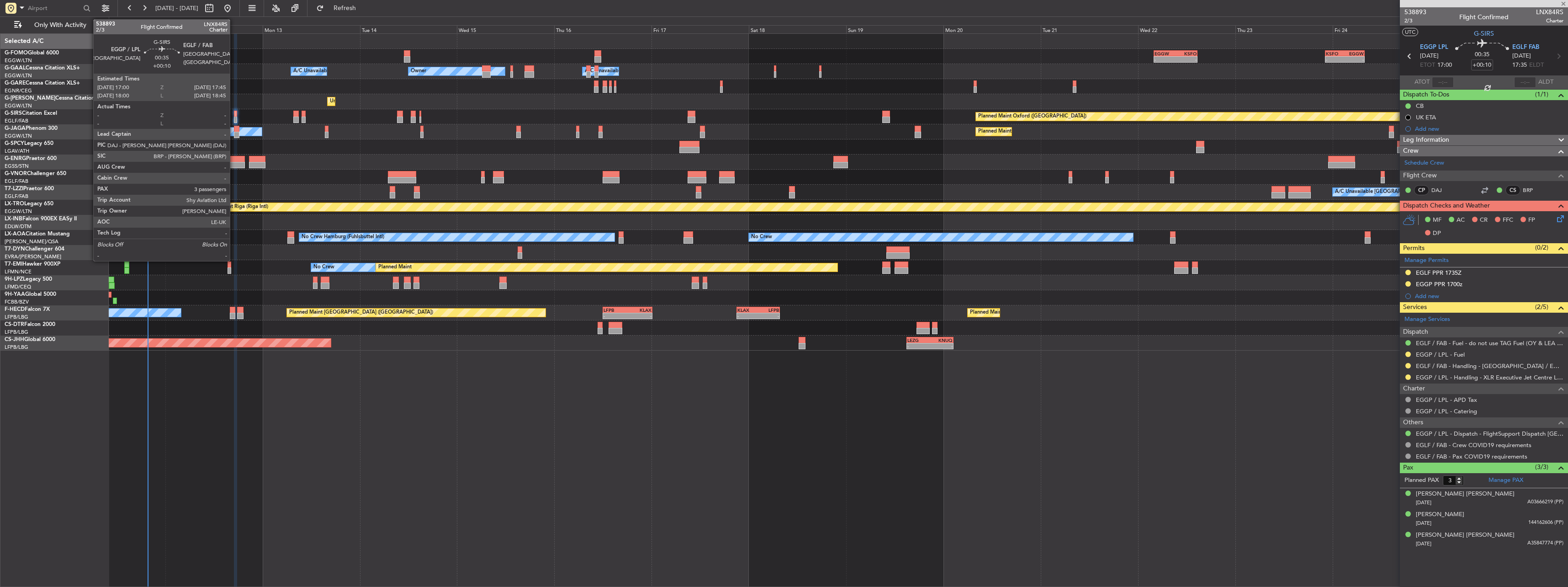
click at [234, 116] on div at bounding box center [235, 119] width 3 height 7
type input "+00:15"
type input "0"
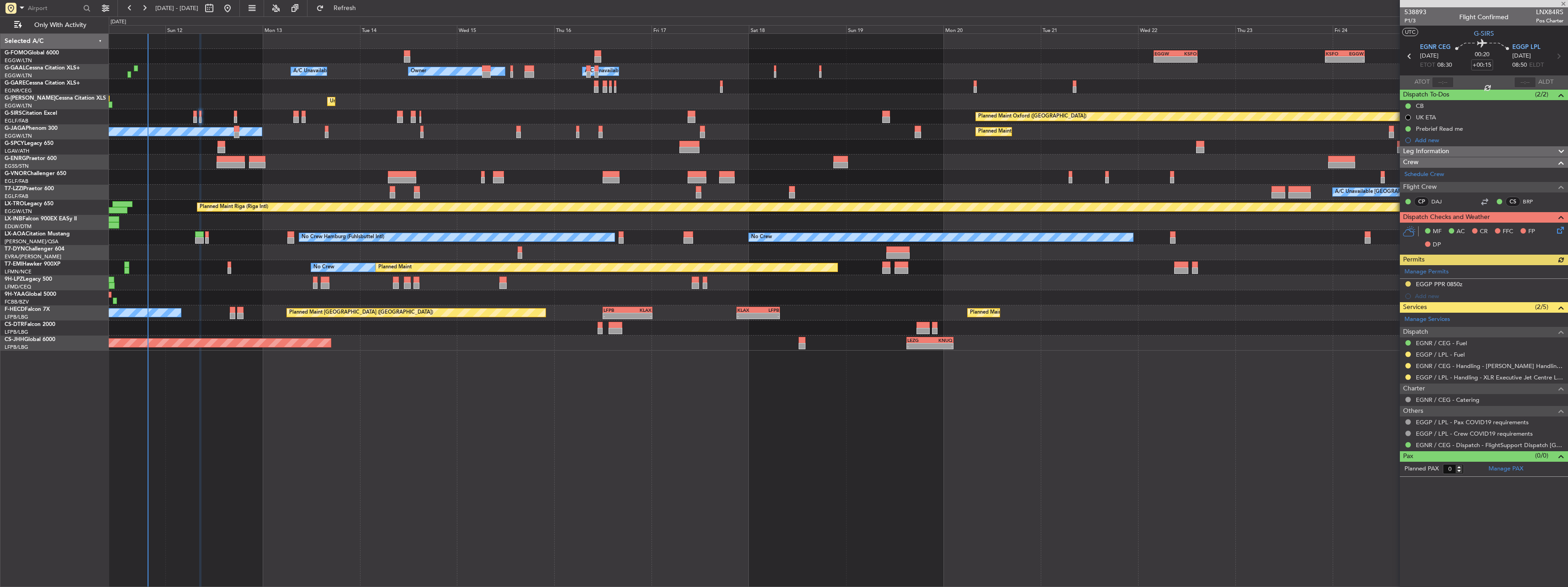
type input "+00:10"
type input "3"
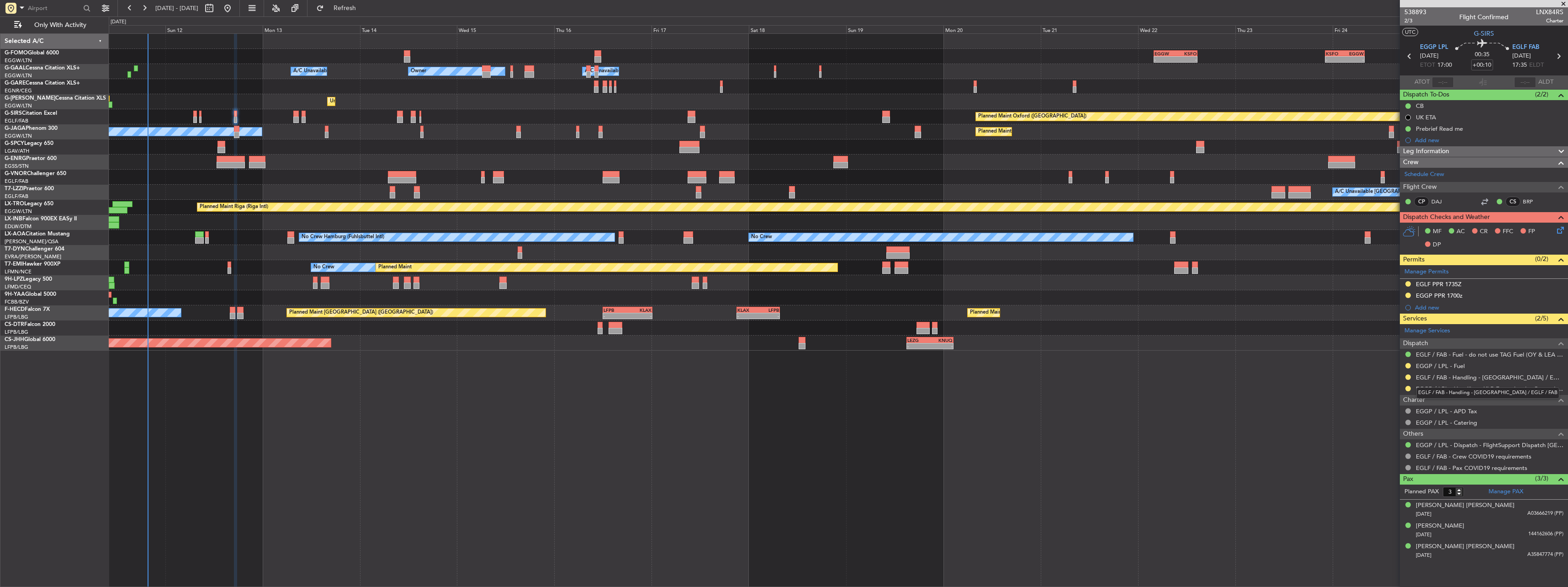
click at [1466, 395] on div "EGLF / FAB - Handling - [GEOGRAPHIC_DATA] / EGLF / FAB" at bounding box center [1488, 393] width 143 height 12
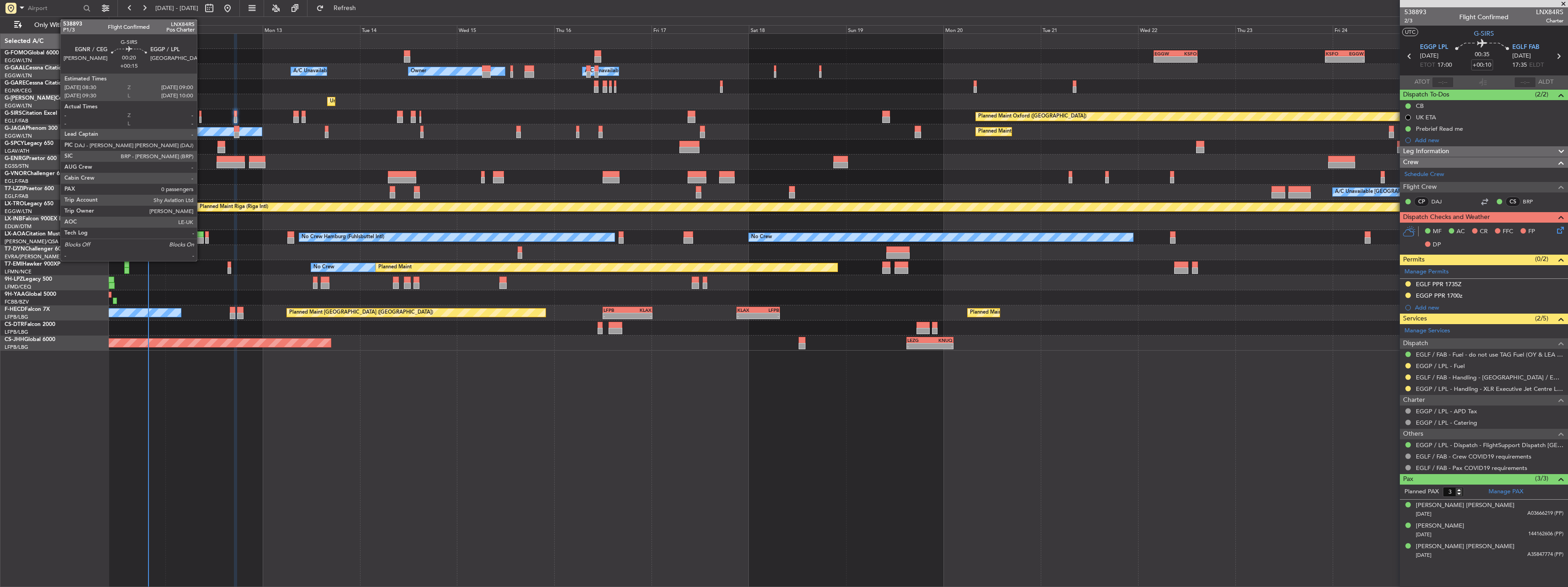
click at [201, 116] on div at bounding box center [200, 114] width 2 height 7
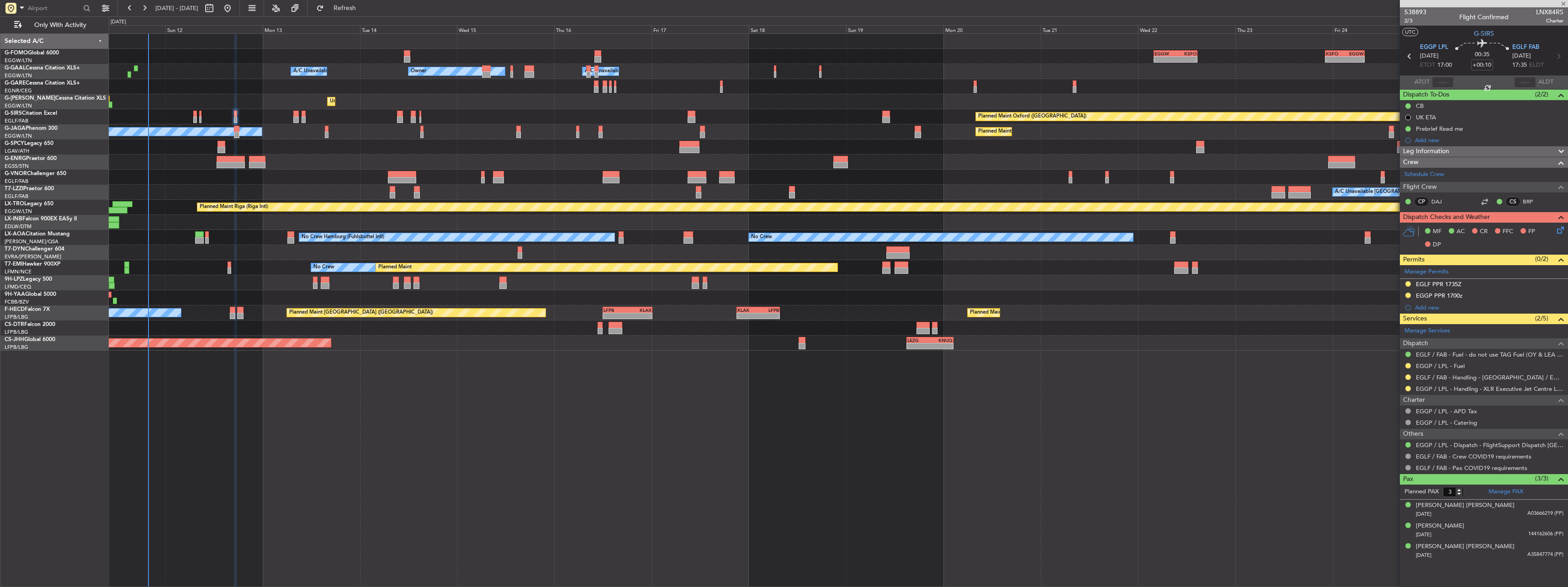
type input "+00:15"
type input "0"
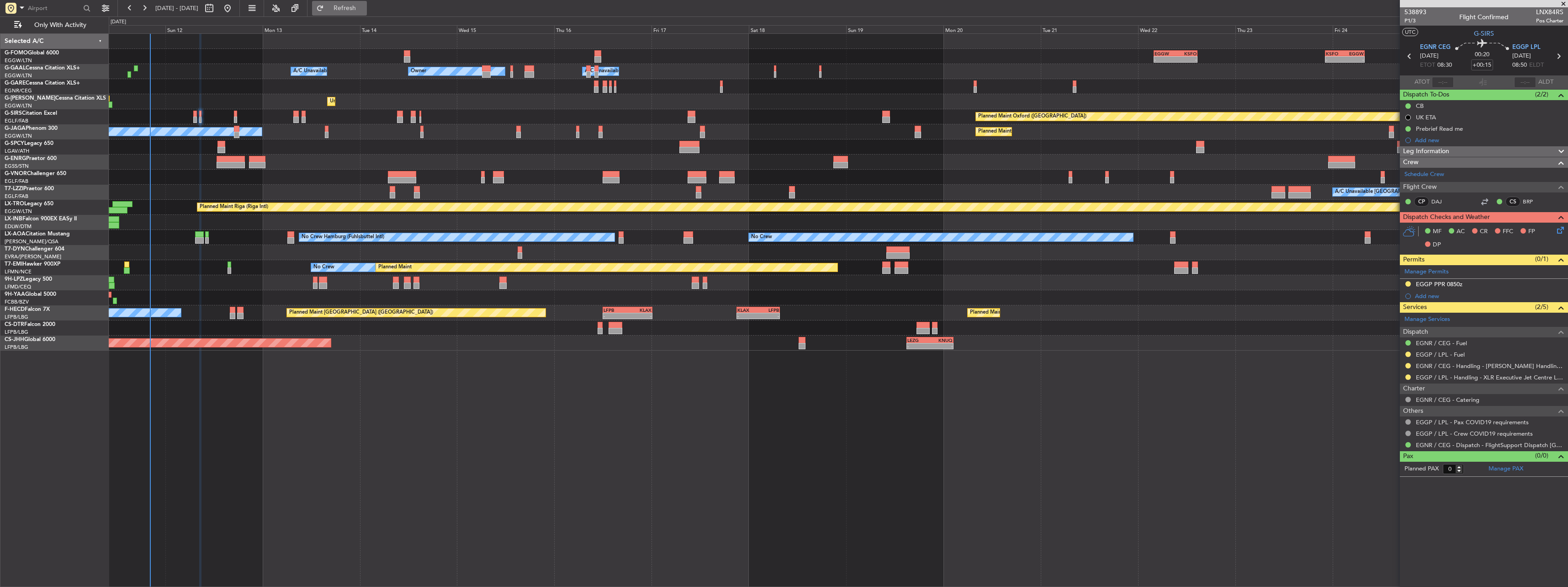
click at [364, 8] on span "Refresh" at bounding box center [345, 8] width 38 height 7
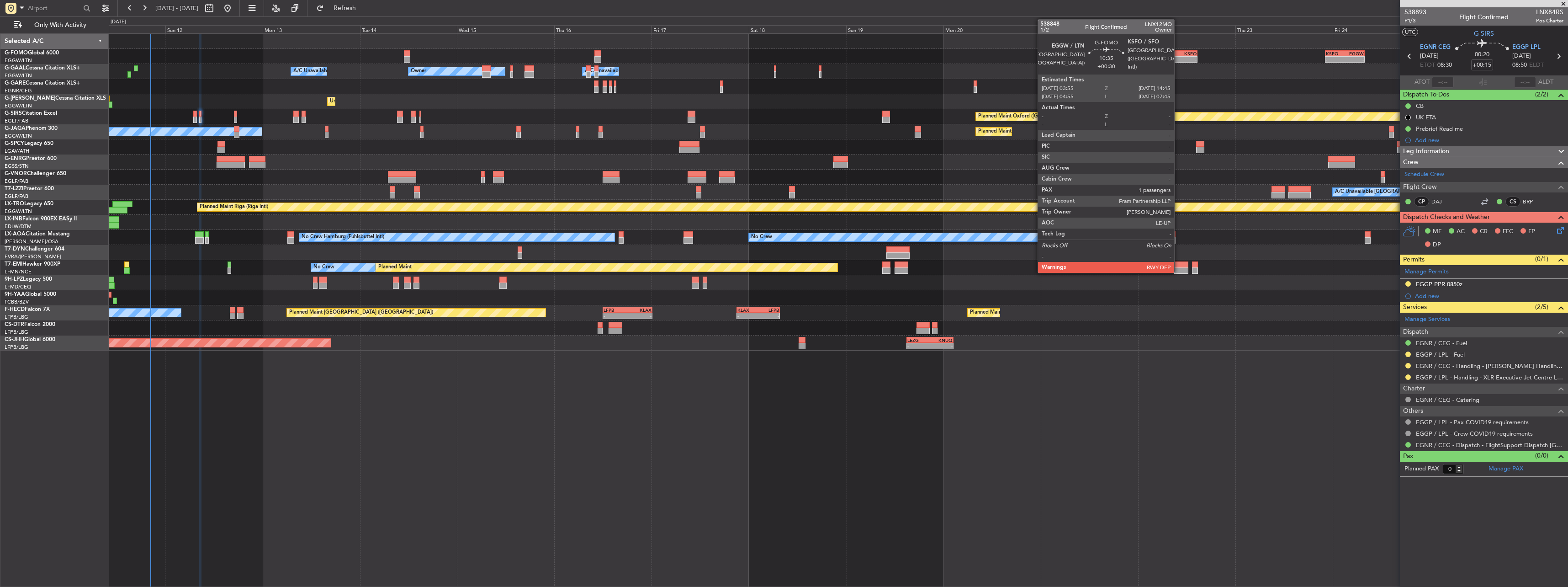
click at [1178, 61] on div "-" at bounding box center [1186, 59] width 21 height 5
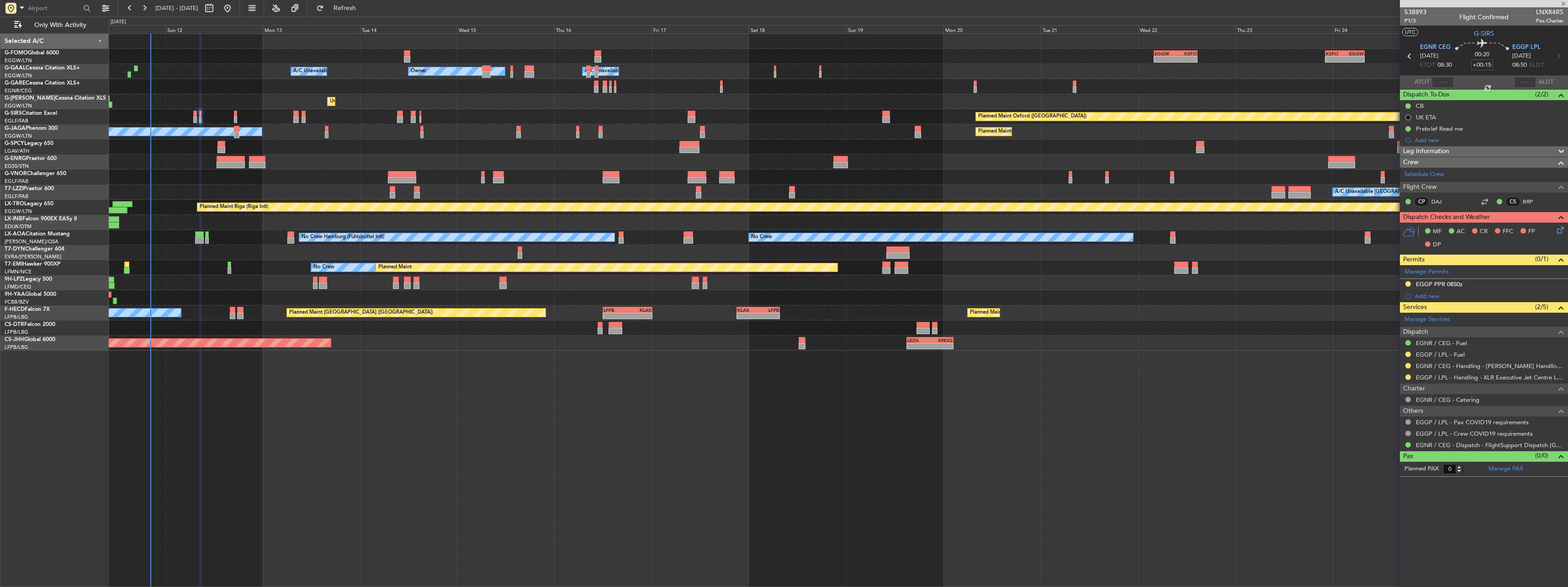
type input "+00:30"
type input "1"
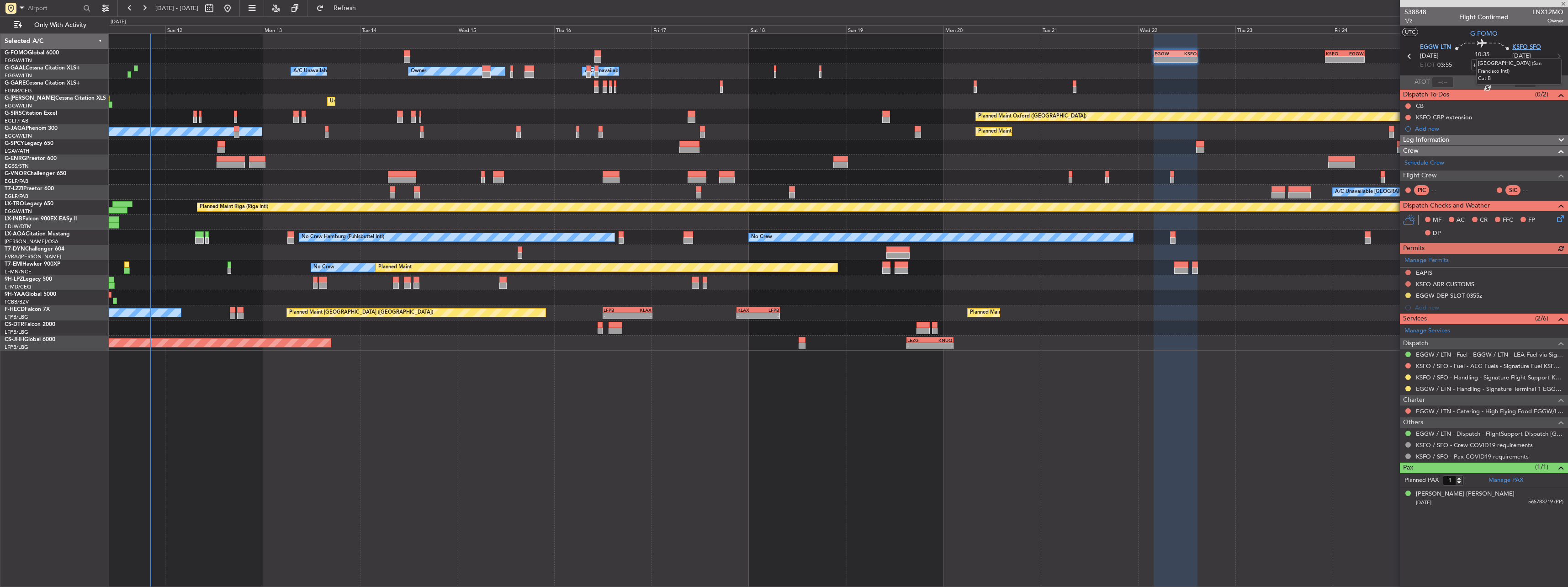
click at [1525, 45] on span "KSFO SFO" at bounding box center [1526, 47] width 29 height 9
click at [1412, 18] on span "1/2" at bounding box center [1415, 21] width 22 height 8
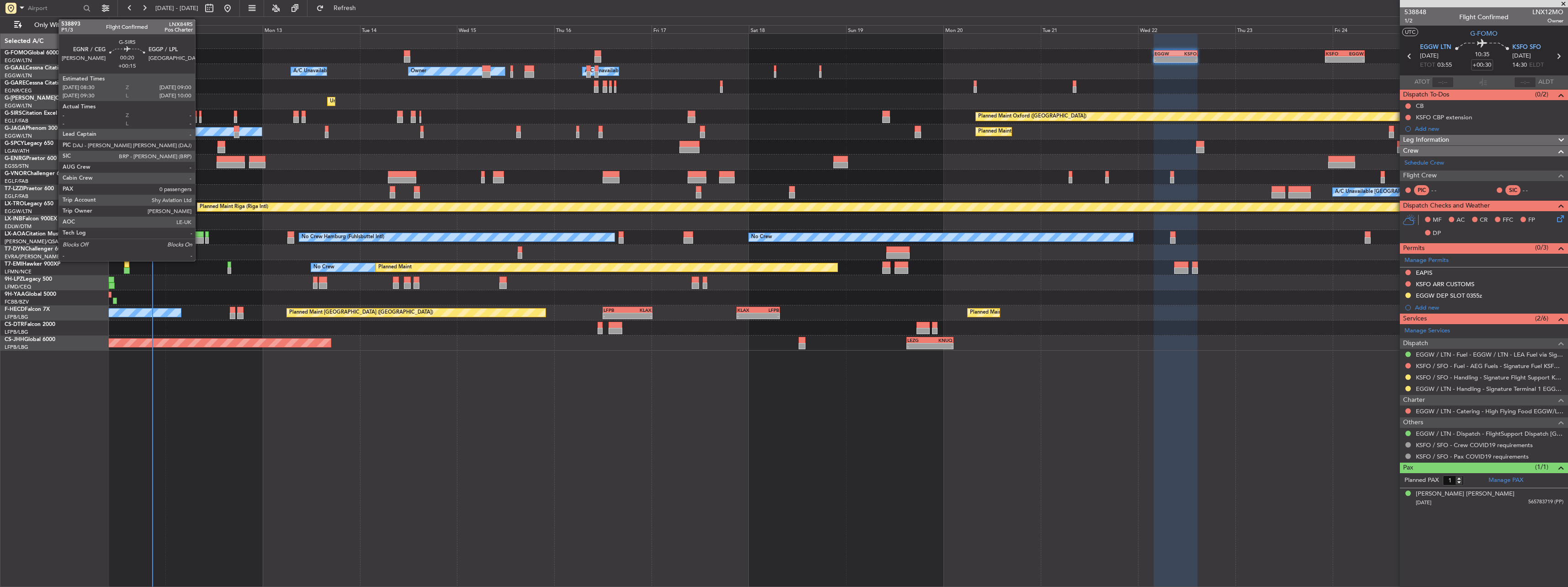
click at [199, 119] on div at bounding box center [200, 119] width 2 height 7
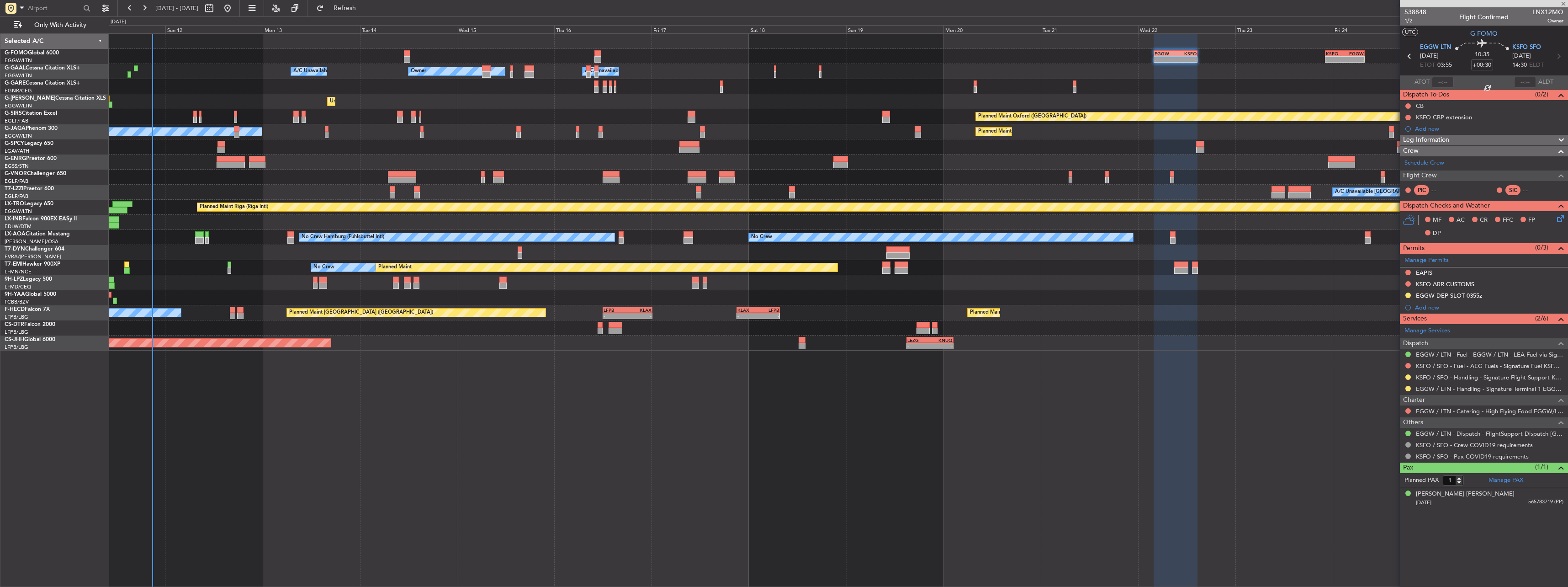
type input "+00:15"
type input "0"
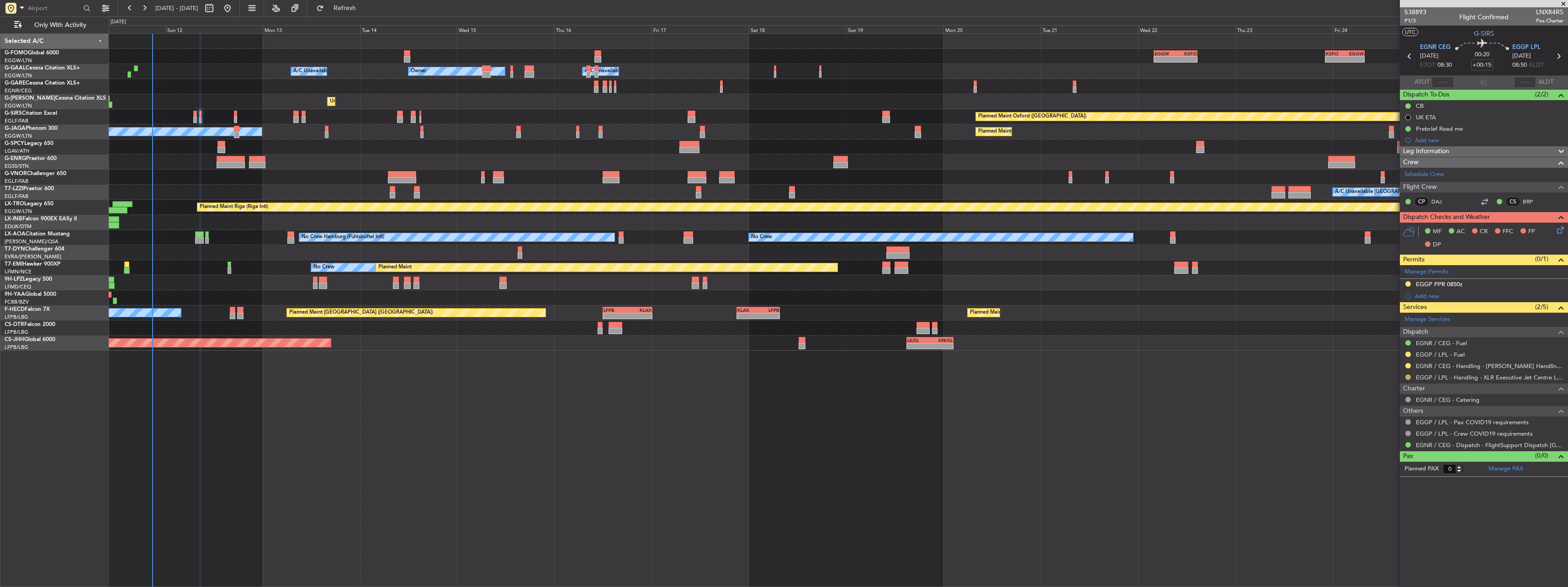
click at [1408, 376] on button at bounding box center [1408, 377] width 5 height 5
click at [1400, 488] on li "Confirmed" at bounding box center [1407, 486] width 105 height 14
click at [1410, 283] on button at bounding box center [1408, 284] width 5 height 5
click at [1388, 393] on span "Received OK" at bounding box center [1385, 392] width 35 height 9
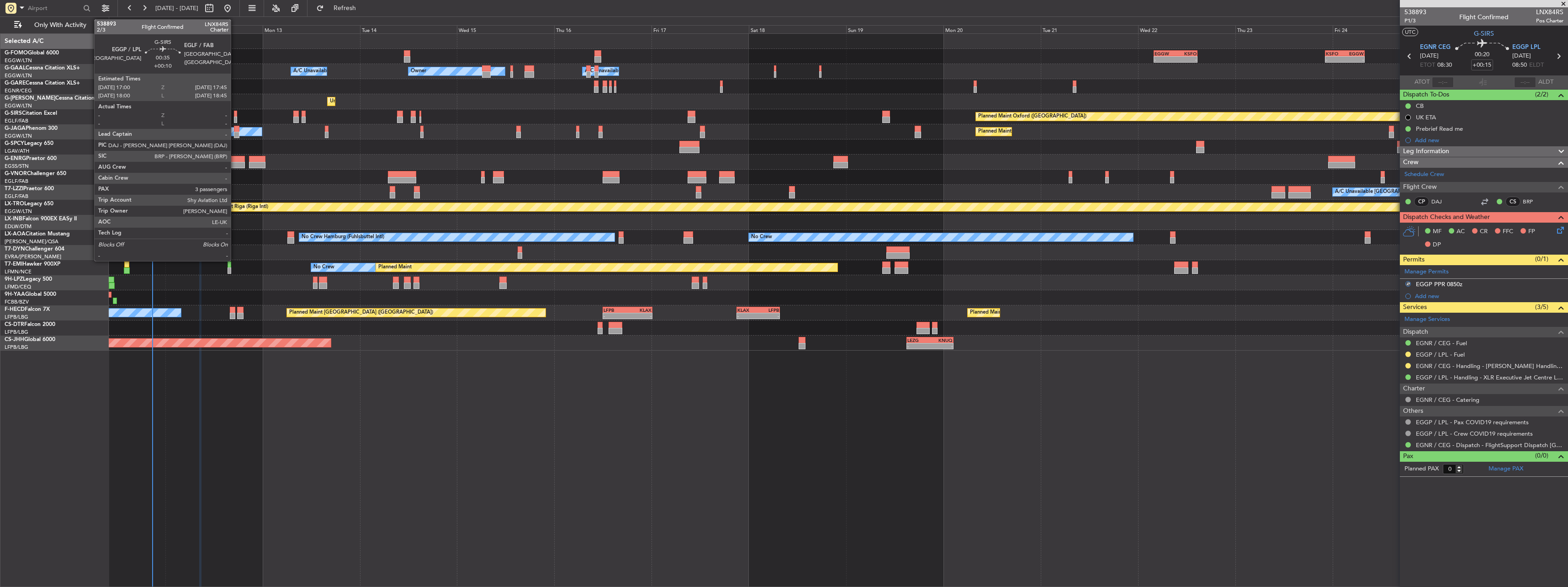
click at [235, 114] on div at bounding box center [235, 114] width 3 height 7
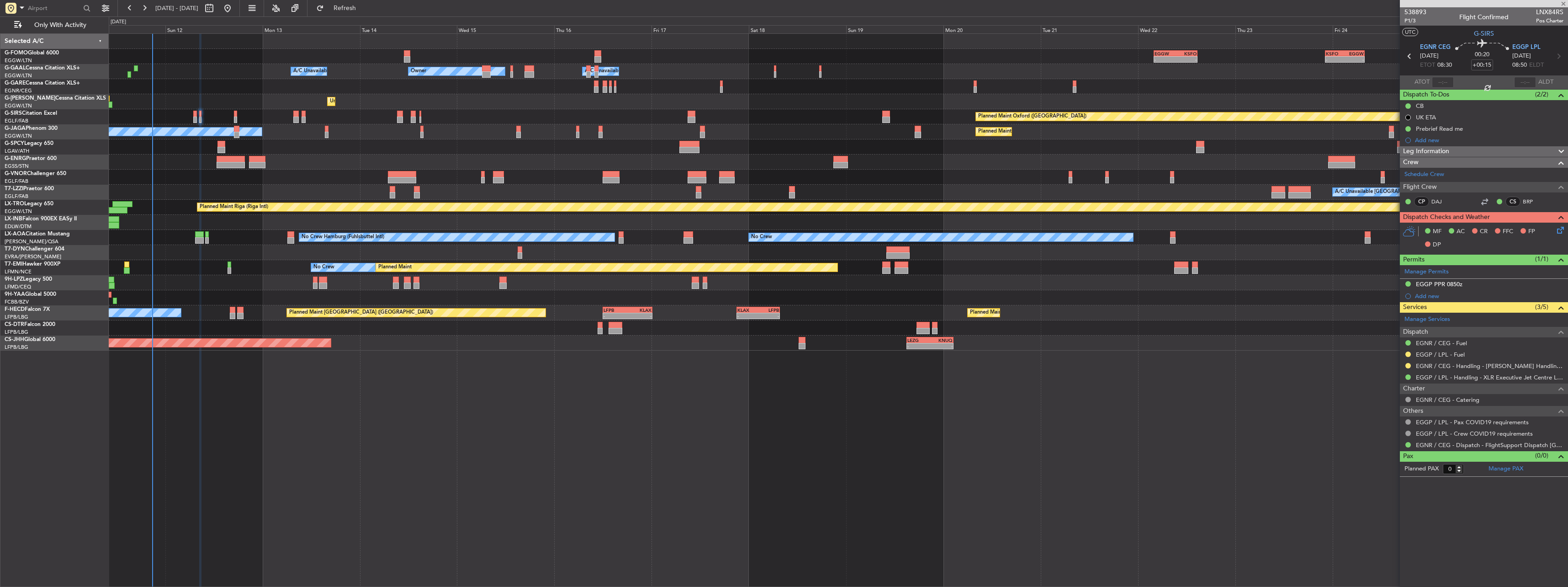
type input "+00:10"
type input "3"
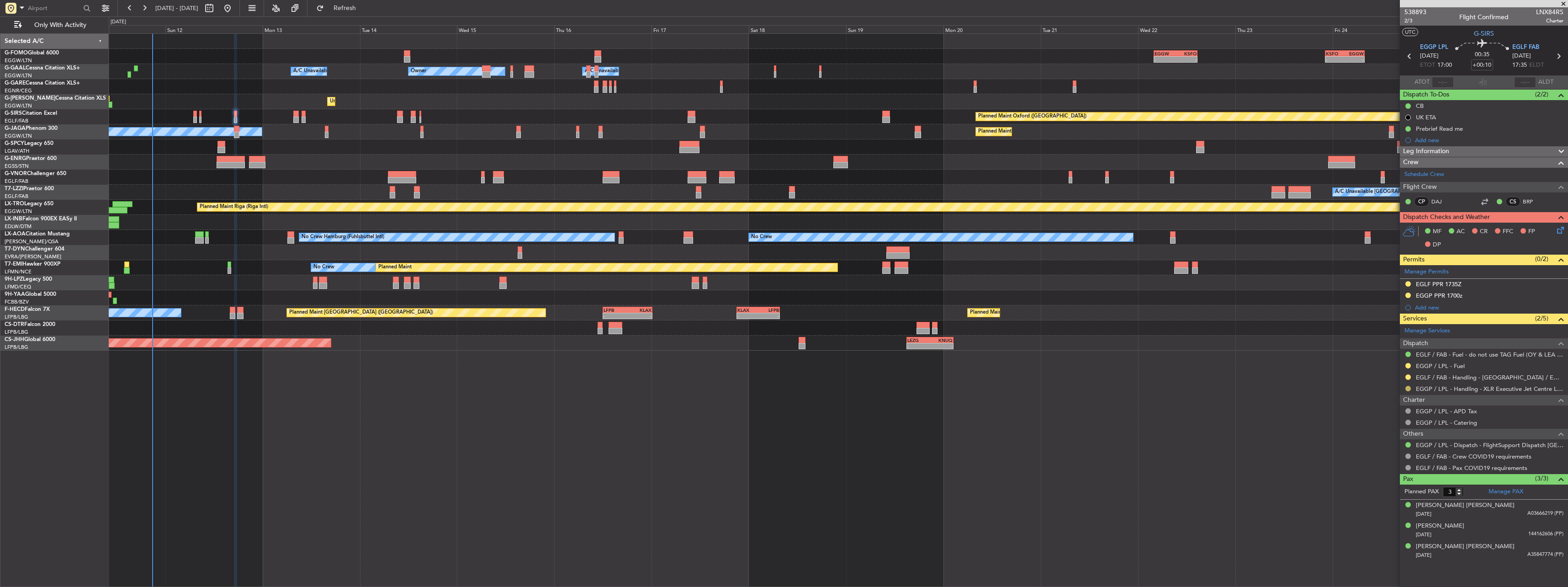
click at [1409, 389] on button at bounding box center [1408, 388] width 5 height 5
click at [1390, 499] on span "Confirmed" at bounding box center [1382, 497] width 29 height 9
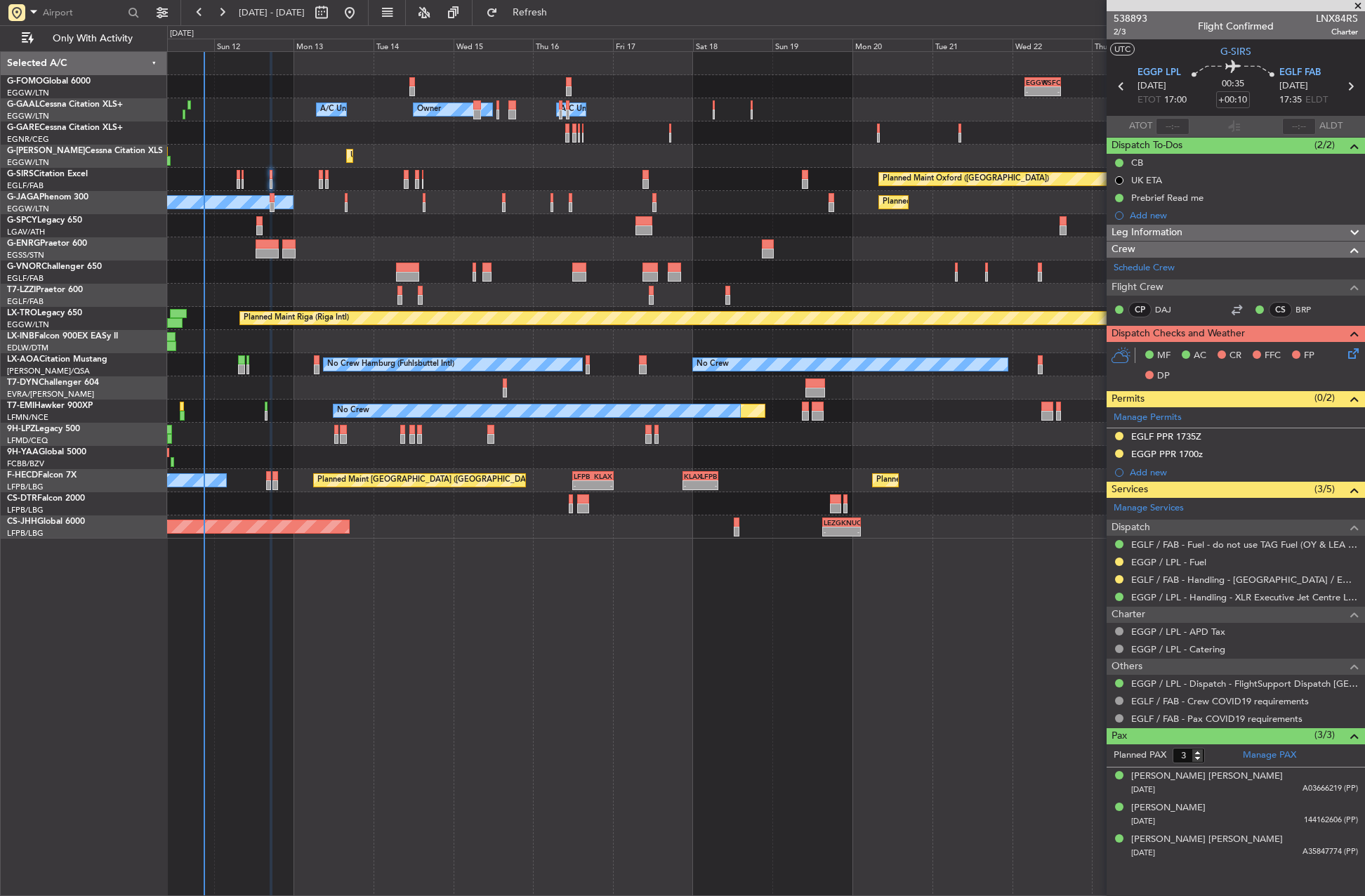
click at [588, 711] on div "- - EGGW 03:55 Z KSFO 14:45 Z - - KSFO 22:15 Z EGGW 08:00 Z Owner Owner Owner A…" at bounding box center [766, 473] width 1198 height 845
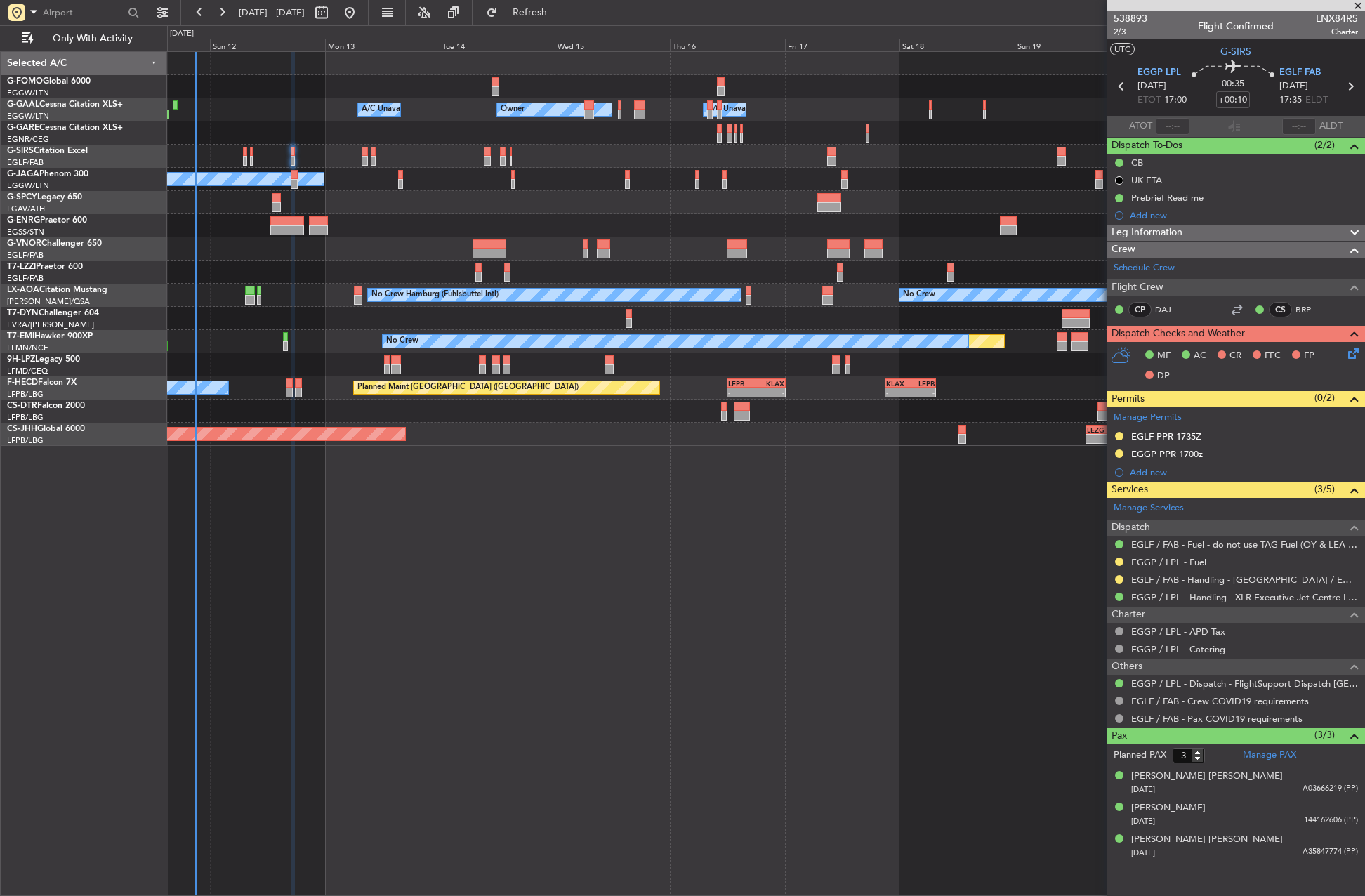
click at [725, 725] on div "- - EGGW 03:55 Z KSFO 14:45 Z - - KSFO 22:15 Z EGGW 08:00 Z Owner Owner A/C Una…" at bounding box center [766, 473] width 1198 height 845
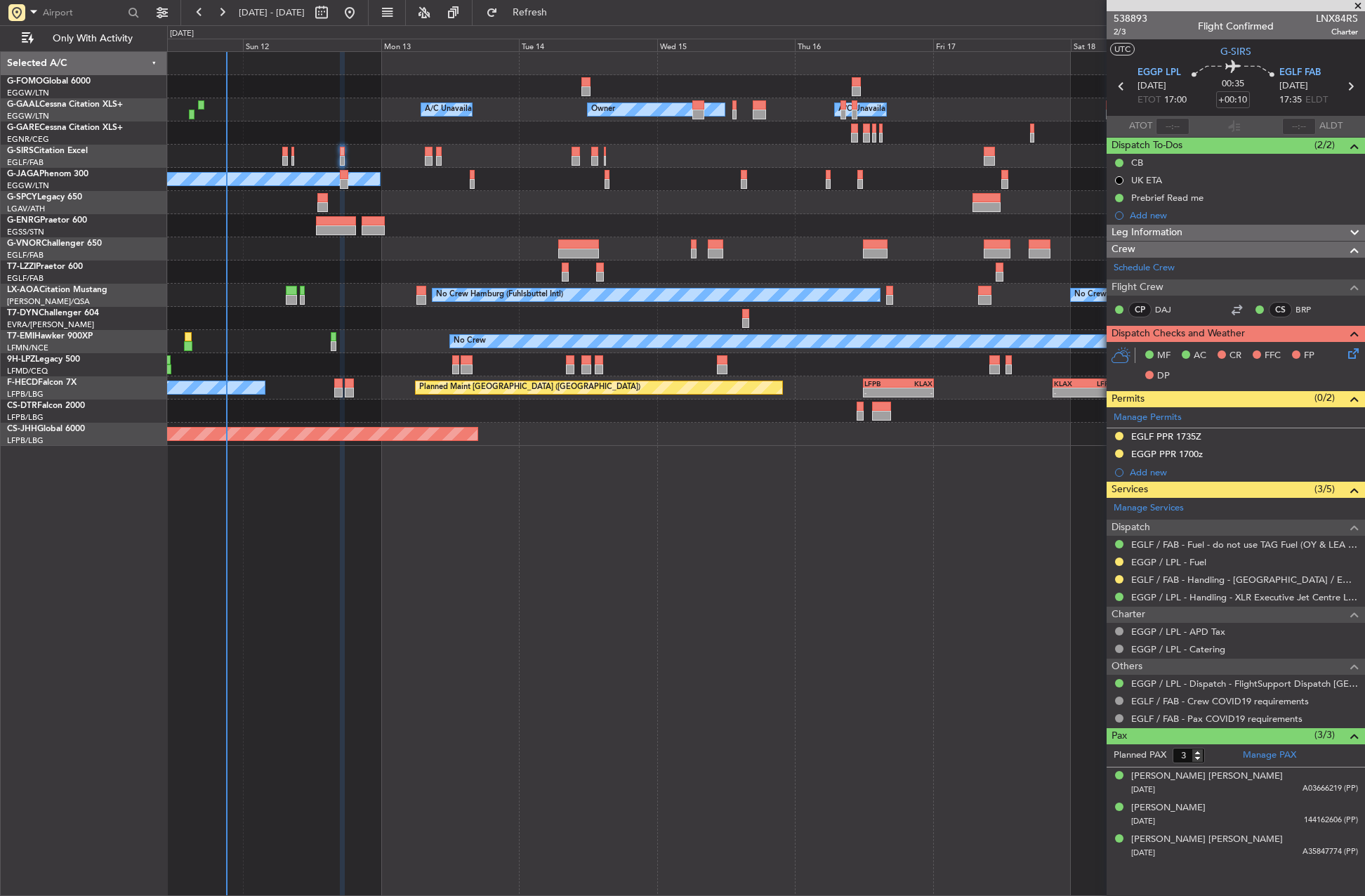
click at [714, 724] on div "- - EGGW 03:55 Z KSFO 14:45 Z Owner Owner A/C Unavailable A/C Unavailable Plann…" at bounding box center [766, 473] width 1198 height 845
